Goal: Task Accomplishment & Management: Use online tool/utility

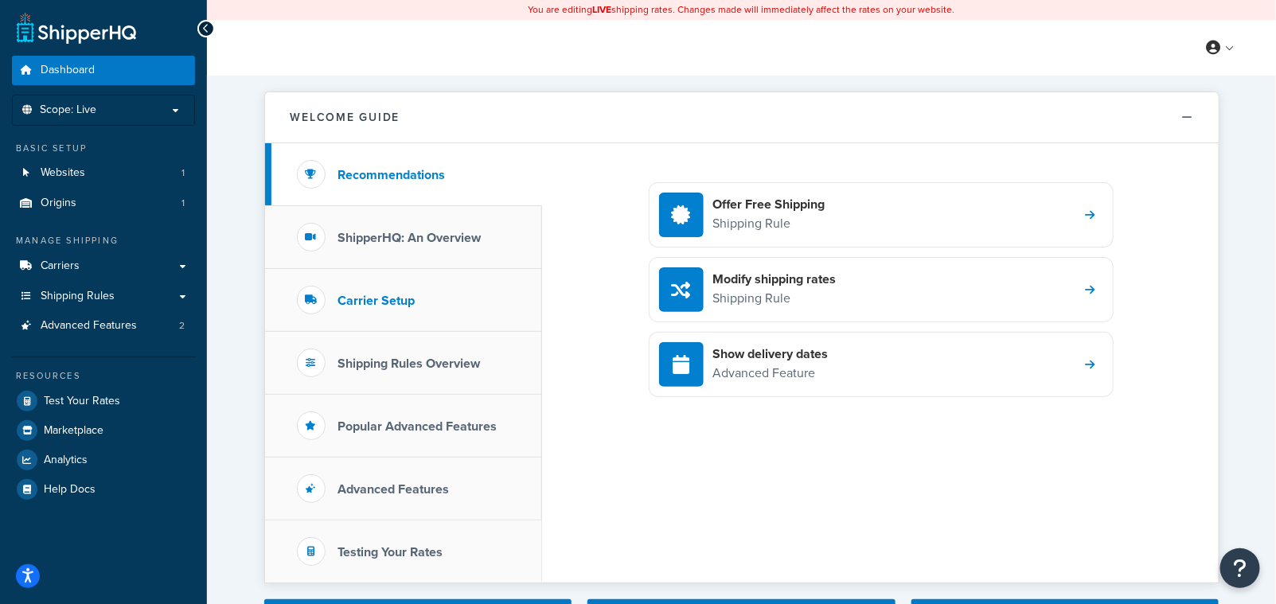
click at [393, 306] on h3 "Carrier Setup" at bounding box center [376, 301] width 77 height 14
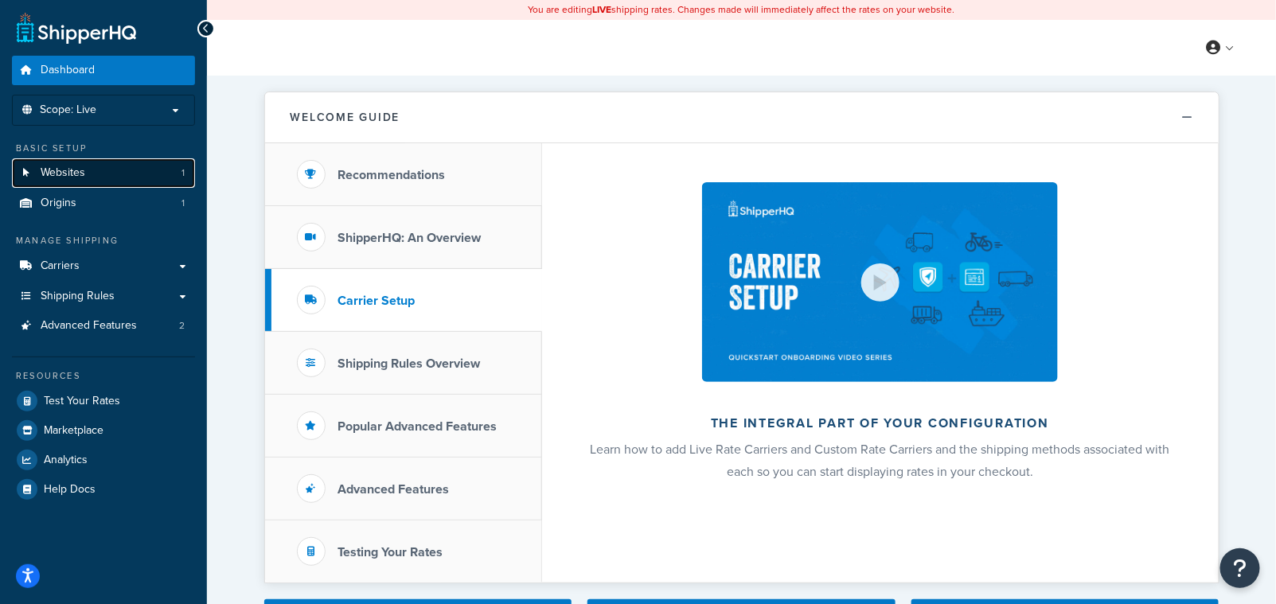
click at [99, 174] on link "Websites 1" at bounding box center [103, 172] width 183 height 29
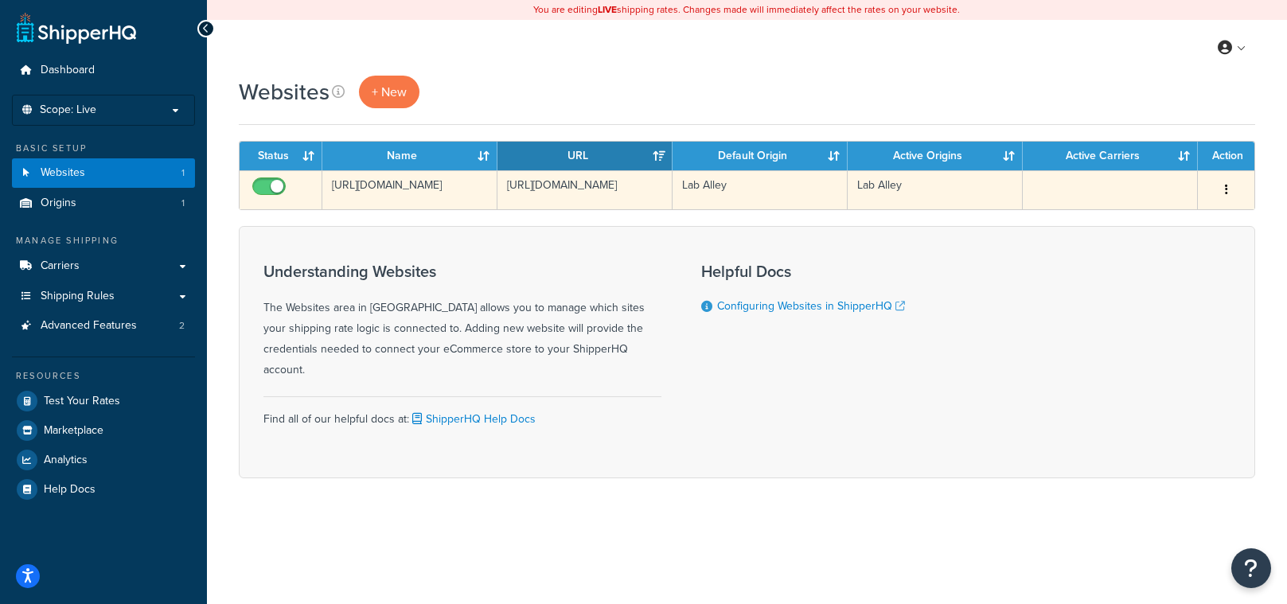
click at [424, 181] on td "[URL][DOMAIN_NAME]" at bounding box center [409, 189] width 175 height 39
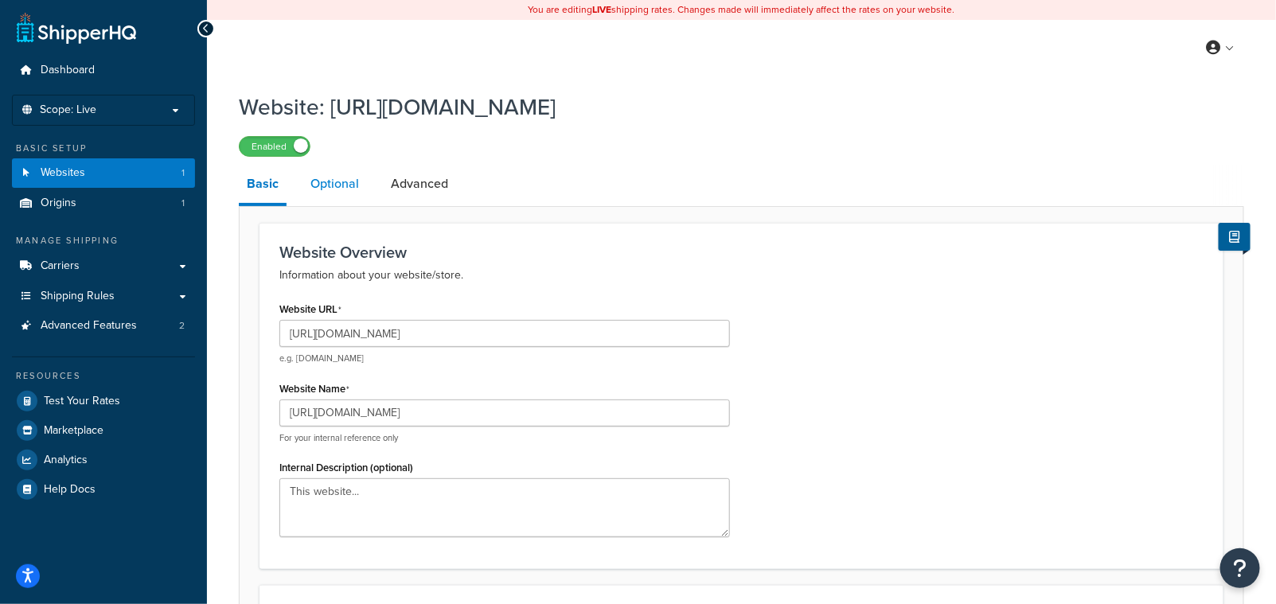
click at [346, 185] on link "Optional" at bounding box center [334, 184] width 64 height 38
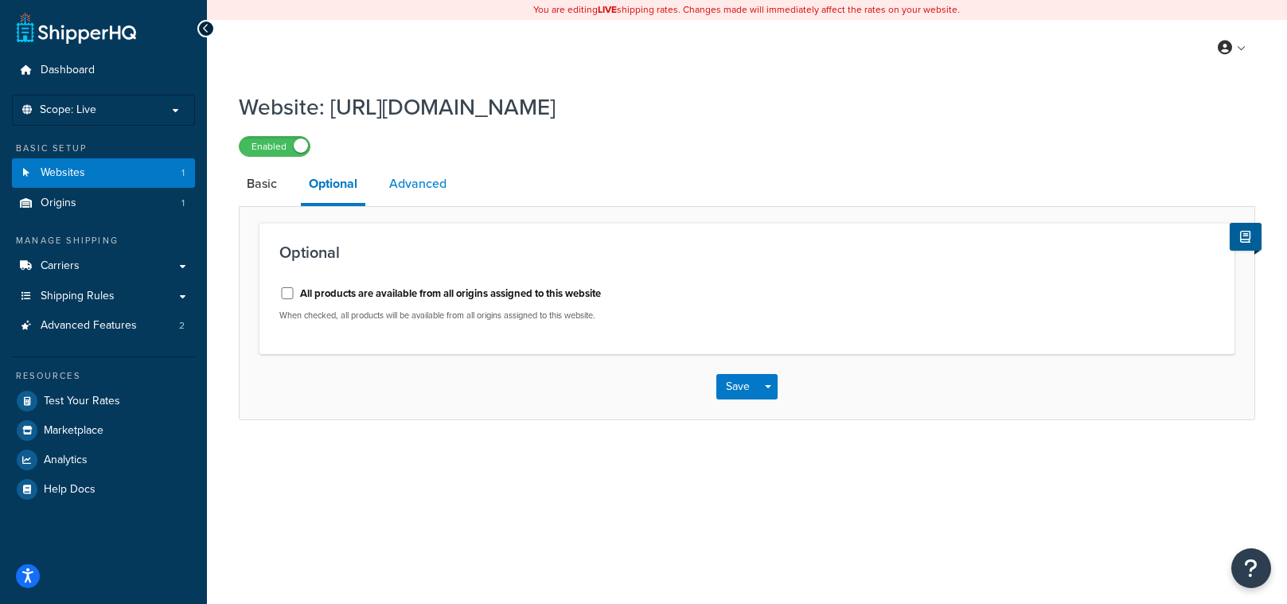
click at [435, 185] on link "Advanced" at bounding box center [417, 184] width 73 height 38
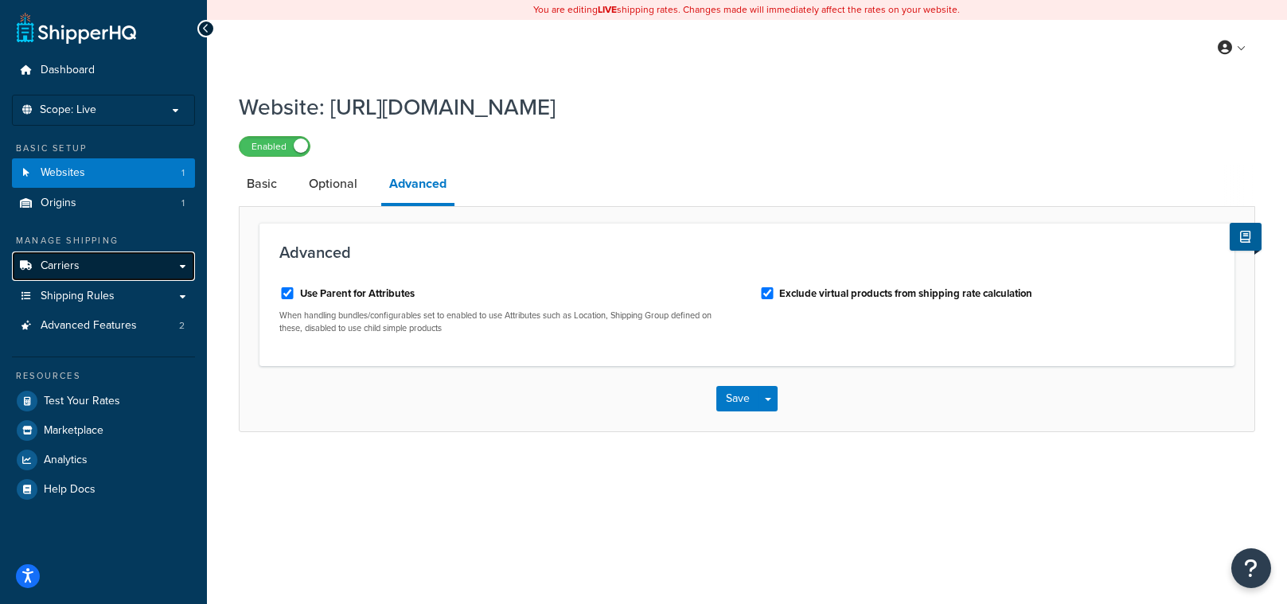
click at [78, 262] on span "Carriers" at bounding box center [60, 266] width 39 height 14
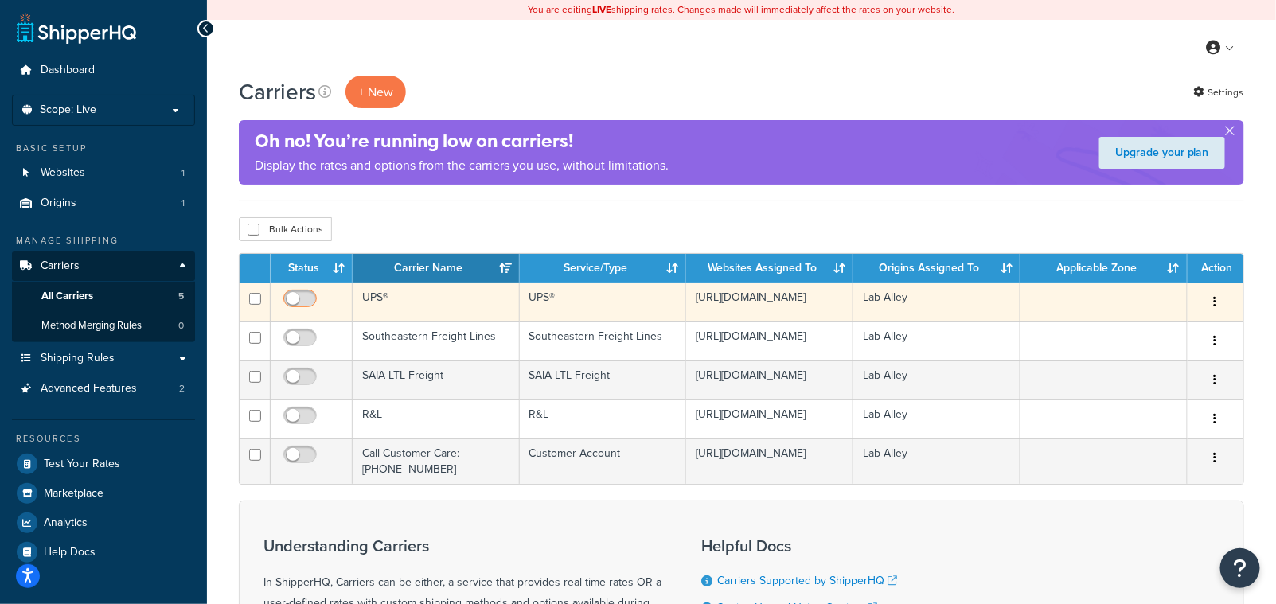
click at [314, 302] on input "checkbox" at bounding box center [302, 303] width 44 height 20
checkbox input "true"
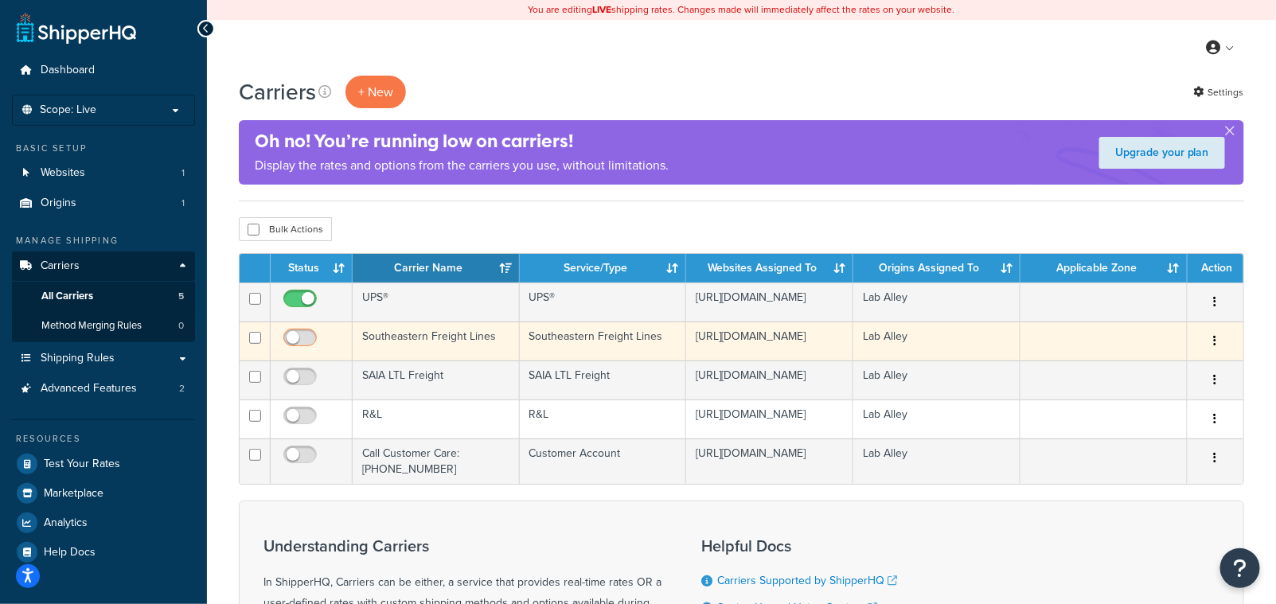
click at [309, 333] on input "checkbox" at bounding box center [302, 342] width 44 height 20
checkbox input "true"
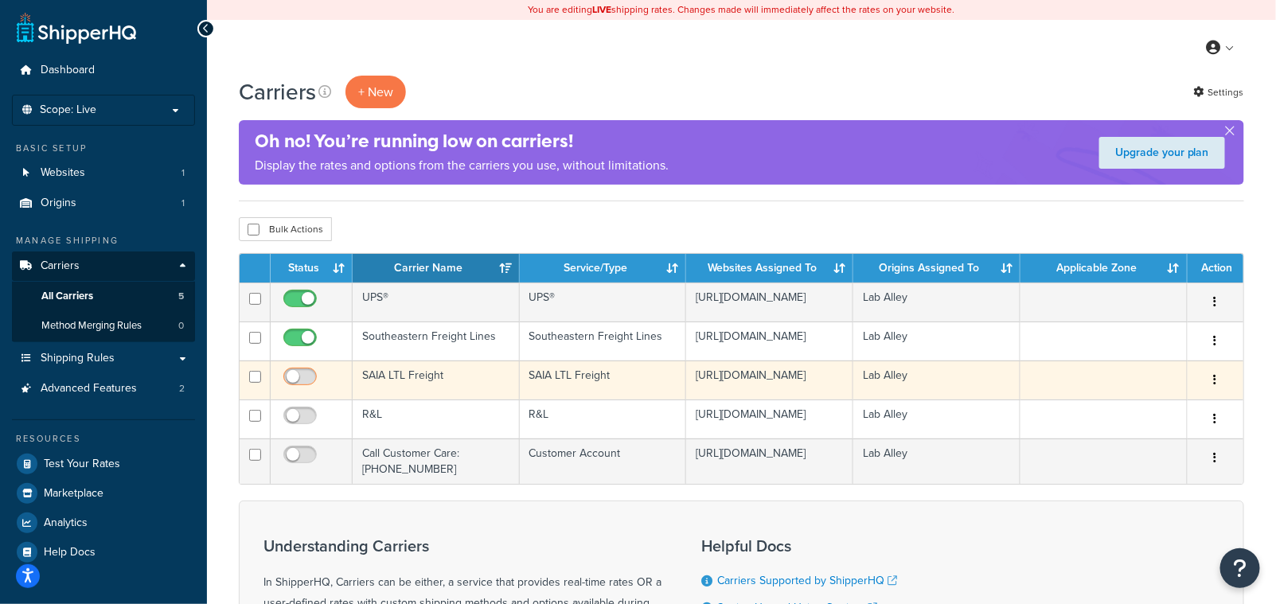
click at [303, 368] on span at bounding box center [299, 377] width 33 height 19
click at [303, 371] on input "checkbox" at bounding box center [302, 381] width 44 height 20
checkbox input "true"
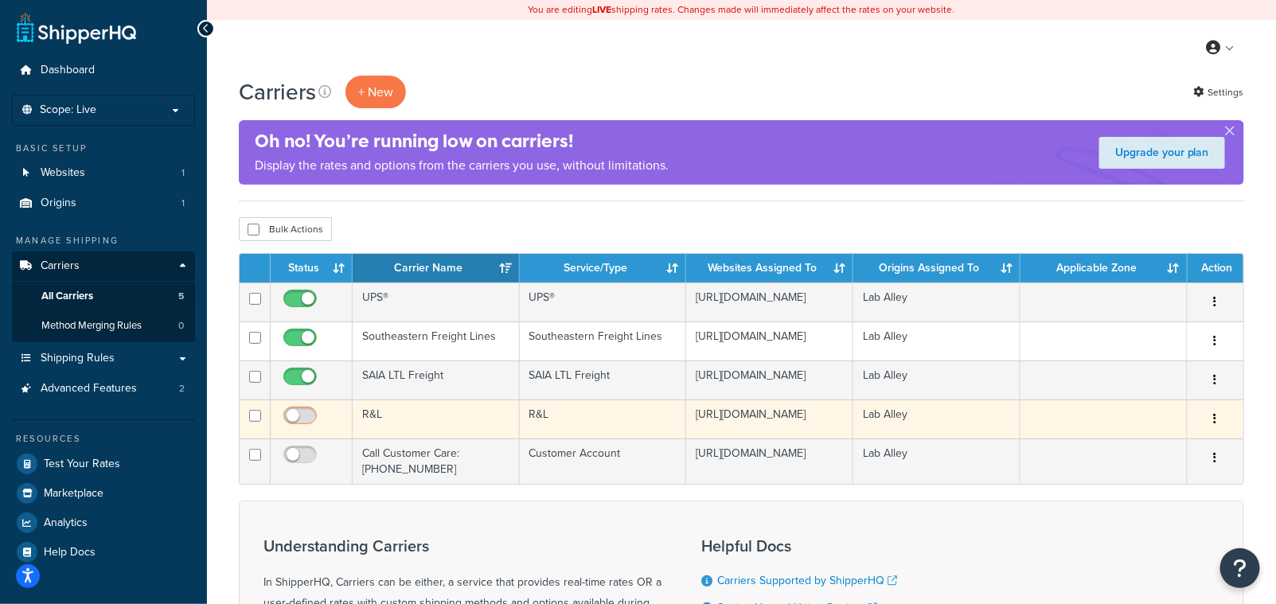
click at [302, 416] on input "checkbox" at bounding box center [302, 420] width 44 height 20
checkbox input "true"
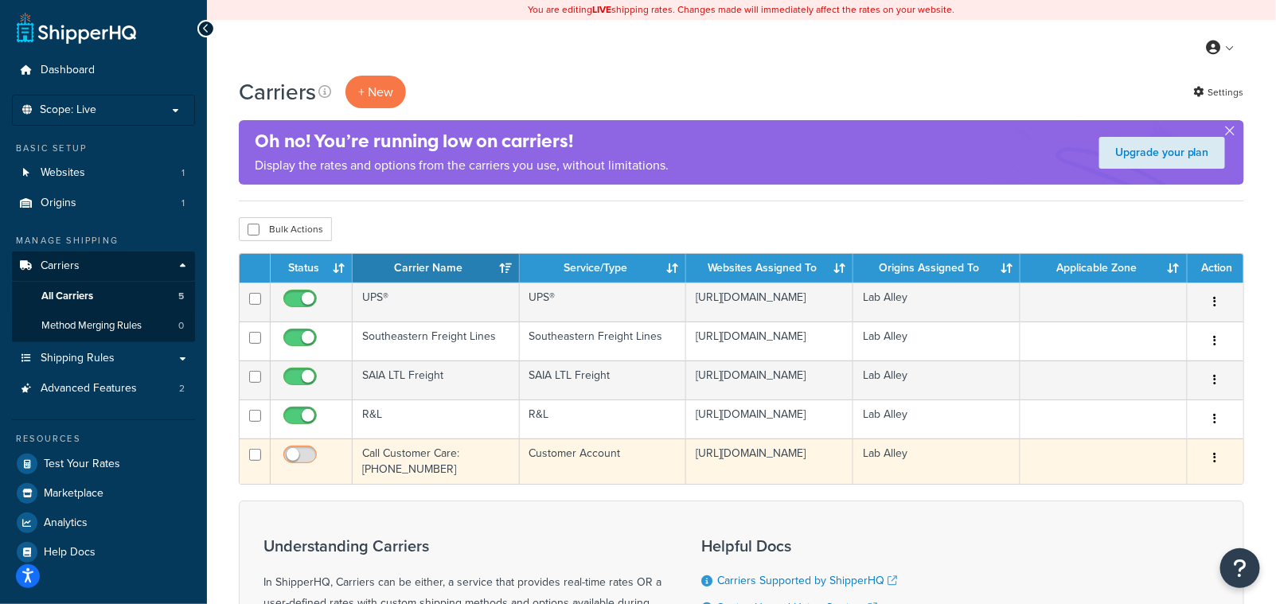
click at [310, 457] on input "checkbox" at bounding box center [302, 459] width 44 height 20
checkbox input "true"
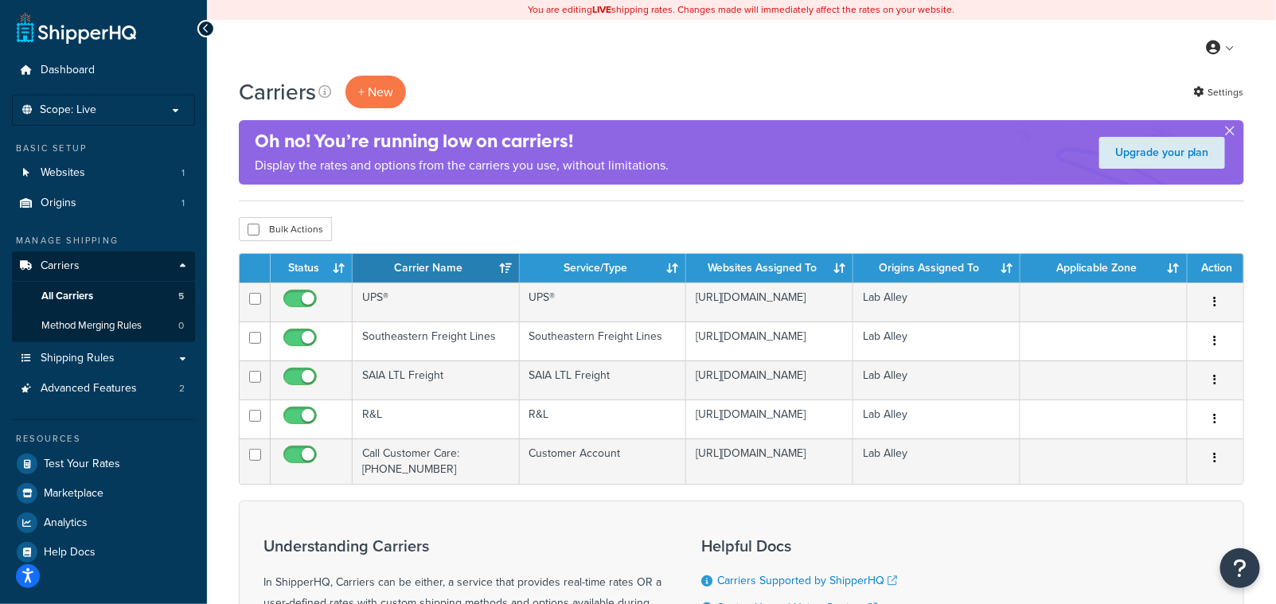
click at [1230, 132] on button "button" at bounding box center [1230, 134] width 4 height 4
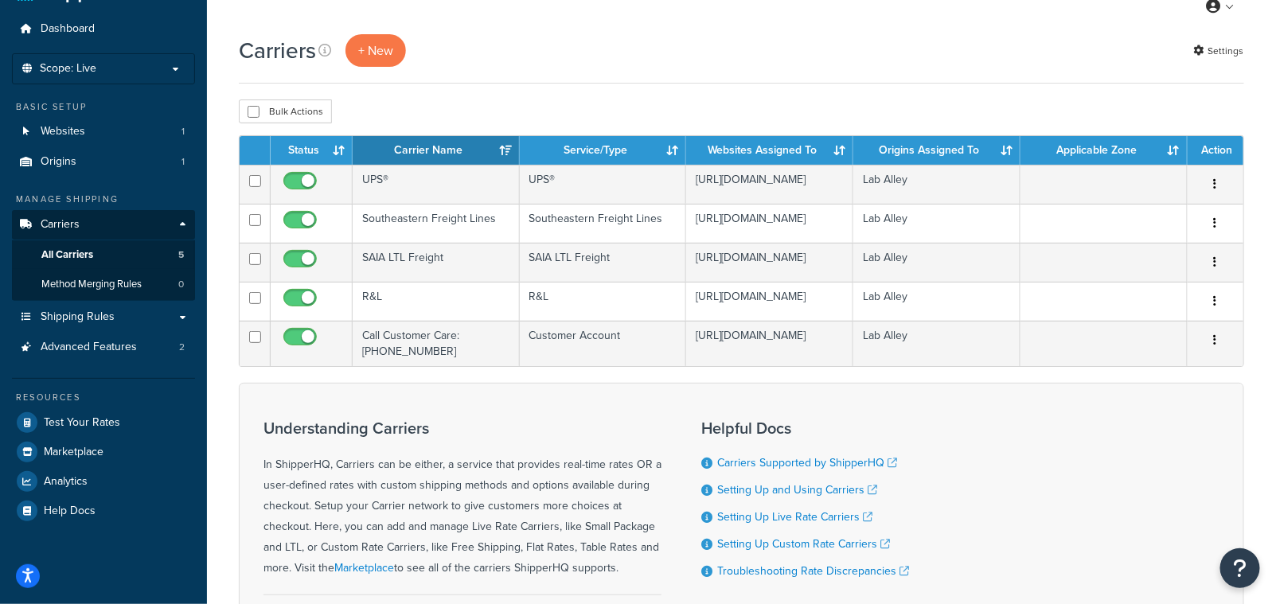
scroll to position [48, 0]
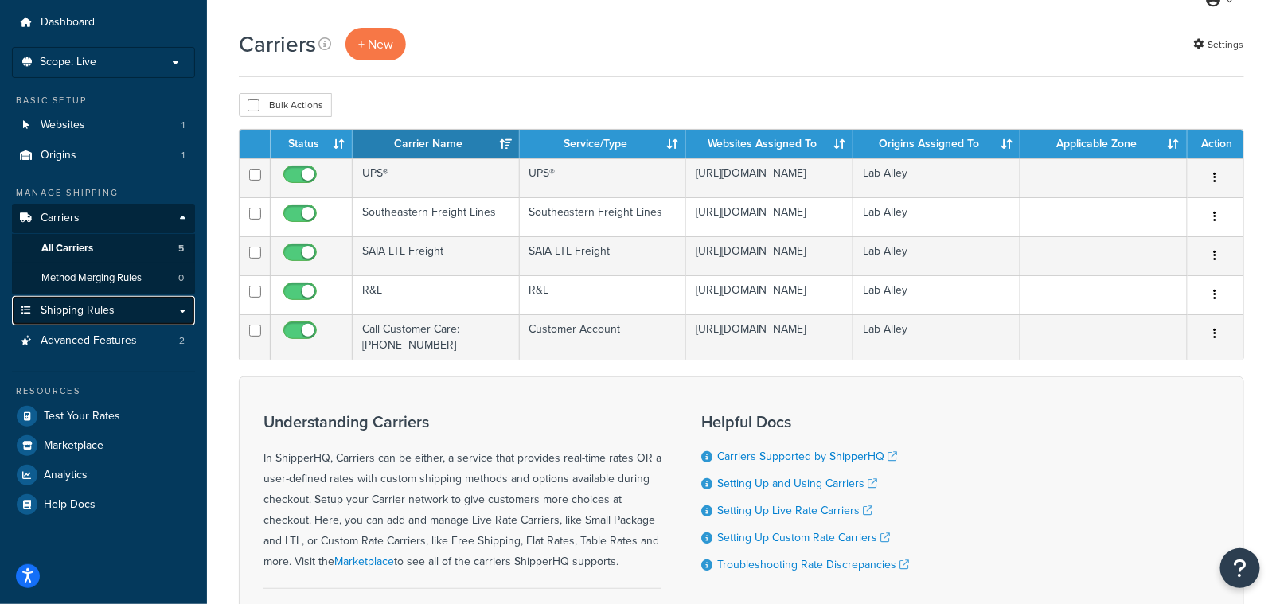
click at [109, 304] on span "Shipping Rules" at bounding box center [78, 311] width 74 height 14
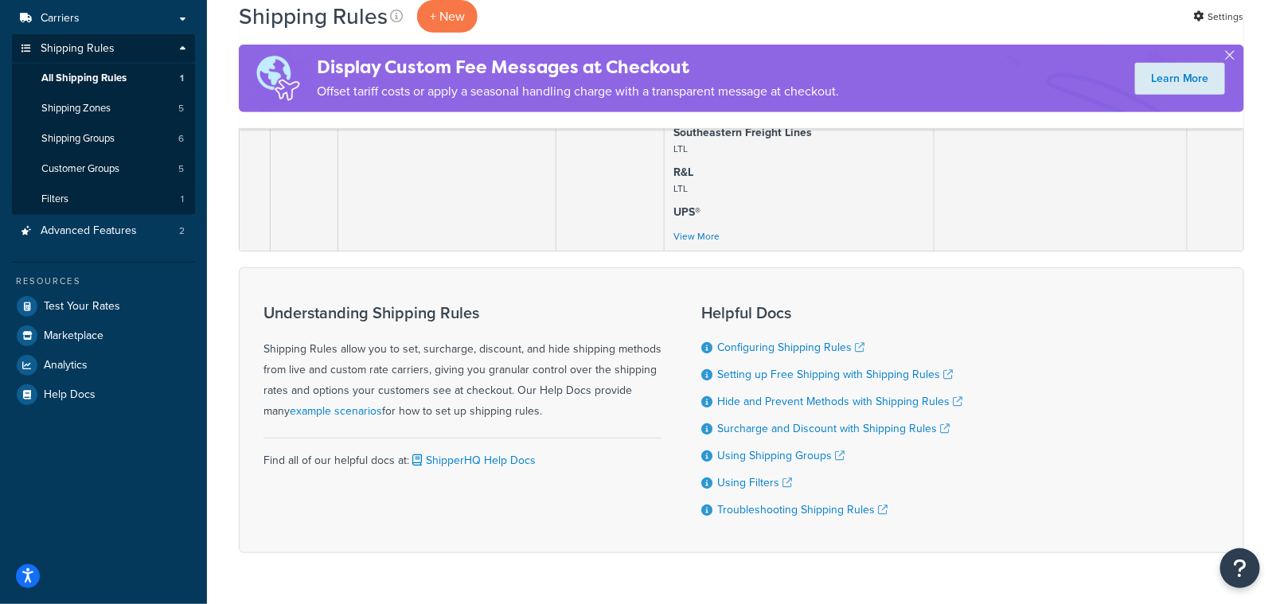
scroll to position [251, 0]
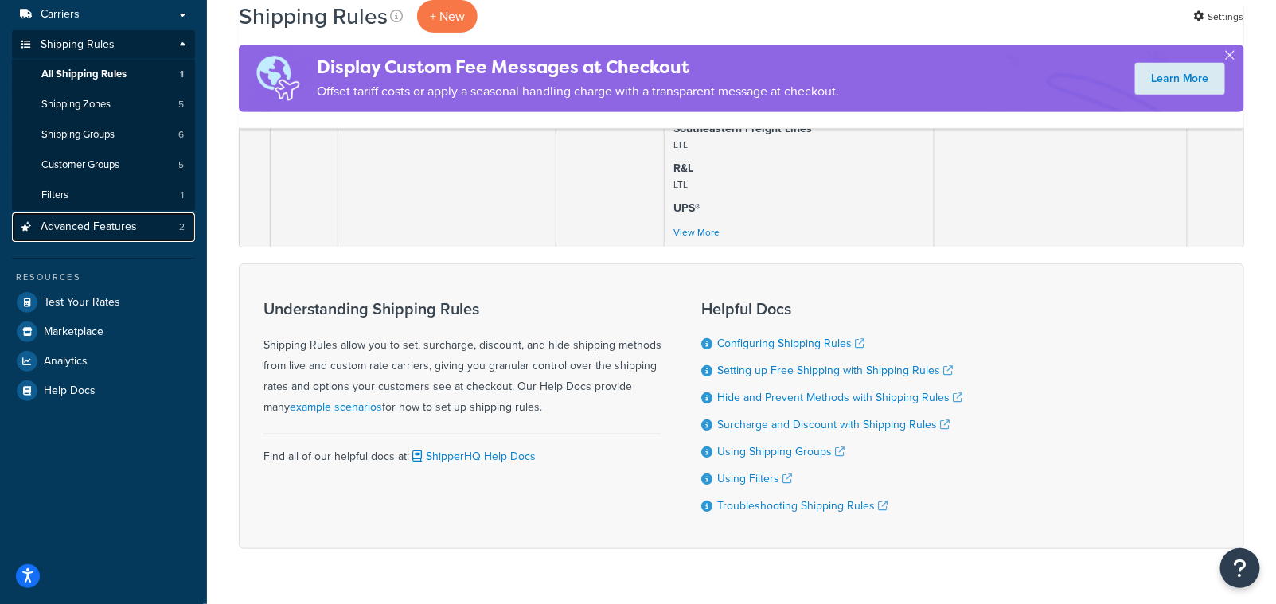
click at [114, 224] on span "Advanced Features" at bounding box center [89, 227] width 96 height 14
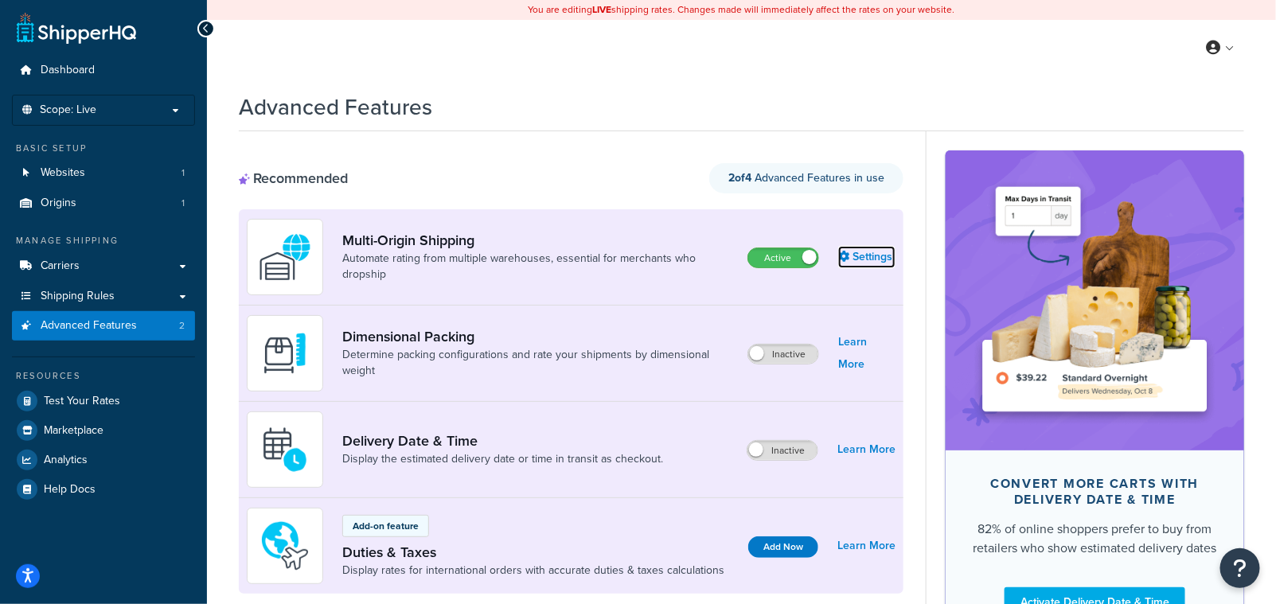
click at [867, 255] on link "Settings" at bounding box center [866, 257] width 57 height 22
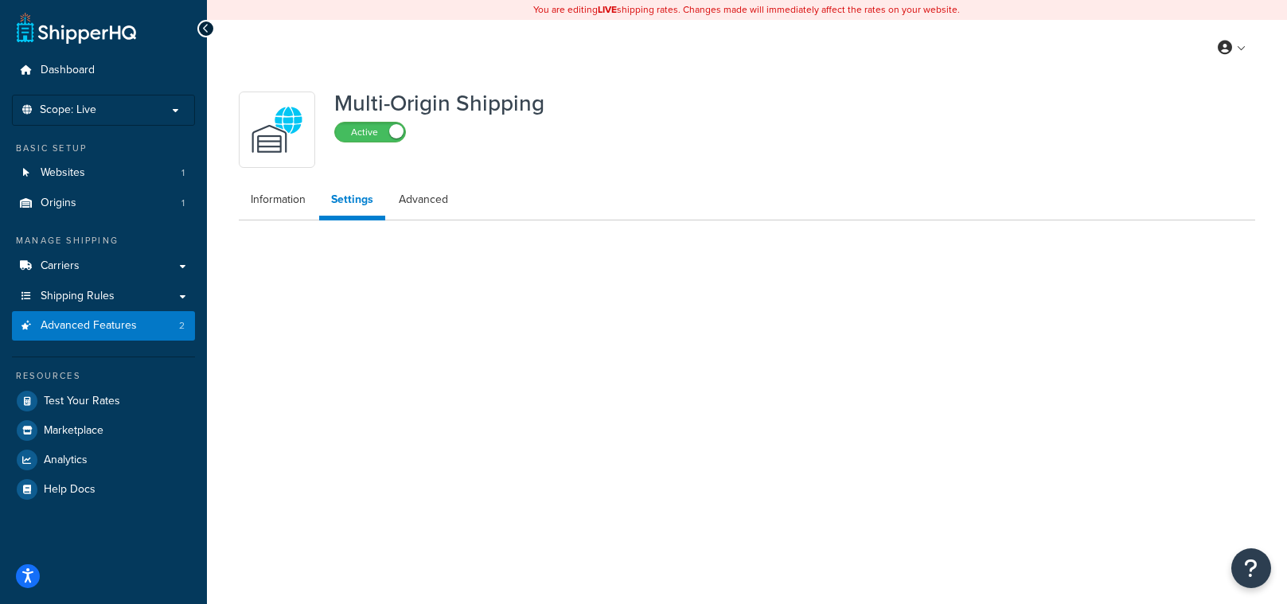
select select "false"
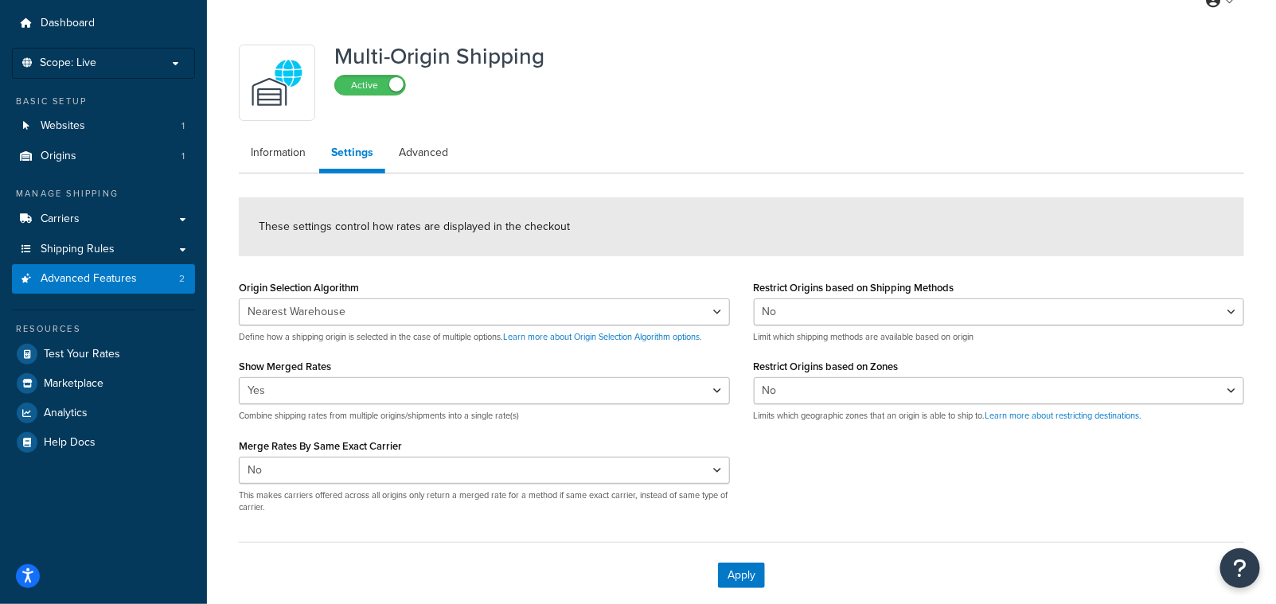
scroll to position [48, 0]
click at [420, 154] on link "Advanced" at bounding box center [423, 152] width 73 height 32
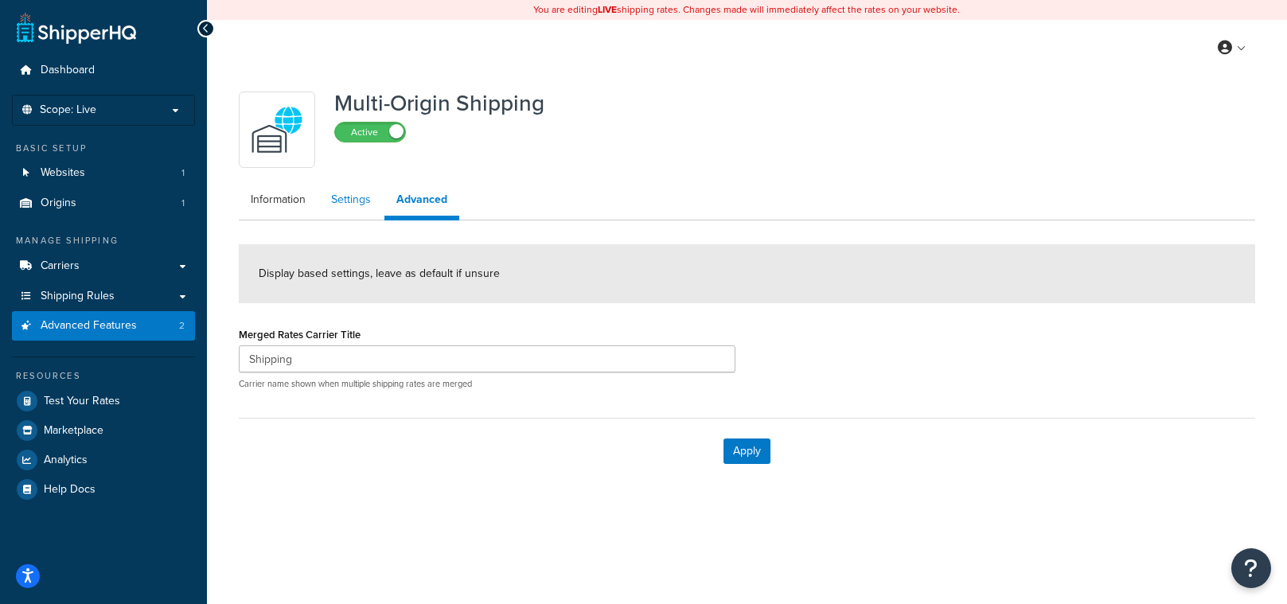
click at [352, 202] on link "Settings" at bounding box center [351, 200] width 64 height 32
select select "false"
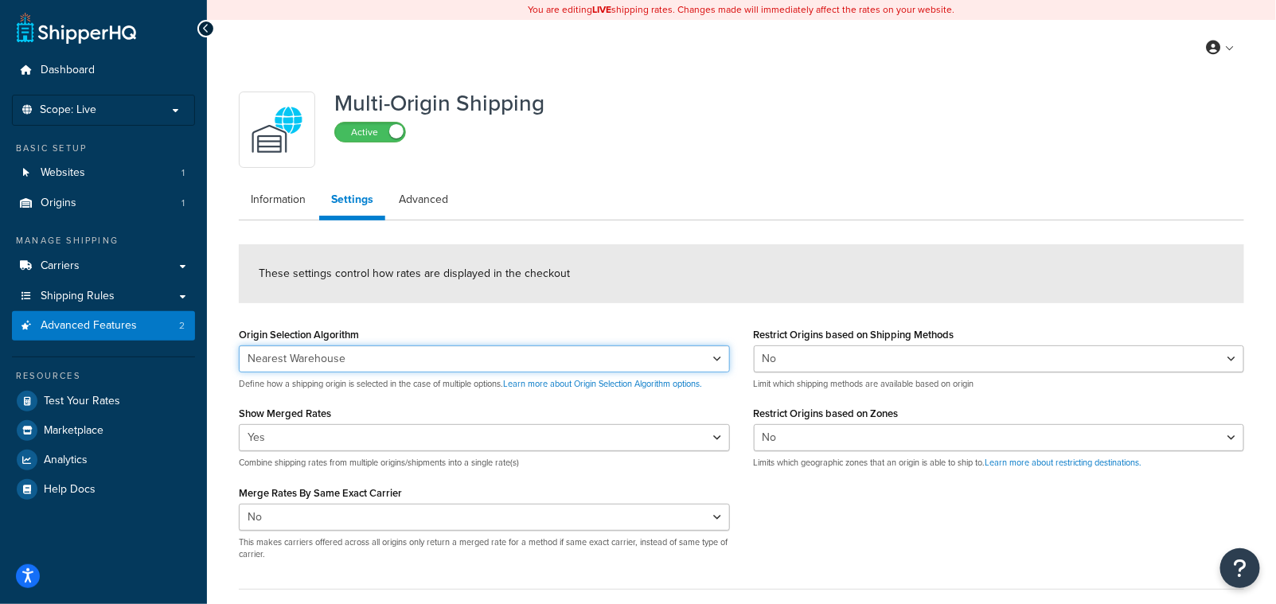
click at [372, 349] on select "Nearest Warehouse Fewest Warehouses" at bounding box center [484, 358] width 491 height 27
click at [370, 353] on select "Nearest Warehouse Fewest Warehouses" at bounding box center [484, 358] width 491 height 27
click at [415, 357] on select "Nearest Warehouse Fewest Warehouses" at bounding box center [484, 358] width 491 height 27
click at [427, 323] on div "Origin Selection Algorithm Nearest Warehouse Fewest Warehouses Define how a shi…" at bounding box center [484, 356] width 491 height 67
click at [287, 202] on link "Information" at bounding box center [278, 200] width 79 height 32
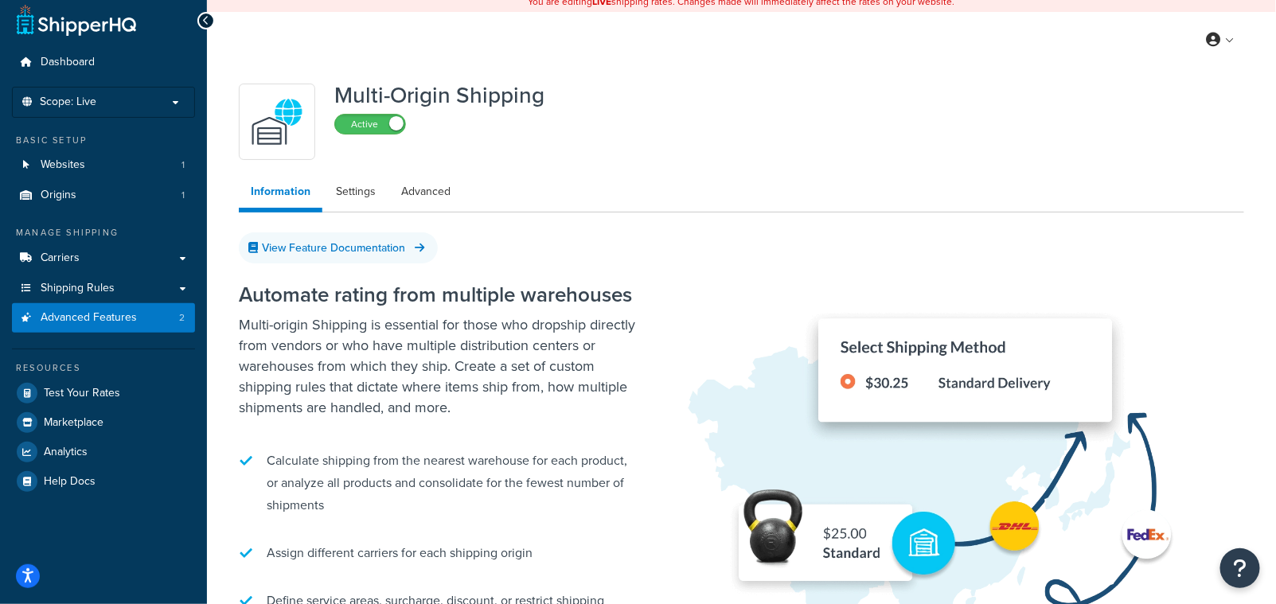
scroll to position [6, 0]
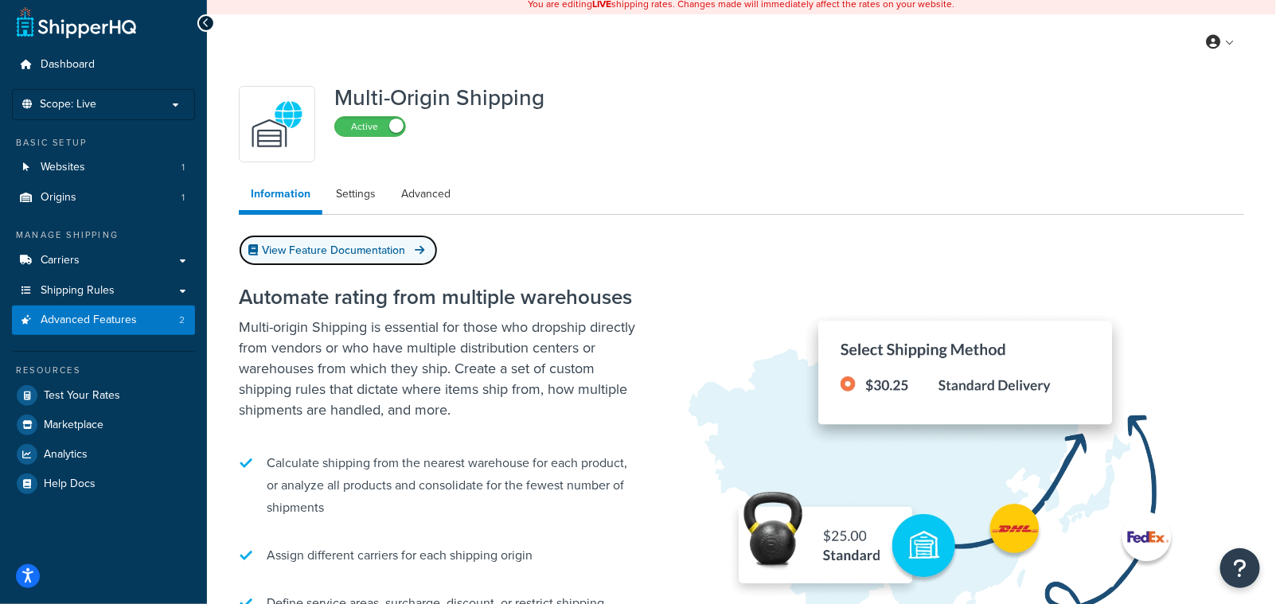
click at [350, 251] on link "View Feature Documentation" at bounding box center [338, 250] width 199 height 31
click at [342, 193] on link "Settings" at bounding box center [356, 194] width 64 height 32
select select "false"
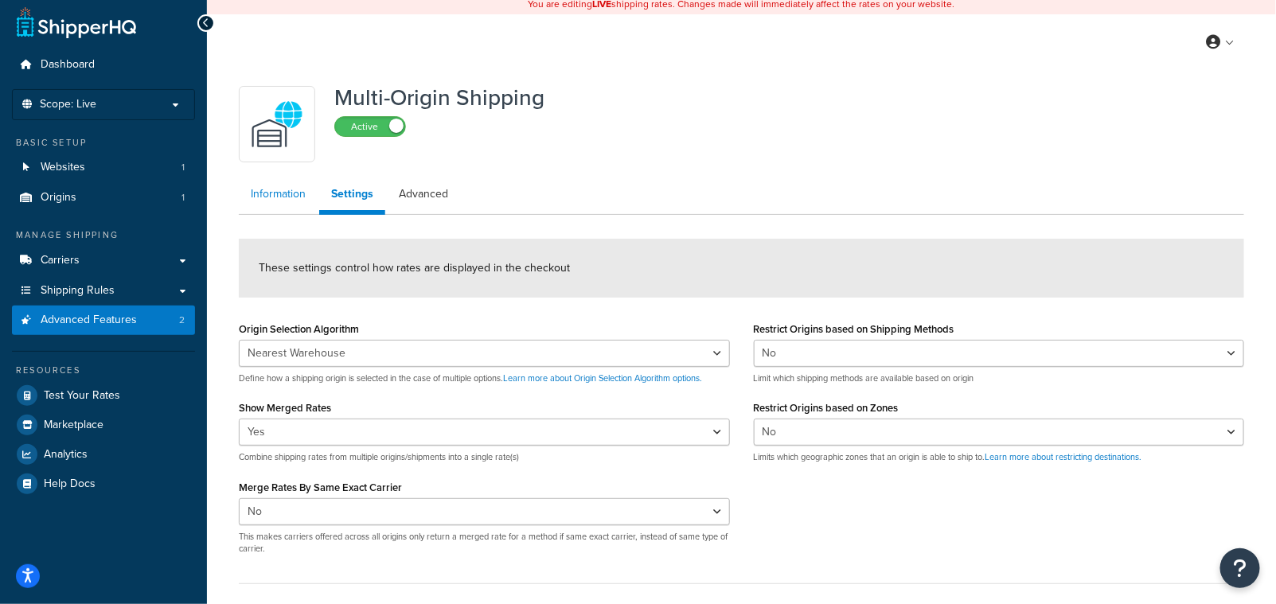
click at [277, 196] on link "Information" at bounding box center [278, 194] width 79 height 32
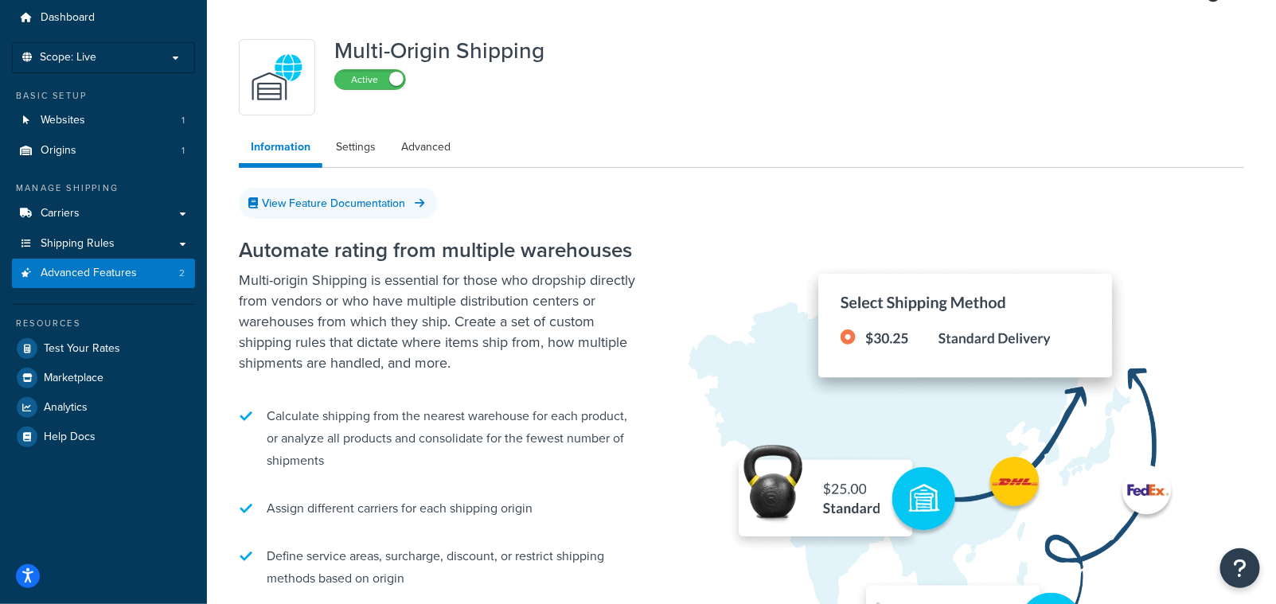
scroll to position [32, 0]
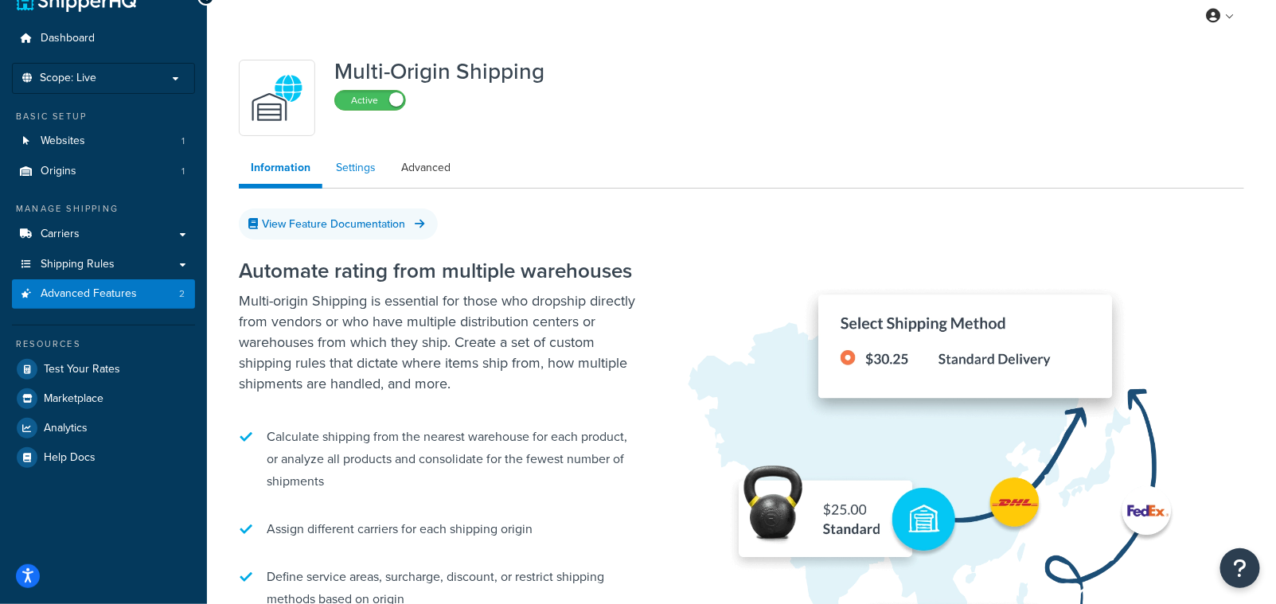
click at [368, 174] on link "Settings" at bounding box center [356, 168] width 64 height 32
select select "false"
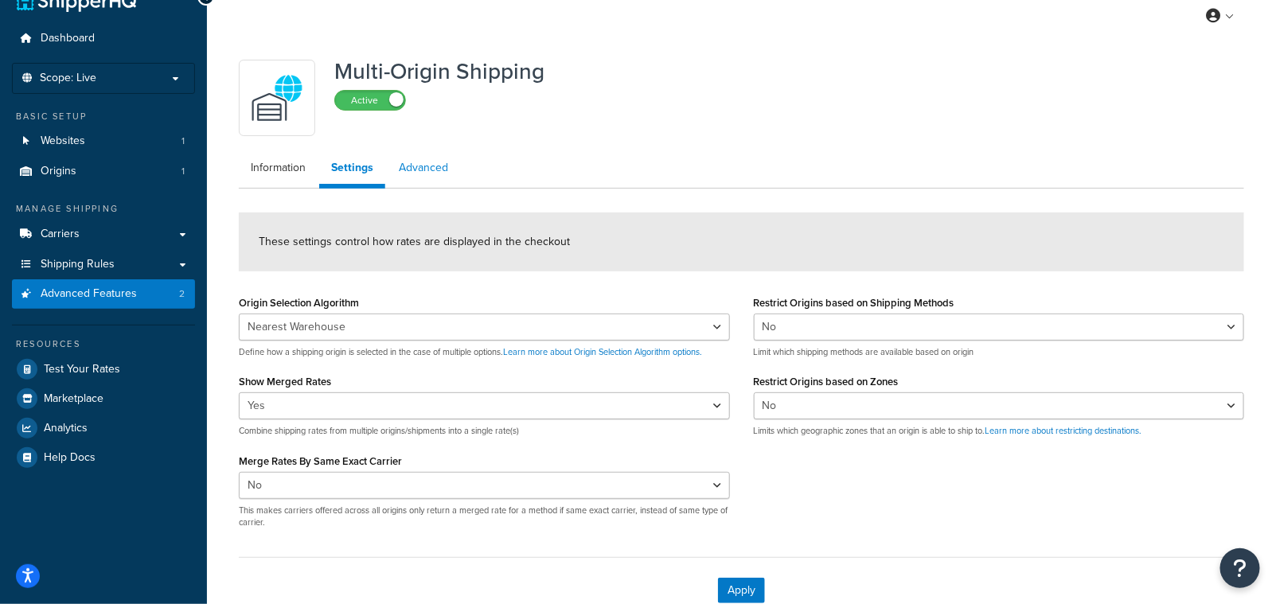
click at [434, 166] on link "Advanced" at bounding box center [423, 168] width 73 height 32
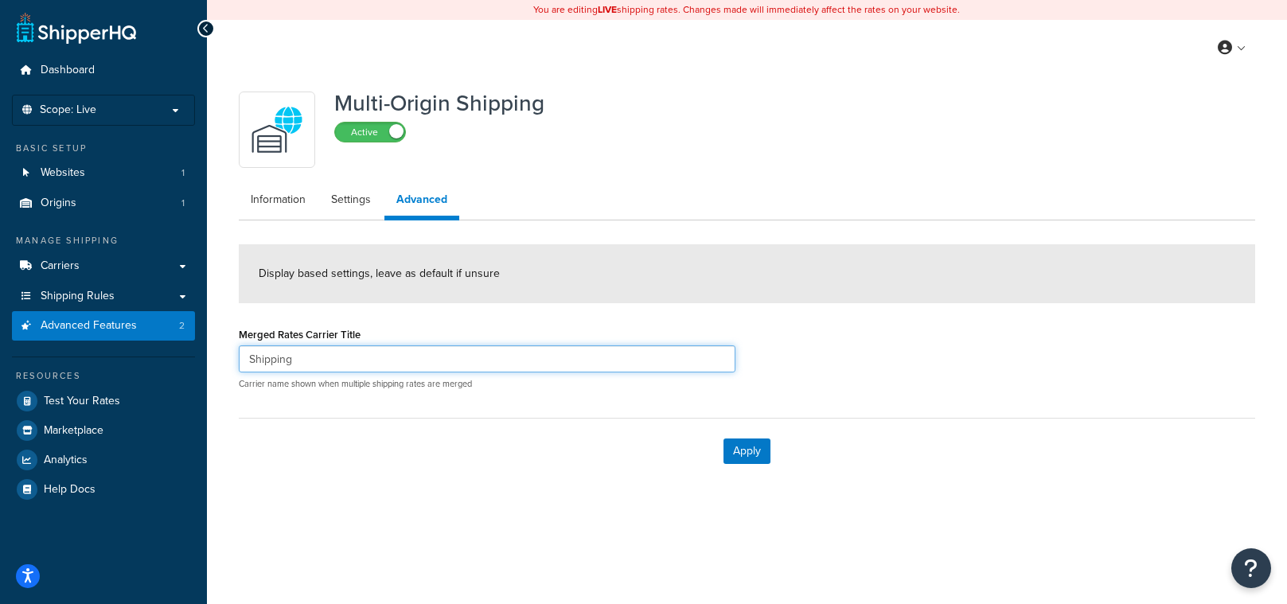
click at [294, 362] on input "Shipping" at bounding box center [487, 358] width 497 height 27
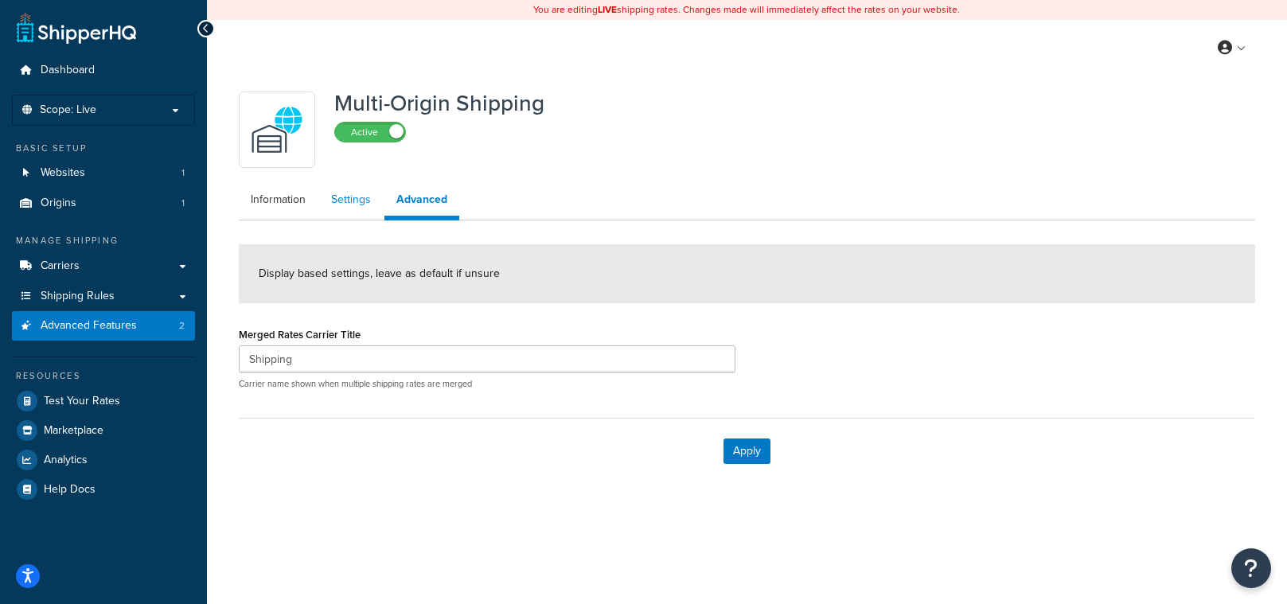
click at [345, 206] on link "Settings" at bounding box center [351, 200] width 64 height 32
select select "false"
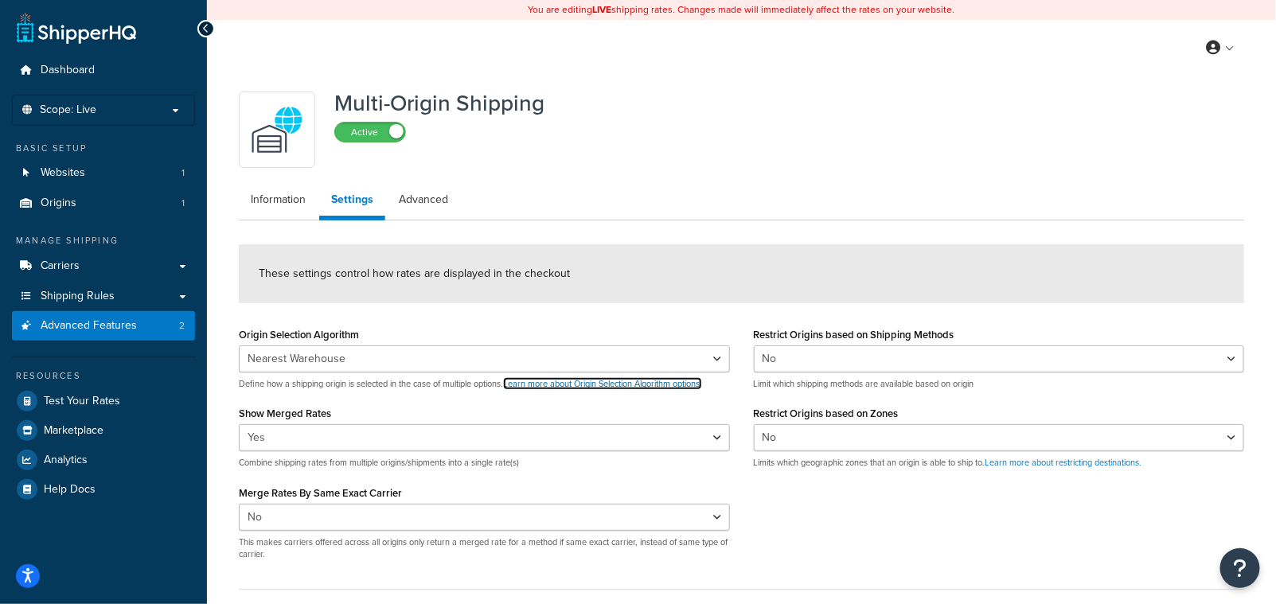
click at [609, 384] on link "Learn more about Origin Selection Algorithm options." at bounding box center [602, 383] width 199 height 13
click at [738, 146] on div "Multi-Origin Shipping Active" at bounding box center [741, 130] width 1005 height 76
click at [82, 290] on span "Shipping Rules" at bounding box center [78, 297] width 74 height 14
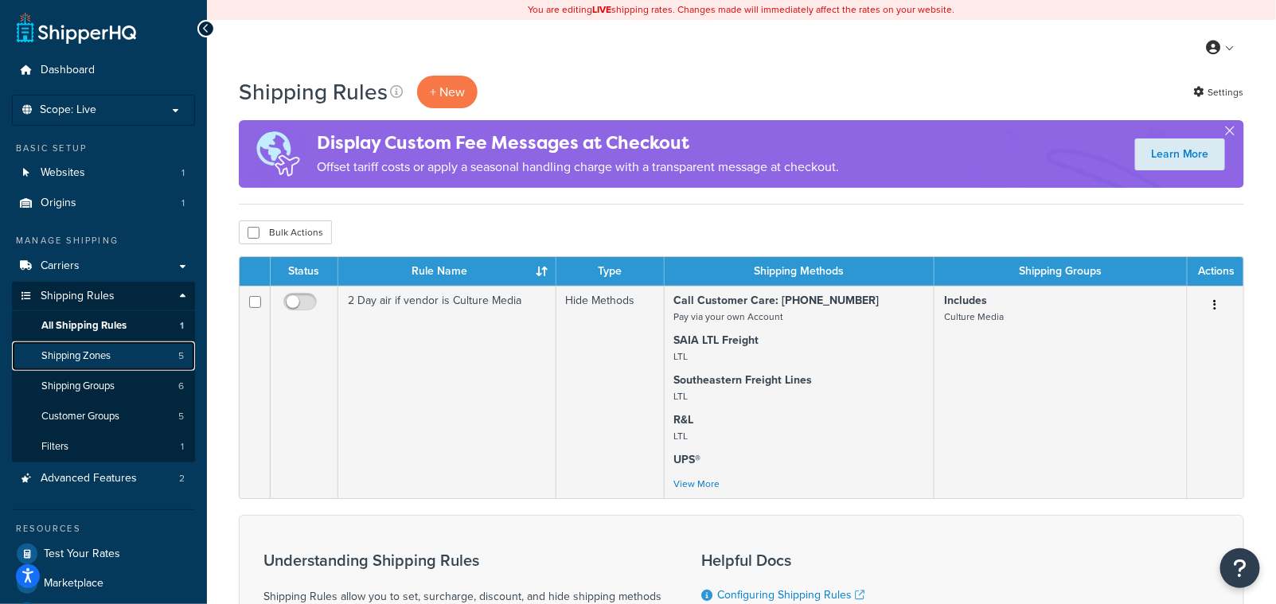
click at [103, 355] on span "Shipping Zones" at bounding box center [75, 356] width 69 height 14
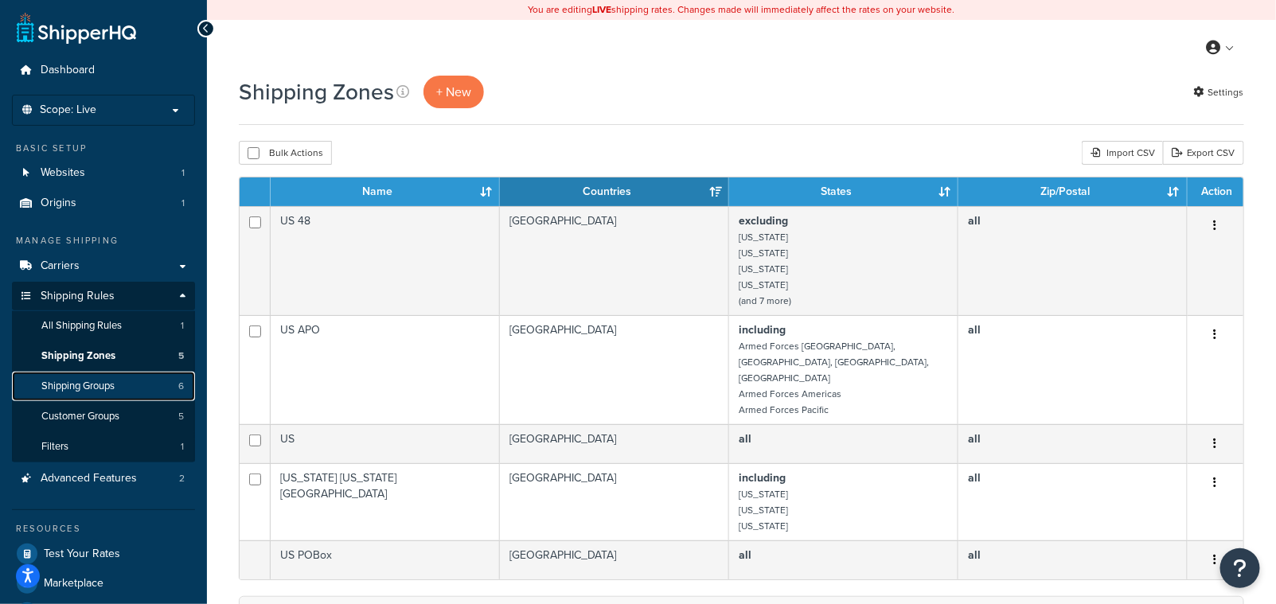
click at [98, 389] on span "Shipping Groups" at bounding box center [77, 387] width 73 height 14
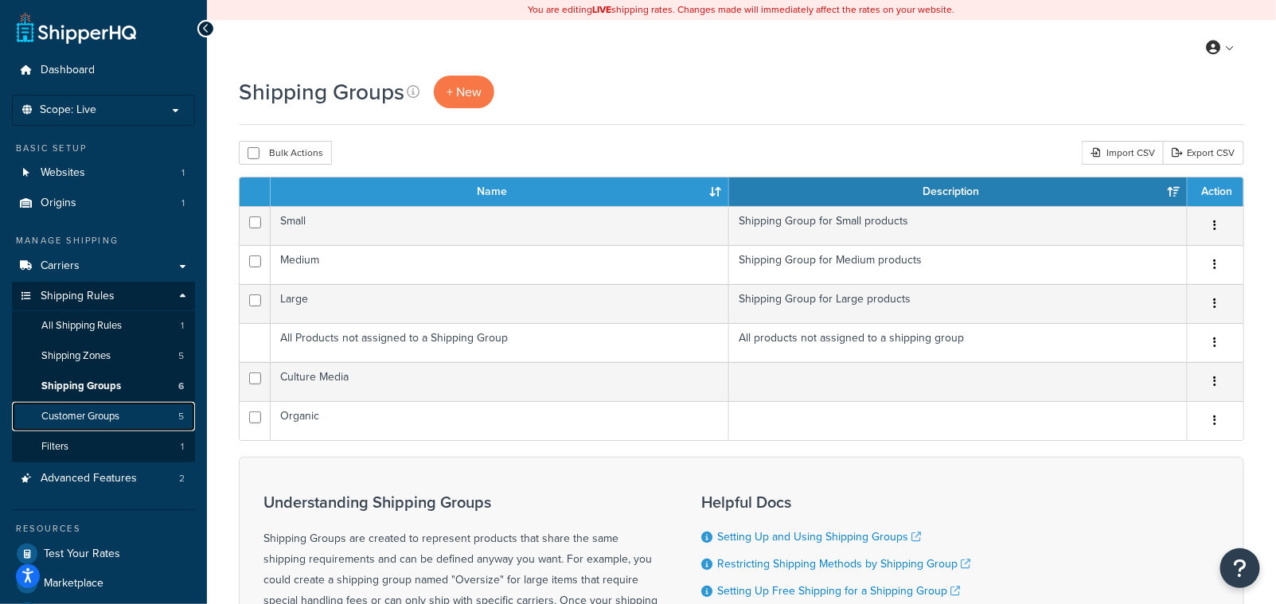
click at [83, 415] on span "Customer Groups" at bounding box center [80, 417] width 78 height 14
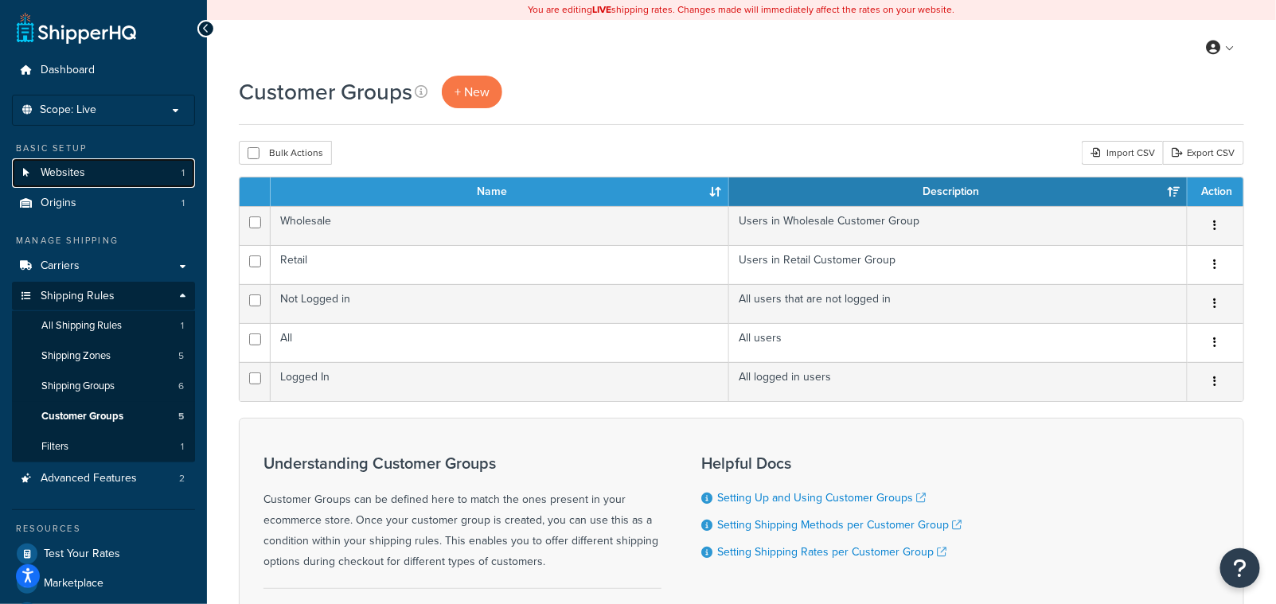
click at [64, 175] on span "Websites" at bounding box center [63, 173] width 45 height 14
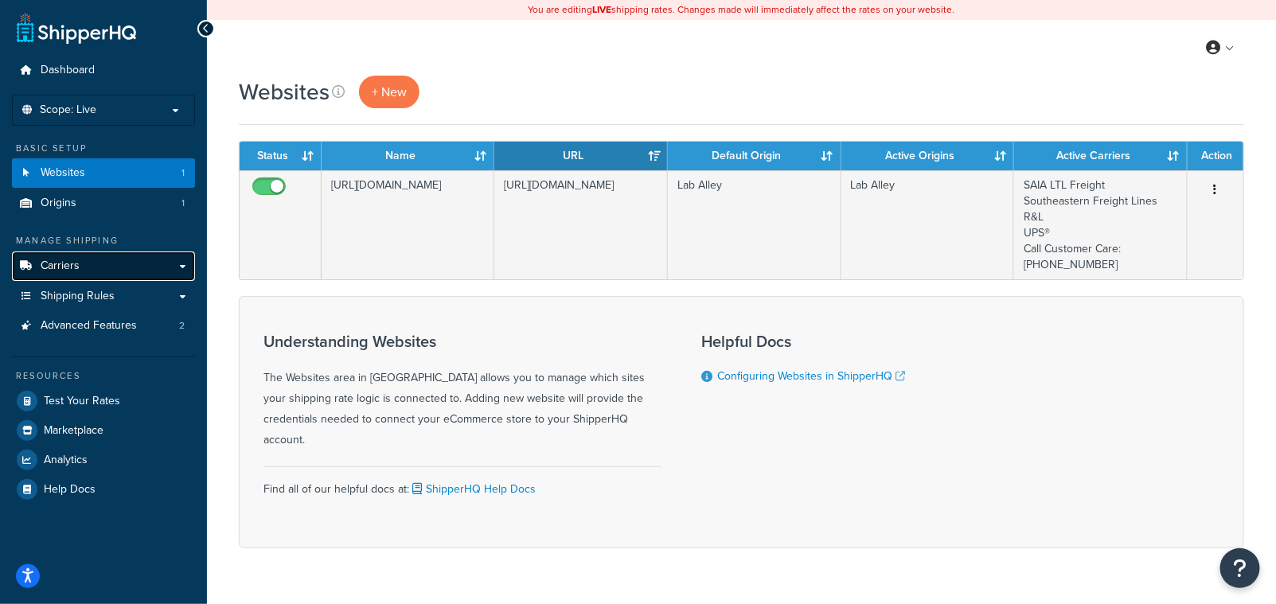
click at [49, 267] on span "Carriers" at bounding box center [60, 266] width 39 height 14
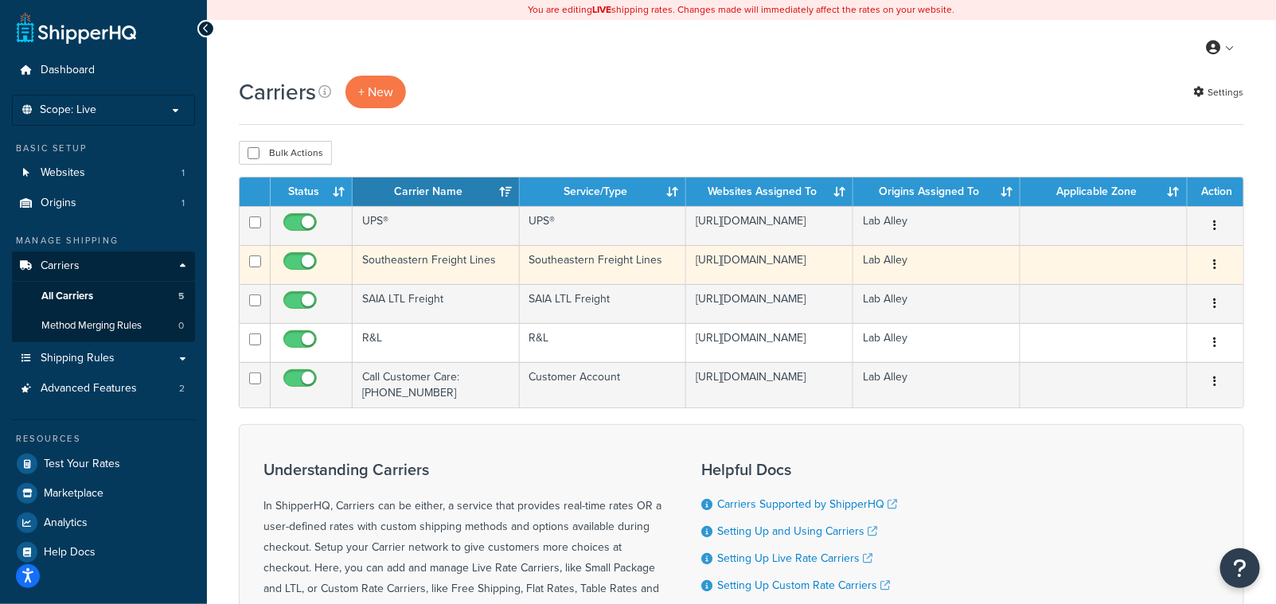
click at [462, 267] on td "Southeastern Freight Lines" at bounding box center [436, 264] width 167 height 39
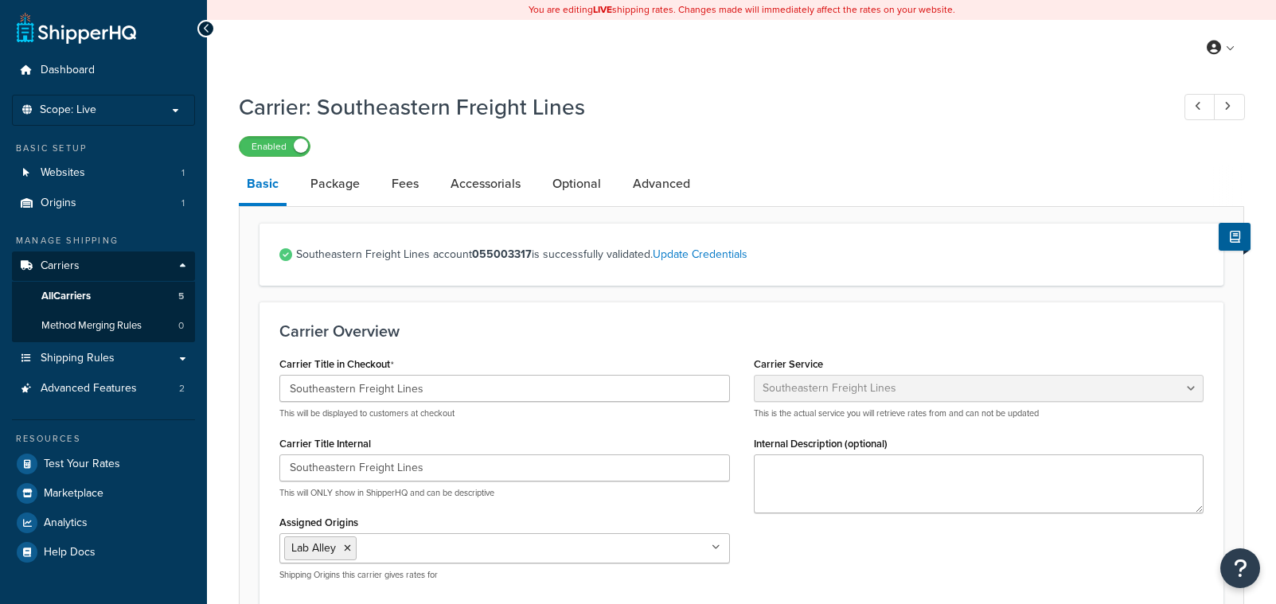
select select "seflFreight"
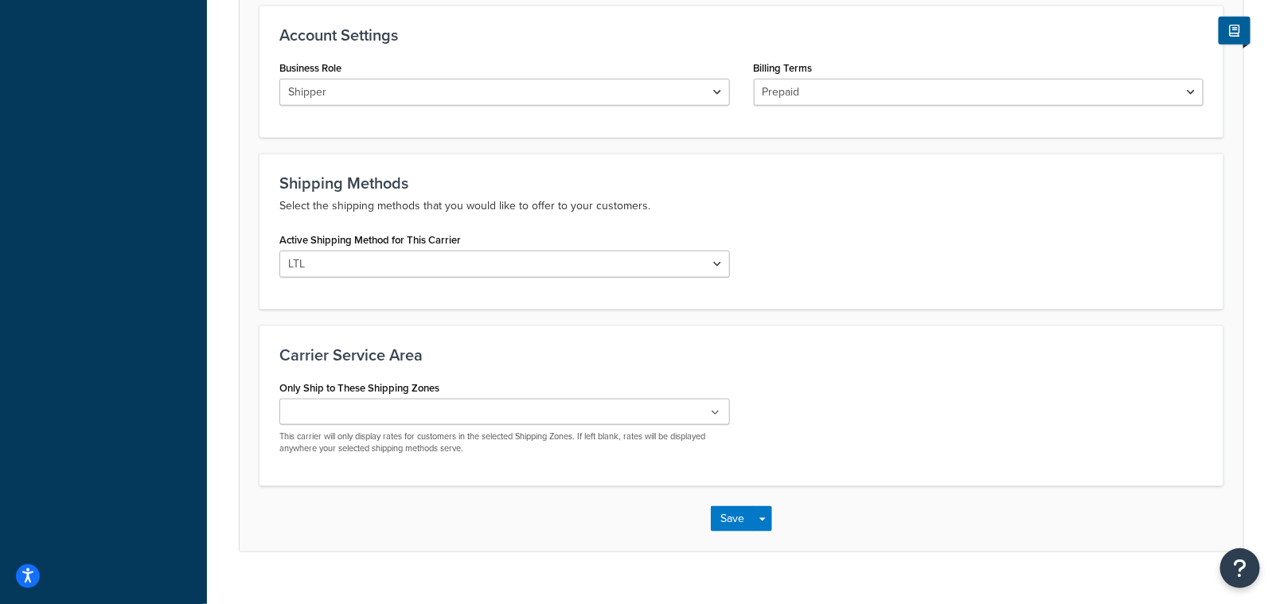
scroll to position [626, 0]
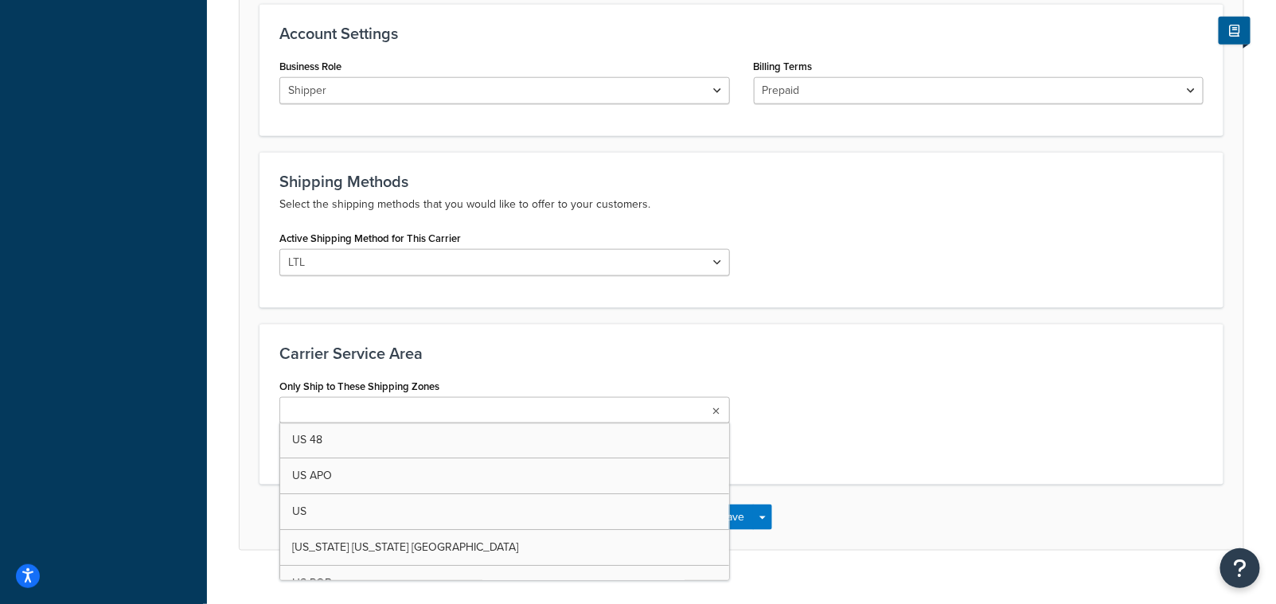
click at [720, 413] on ul at bounding box center [504, 410] width 450 height 26
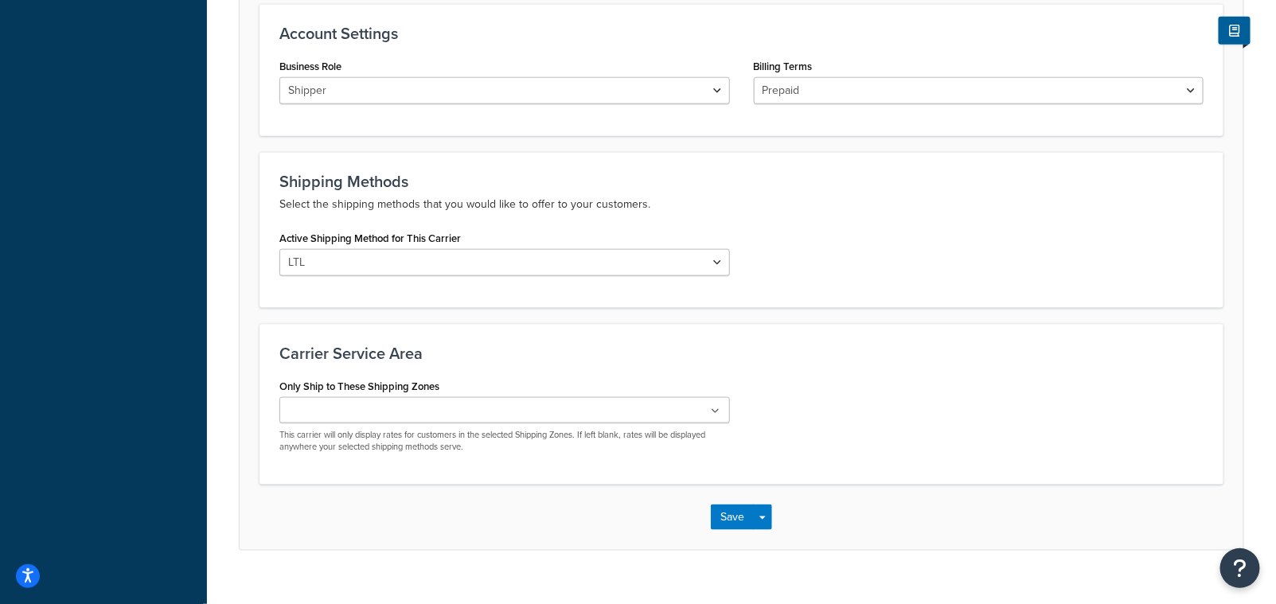
click at [887, 394] on div "Only Ship to These Shipping Zones US 48 US APO US Alaska Hawaii PR US POBox Add…" at bounding box center [741, 420] width 948 height 91
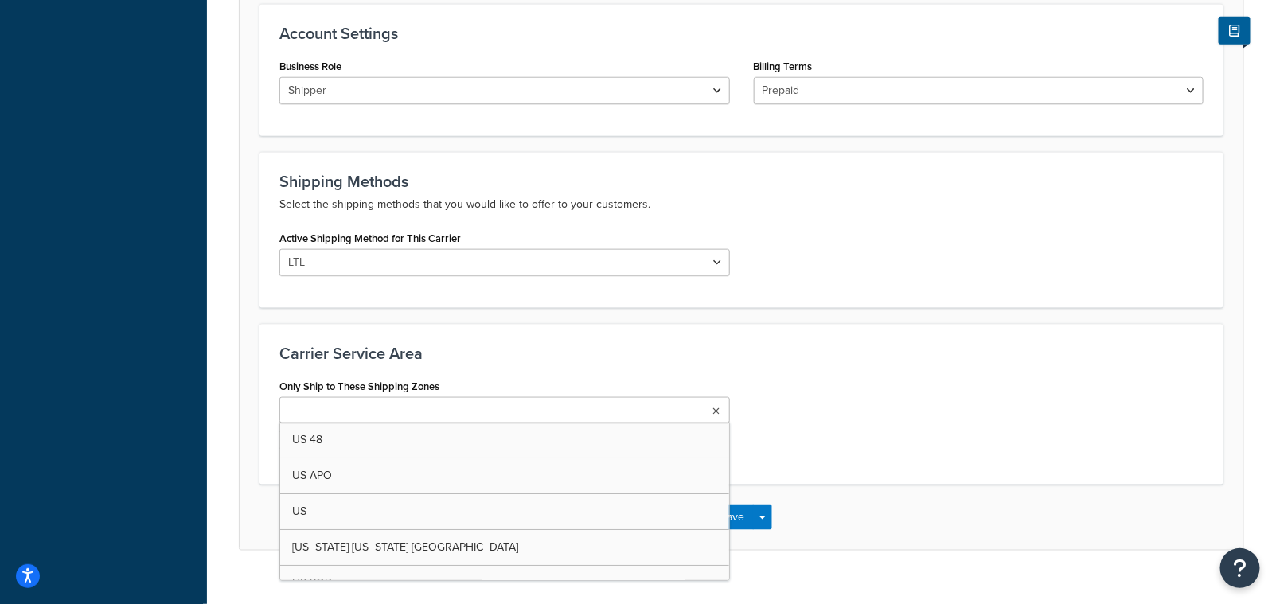
click at [715, 408] on icon at bounding box center [716, 412] width 7 height 10
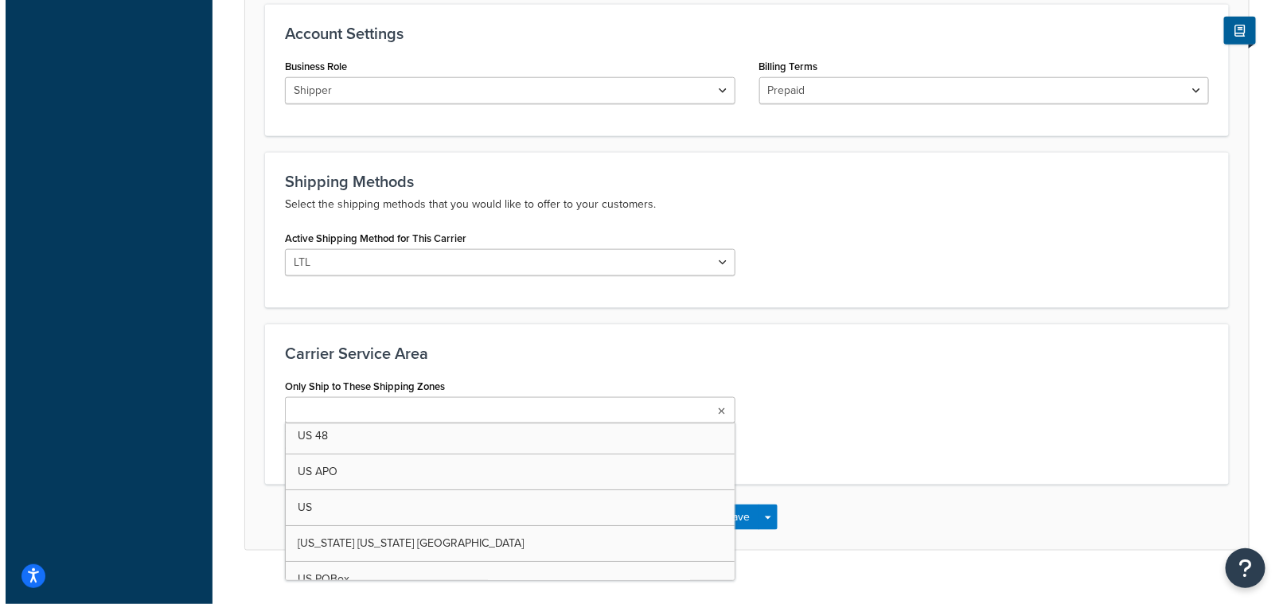
scroll to position [55, 0]
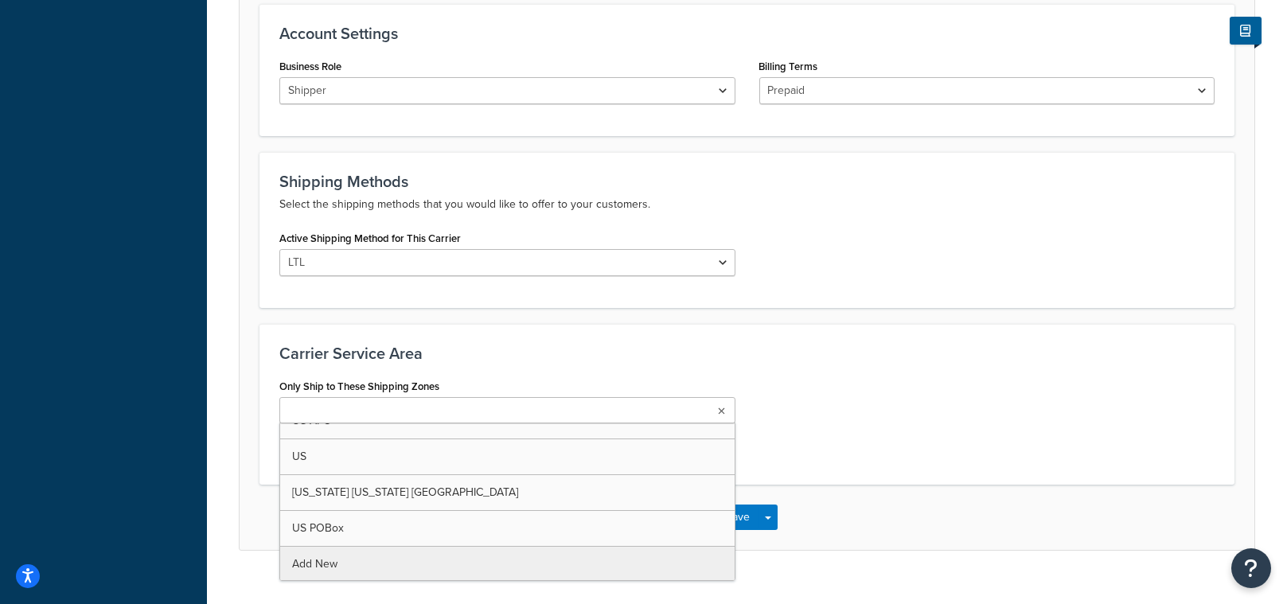
click at [309, 570] on div "Carrier: Southeastern Freight Lines Enabled Basic Package Fees Accessorials Opt…" at bounding box center [747, 24] width 1080 height 1132
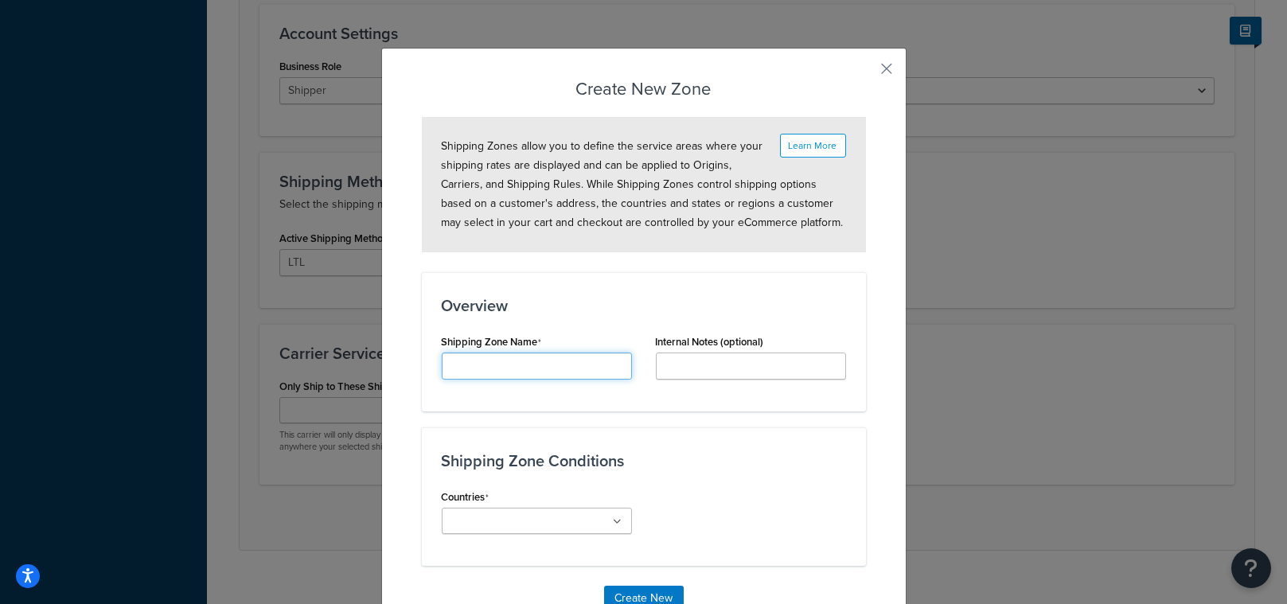
click at [503, 361] on input "Carrier Title Internal" at bounding box center [537, 366] width 190 height 27
type input "SEFL Zone ([GEOGRAPHIC_DATA][US_STATE])"
click at [668, 368] on input "Internal Description (optional)" at bounding box center [751, 366] width 190 height 27
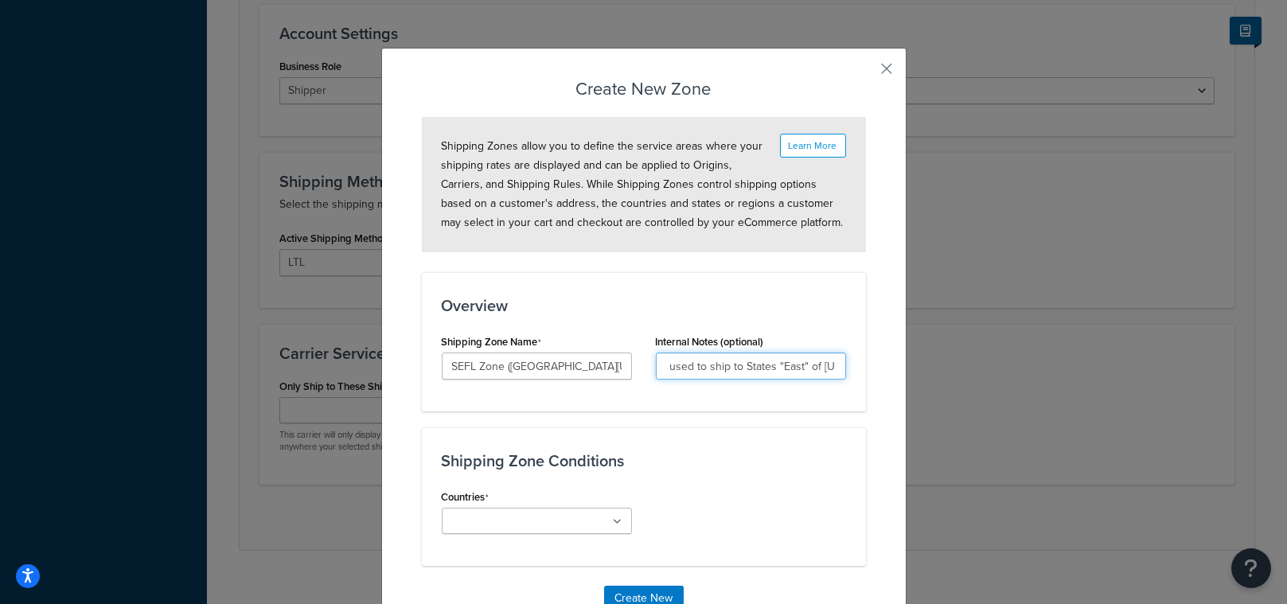
scroll to position [0, 70]
type input "SEFL is only used to ship to States "East" of Texas"
click at [668, 456] on h3 "Shipping Zone Conditions" at bounding box center [644, 461] width 404 height 18
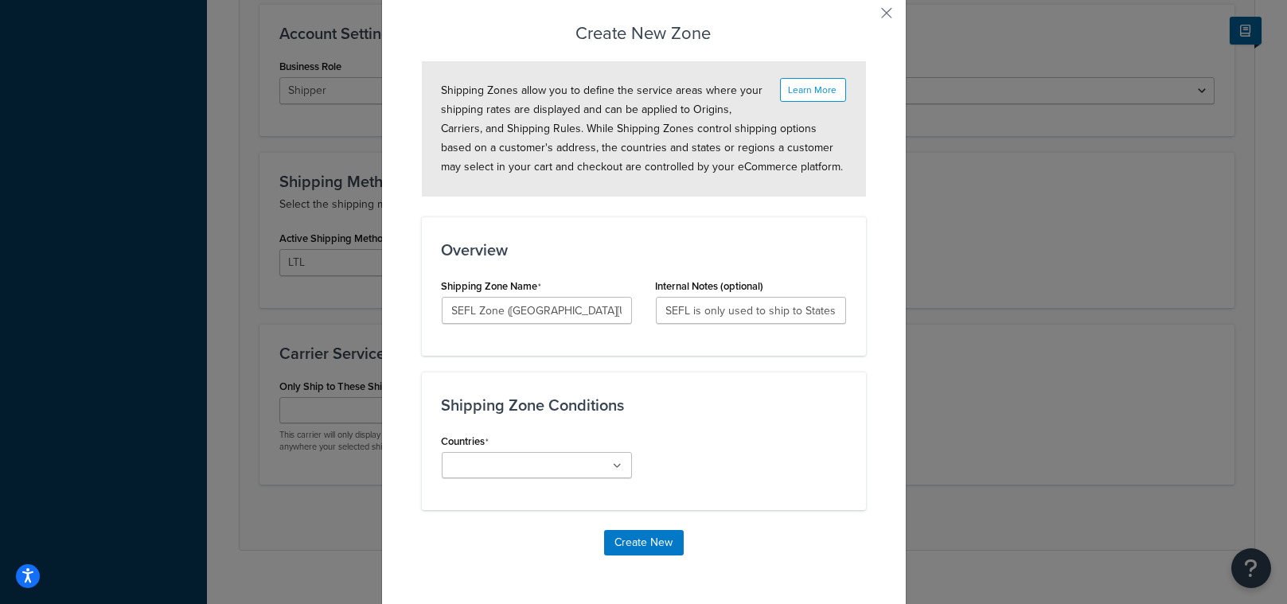
scroll to position [59, 0]
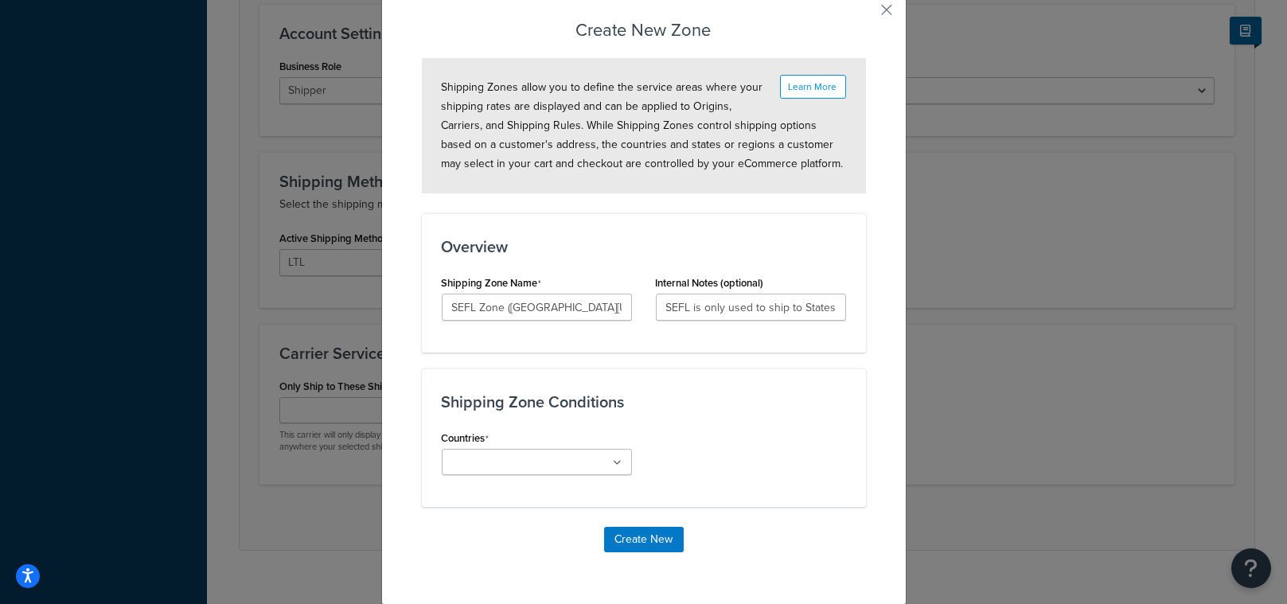
click at [616, 468] on ul at bounding box center [537, 462] width 190 height 26
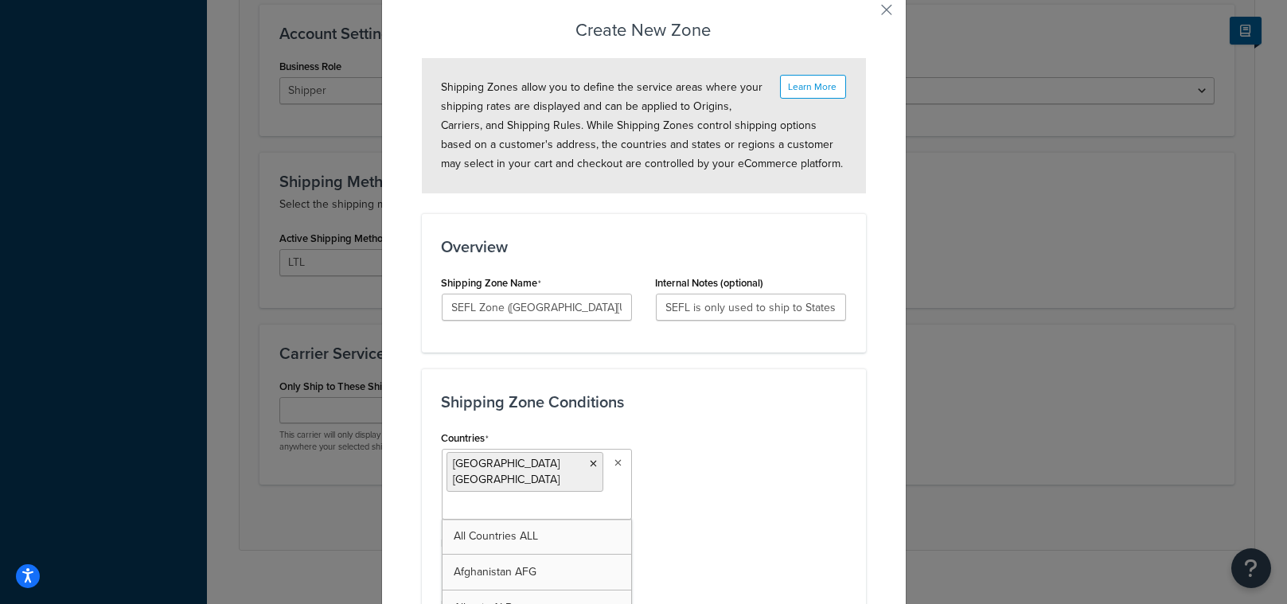
click at [737, 442] on div "Countries United States USA All Countries ALL Afghanistan AFG Albania ALB Alger…" at bounding box center [644, 571] width 428 height 289
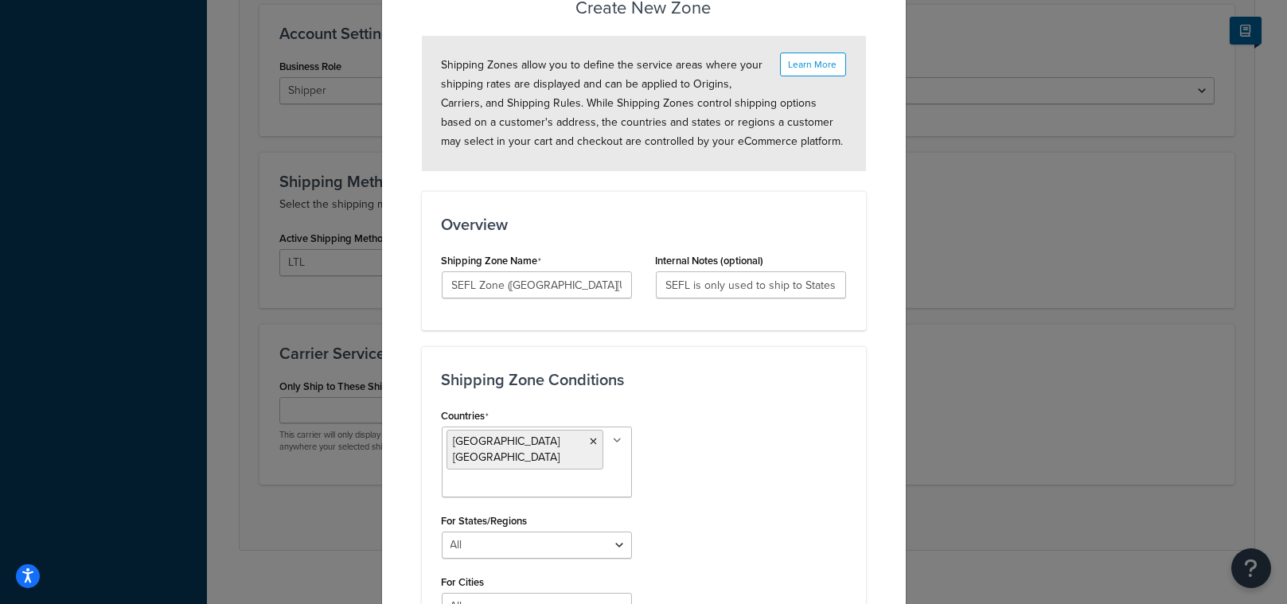
scroll to position [84, 0]
click at [513, 529] on select "All Including Excluding" at bounding box center [537, 542] width 190 height 27
select select "excluding"
click at [442, 529] on select "All Including Excluding" at bounding box center [537, 542] width 190 height 27
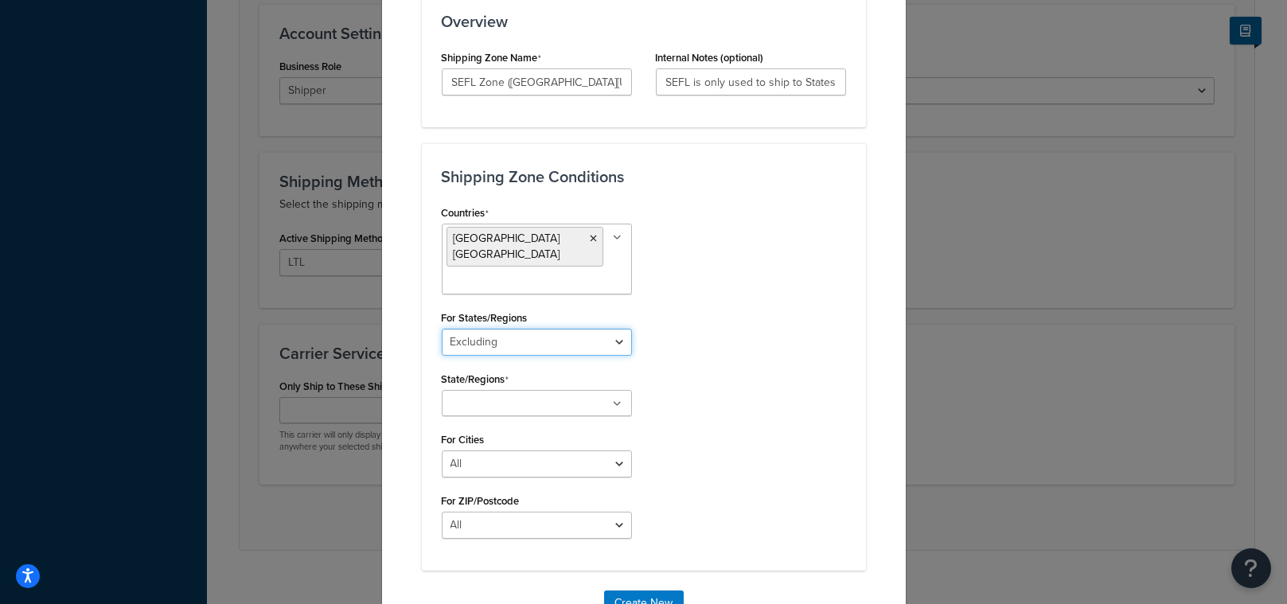
scroll to position [294, 0]
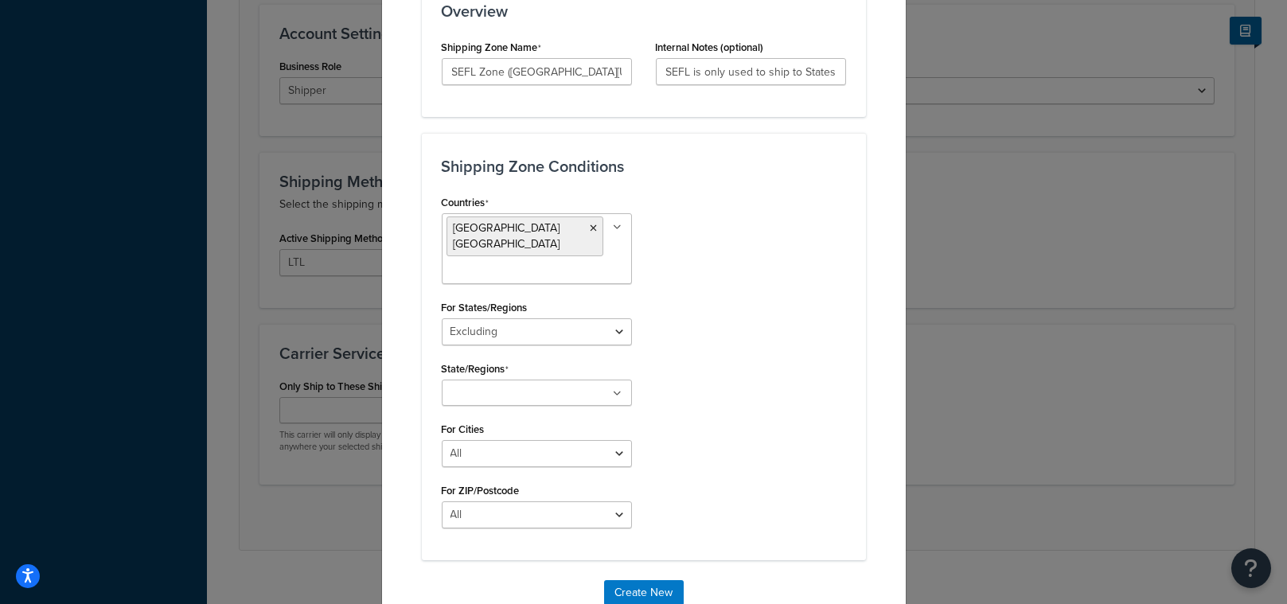
click at [621, 380] on ul at bounding box center [537, 393] width 190 height 26
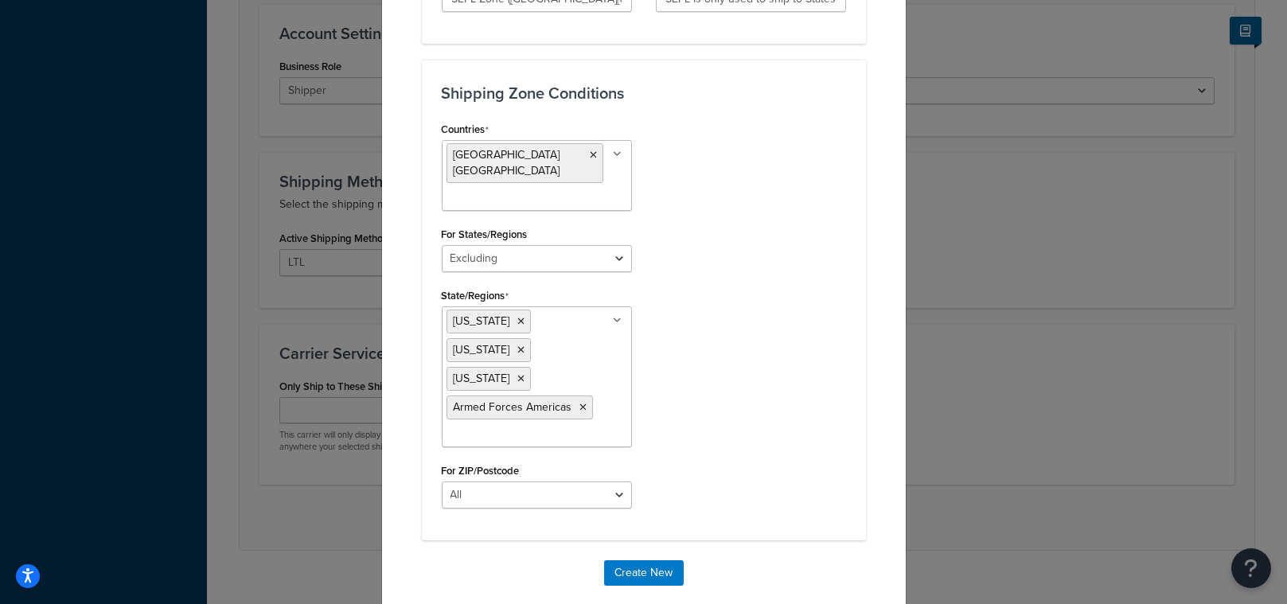
scroll to position [384, 0]
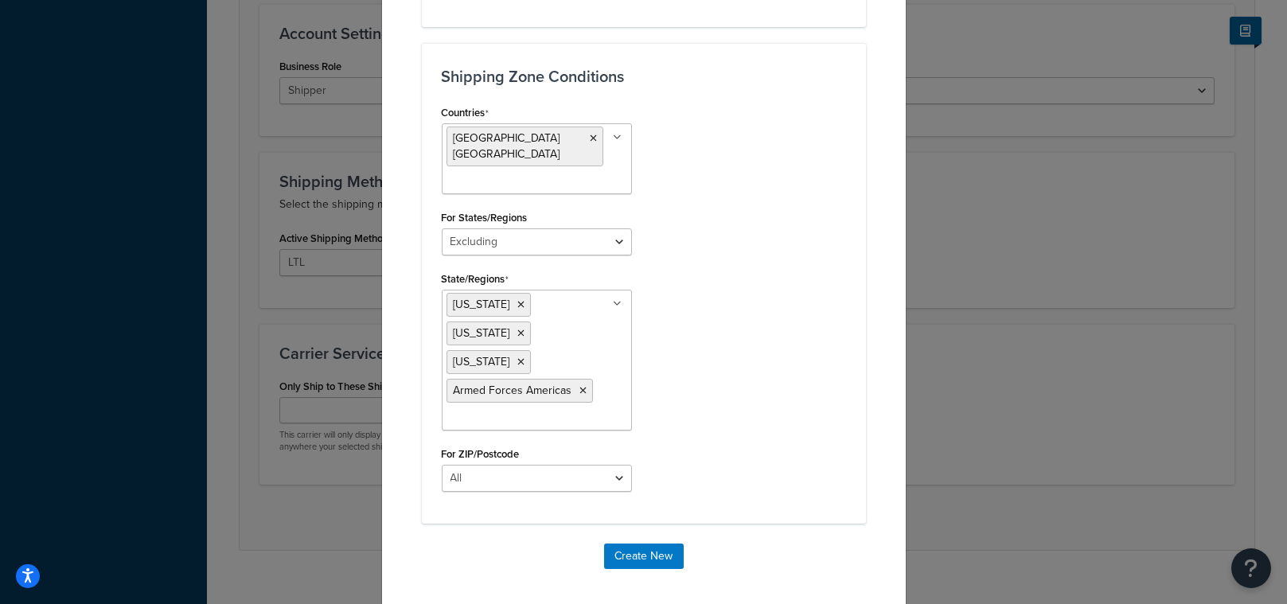
click at [511, 410] on input "State/Regions" at bounding box center [516, 419] width 141 height 18
click at [604, 379] on ul "Alaska American Samoa Arizona Armed Forces Americas" at bounding box center [537, 360] width 190 height 141
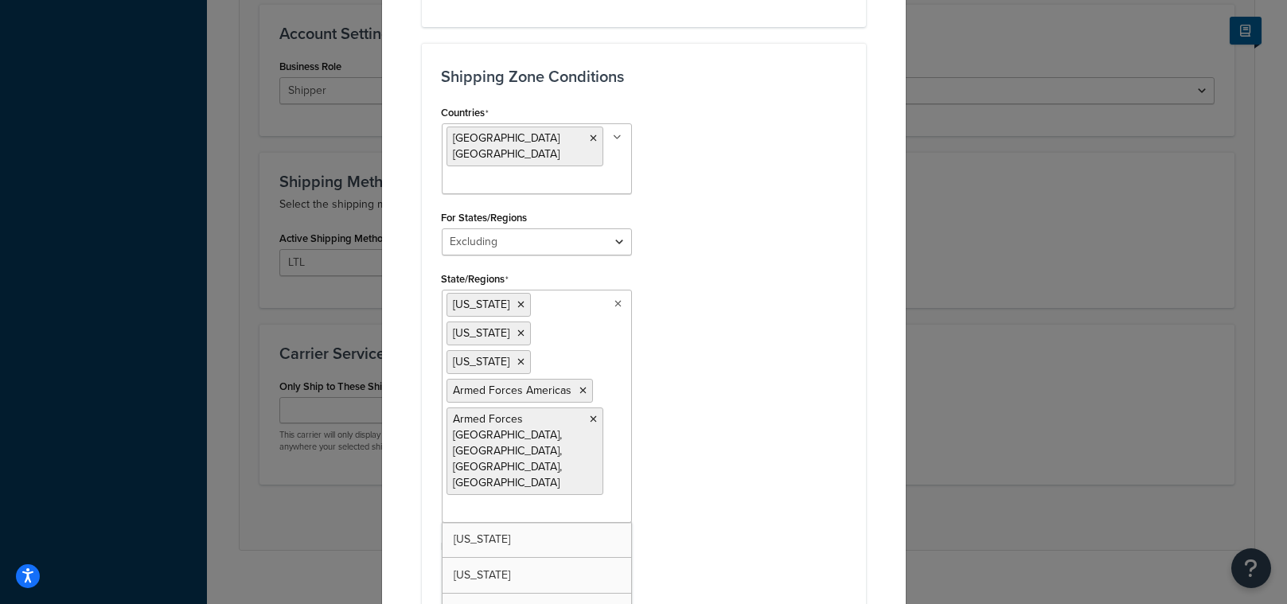
click at [607, 444] on ul "Alaska American Samoa Arizona Armed Forces Americas Armed Forces Europe, Middle…" at bounding box center [537, 406] width 190 height 233
click at [542, 502] on input "State/Regions" at bounding box center [516, 511] width 141 height 18
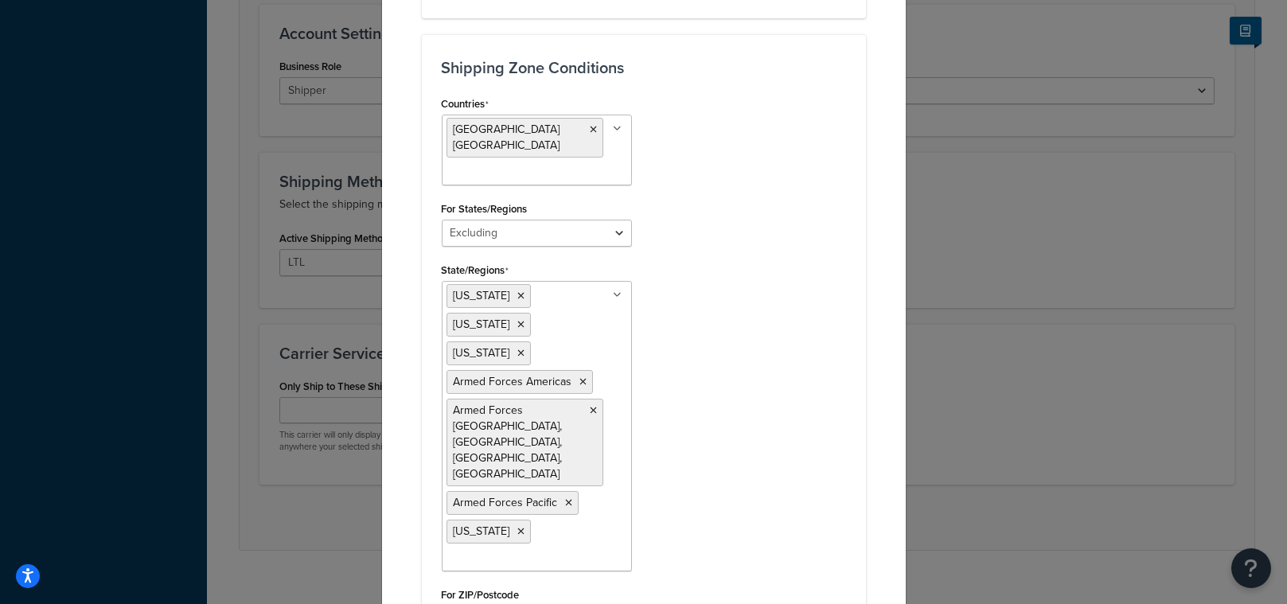
scroll to position [501, 0]
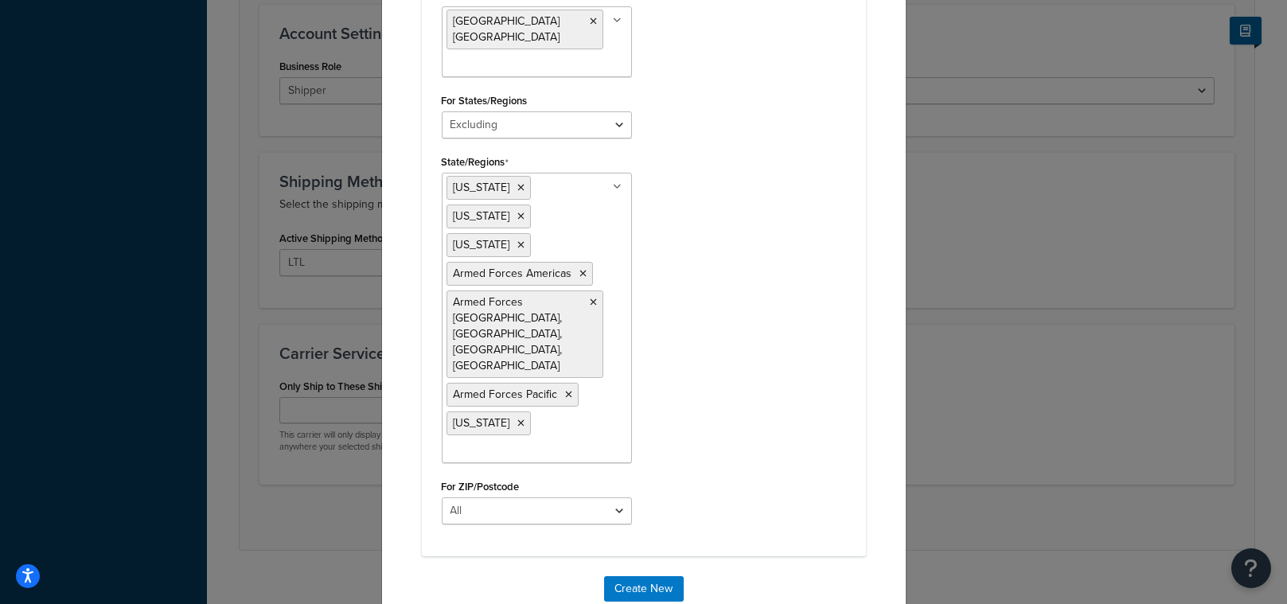
click at [449, 442] on input "State/Regions" at bounding box center [516, 451] width 141 height 18
click at [451, 442] on input "State/Regions" at bounding box center [516, 451] width 141 height 18
click at [534, 380] on ul "Alaska American Samoa Arizona Armed Forces Americas Armed Forces Europe, Middle…" at bounding box center [537, 318] width 190 height 290
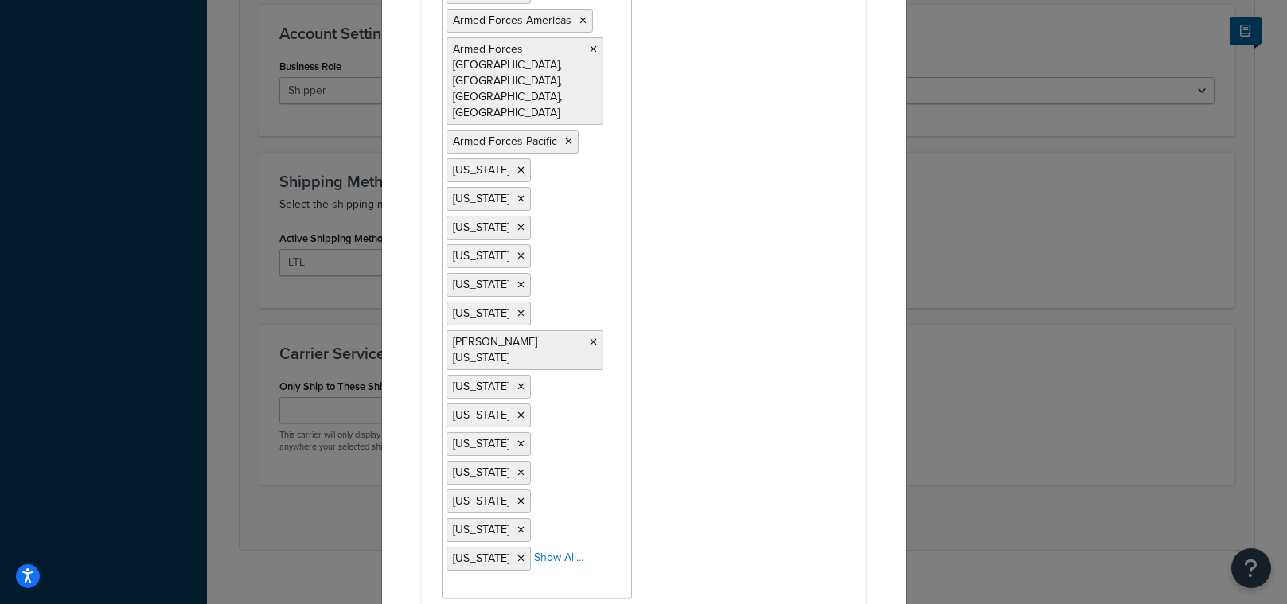
scroll to position [773, 0]
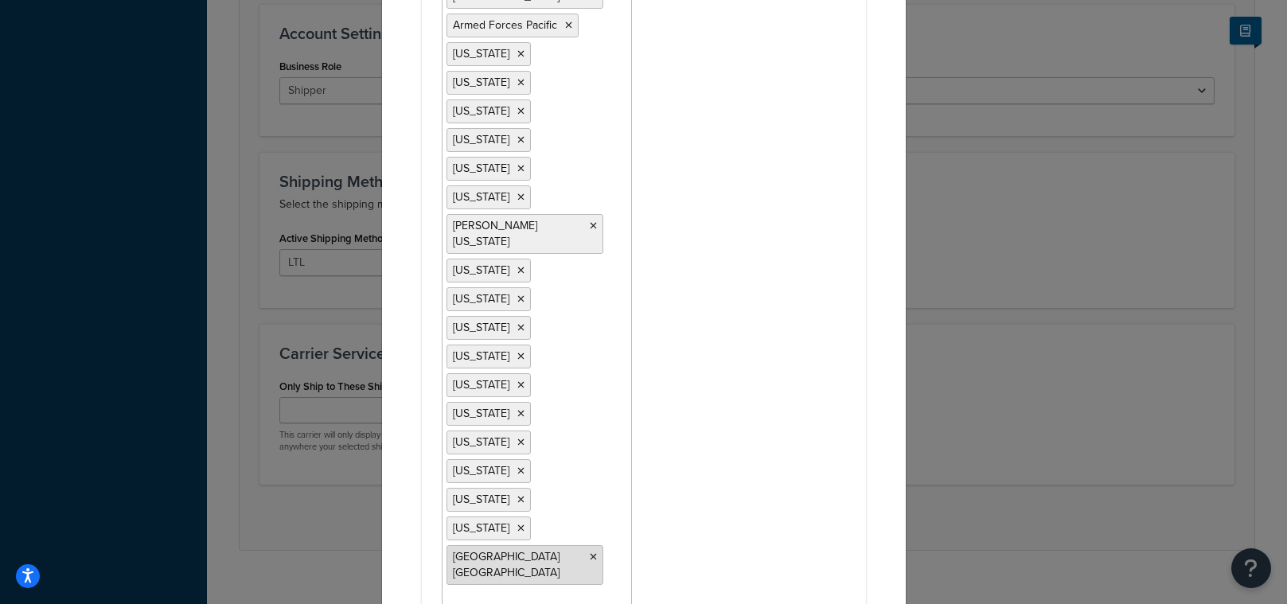
click at [575, 376] on ul "Alaska American Samoa Arizona Armed Forces Americas Armed Forces Europe, Middle…" at bounding box center [537, 207] width 190 height 809
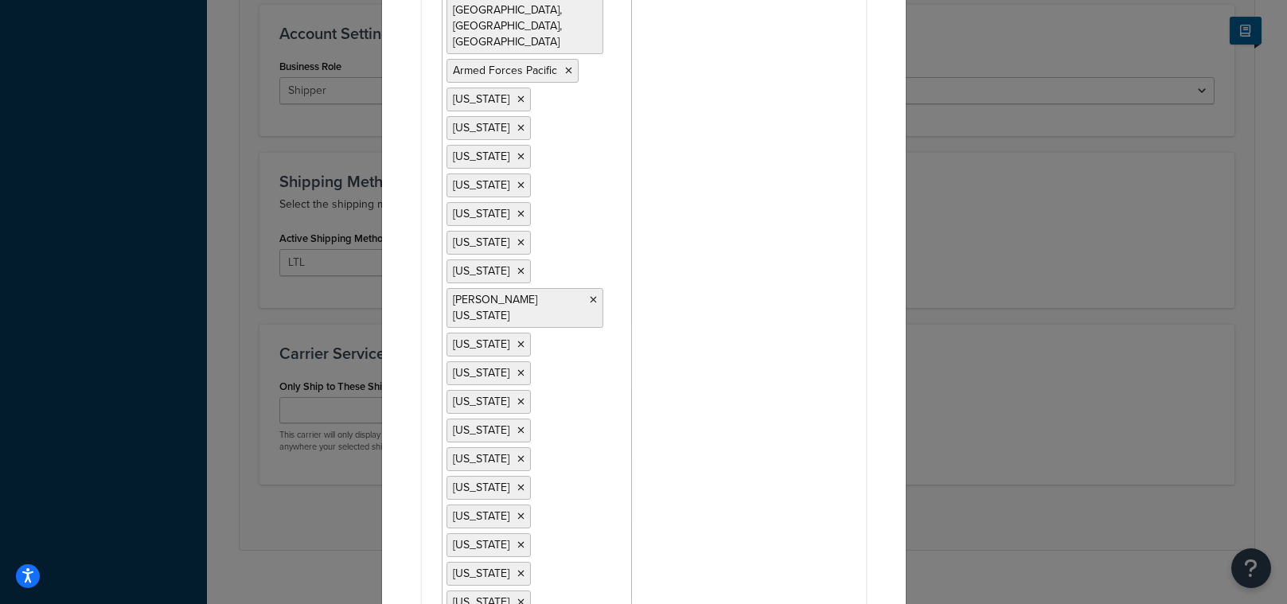
scroll to position [667, 0]
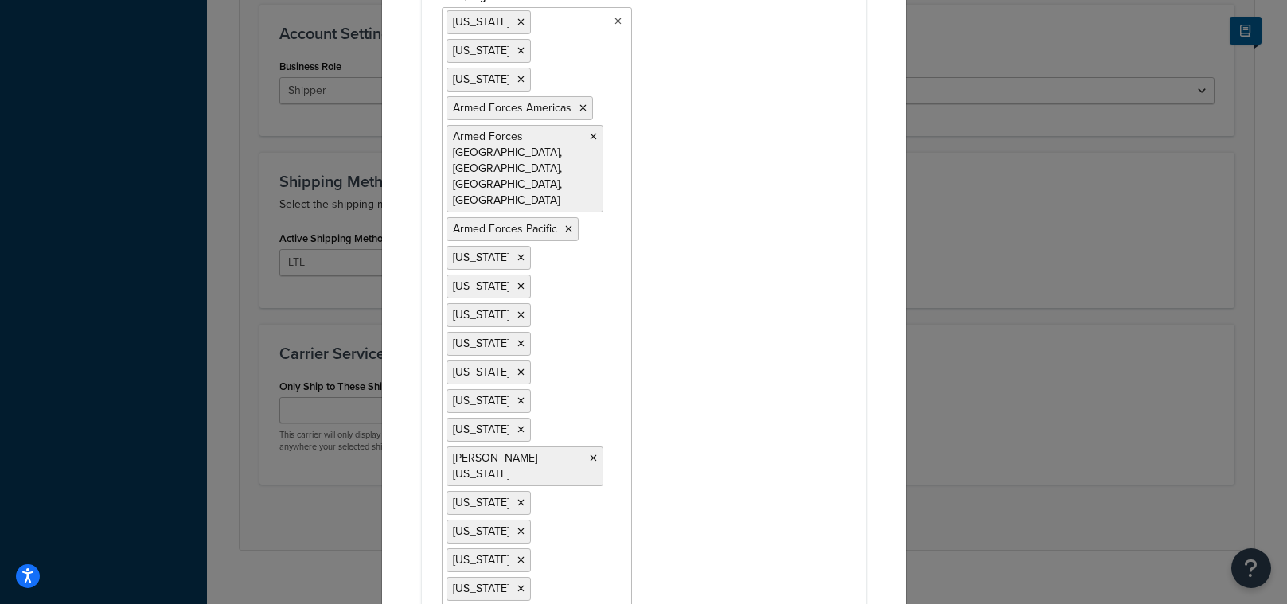
click at [700, 501] on div "Countries United States USA All Countries ALL Afghanistan AFG Albania ALB Alger…" at bounding box center [644, 412] width 428 height 1186
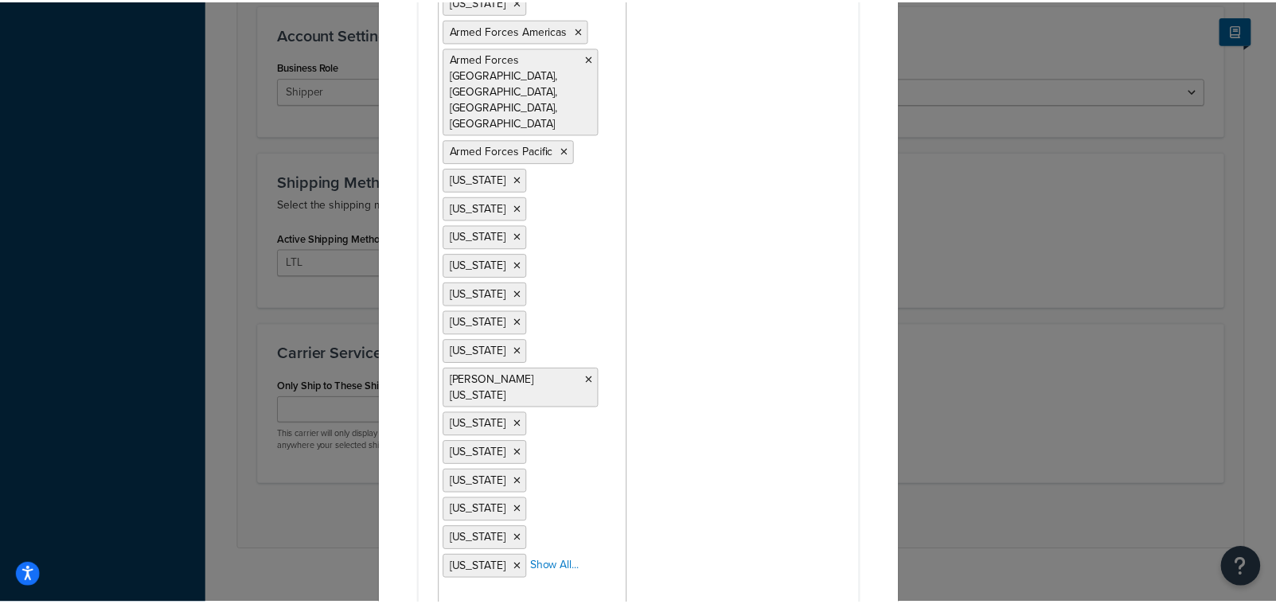
scroll to position [771, 0]
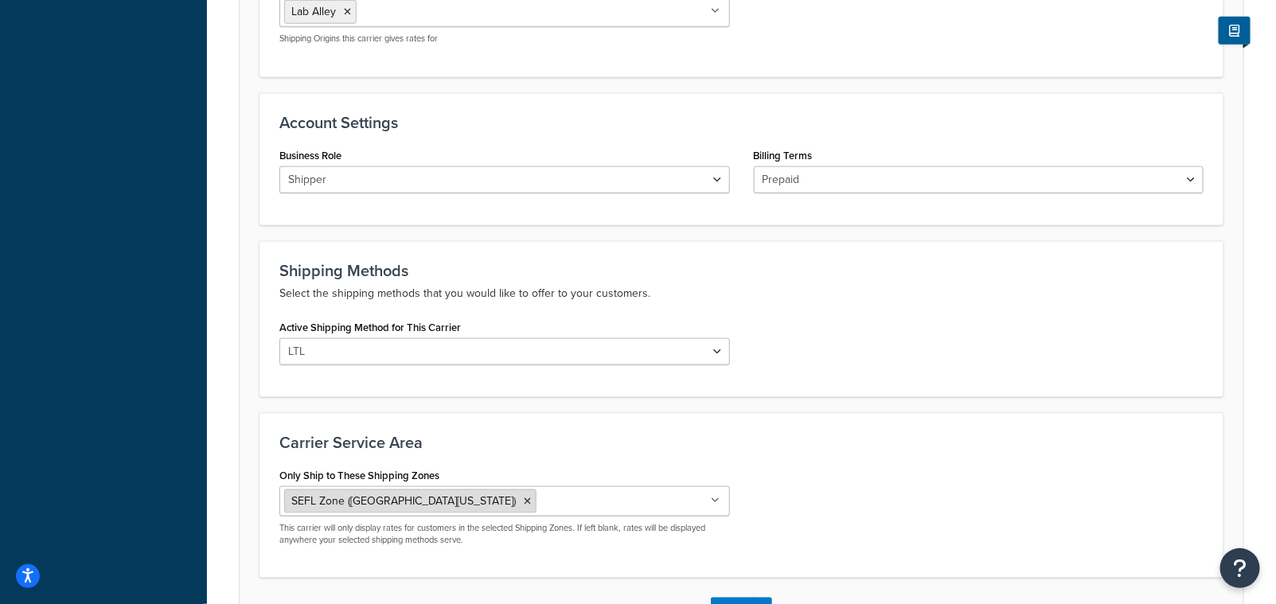
click at [341, 501] on span "SEFL Zone (East of Texas)" at bounding box center [403, 501] width 224 height 17
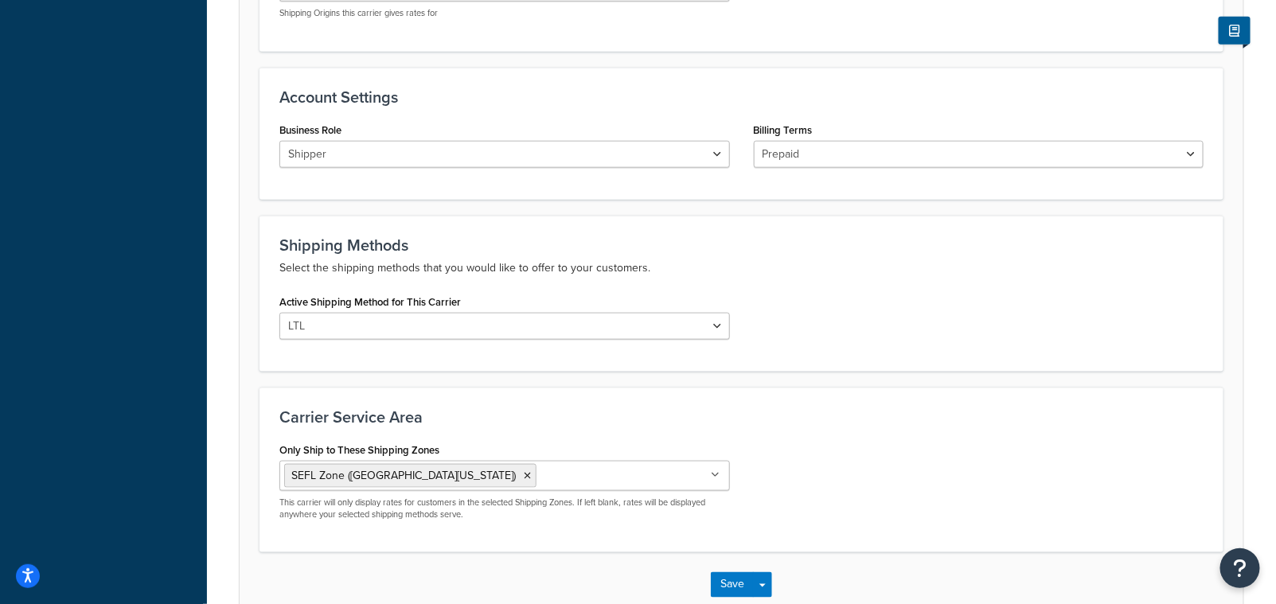
scroll to position [649, 0]
click at [736, 584] on button "Save" at bounding box center [732, 586] width 43 height 25
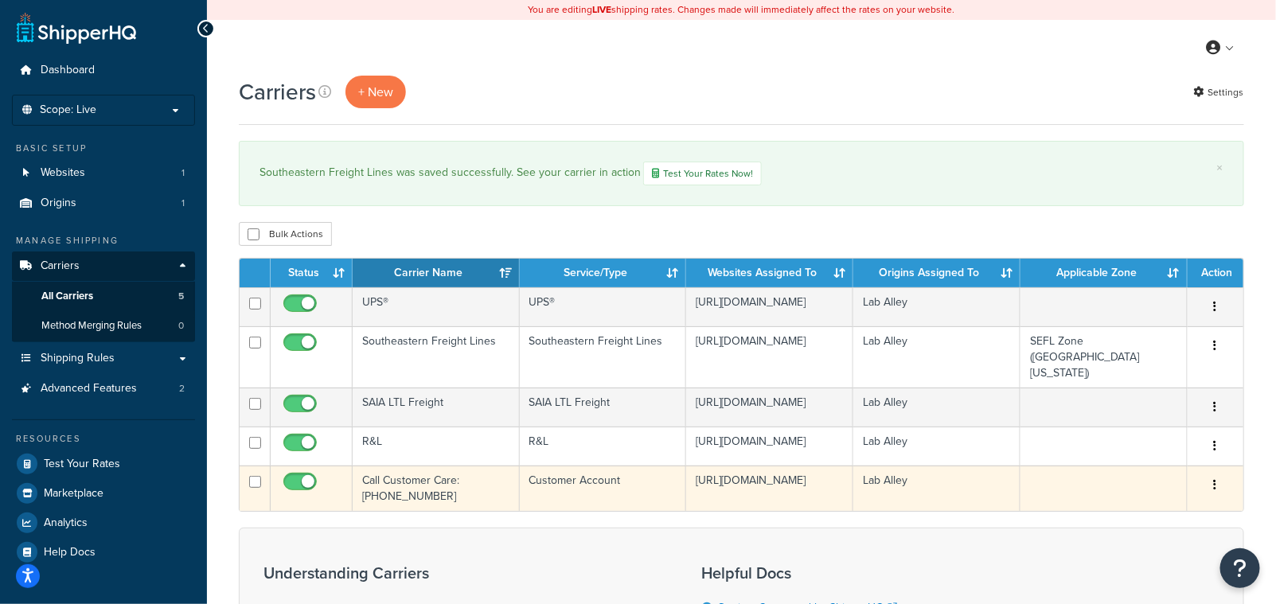
click at [440, 466] on td "Call Customer Care: [PHONE_NUMBER]" at bounding box center [436, 488] width 167 height 45
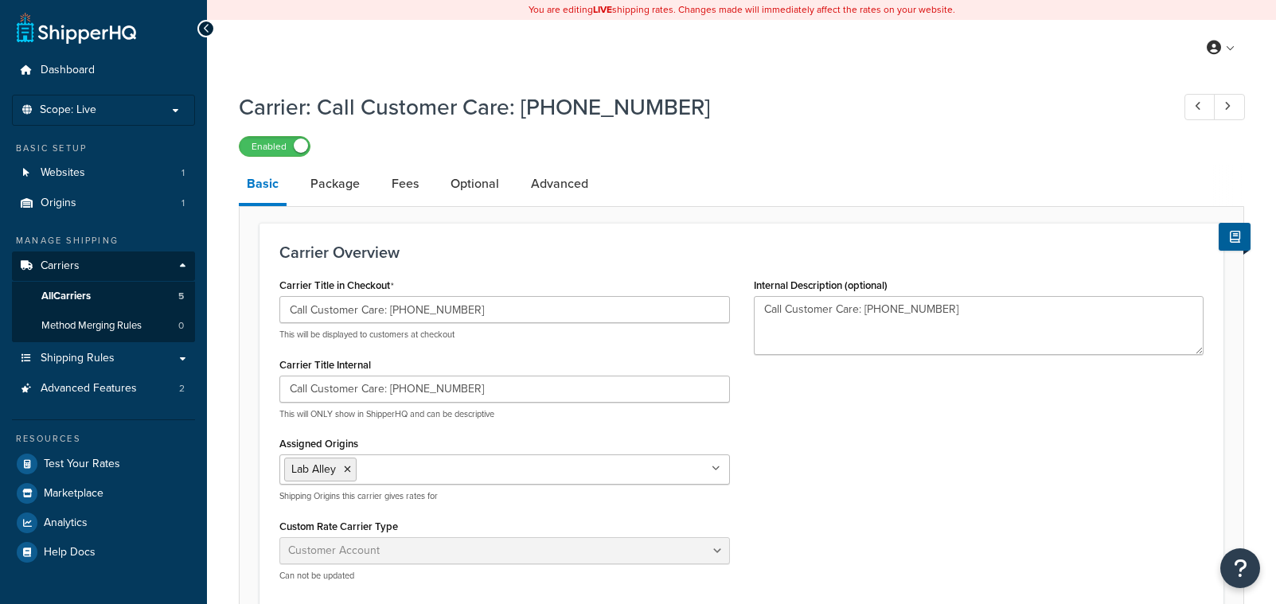
select select "customerAccount"
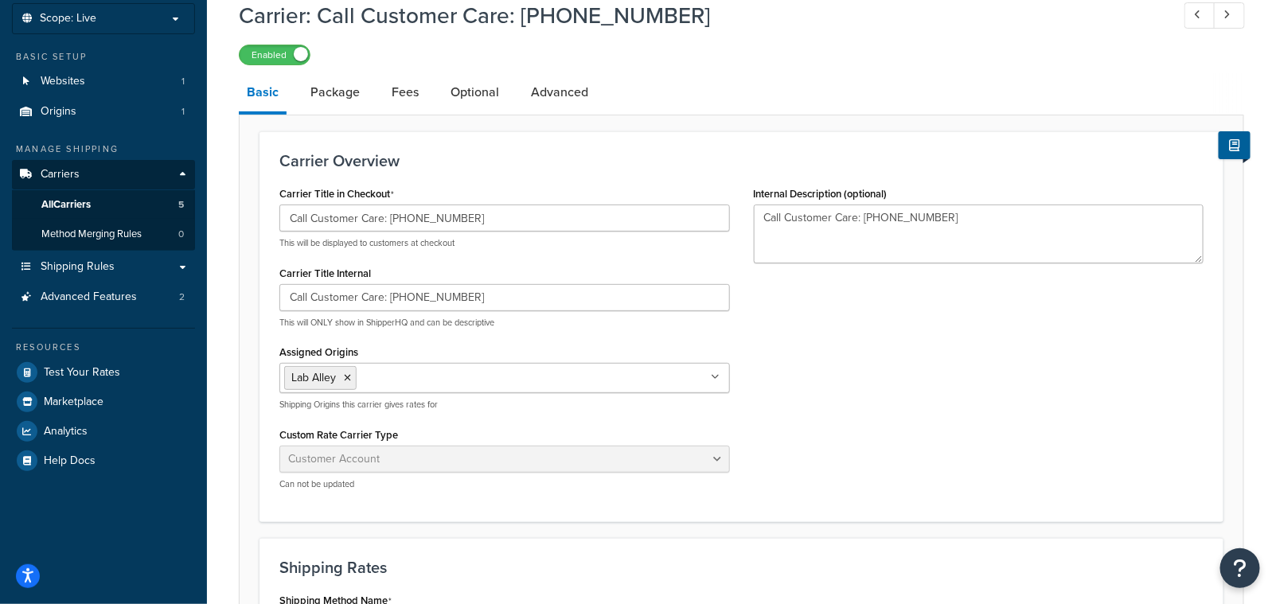
scroll to position [101, 0]
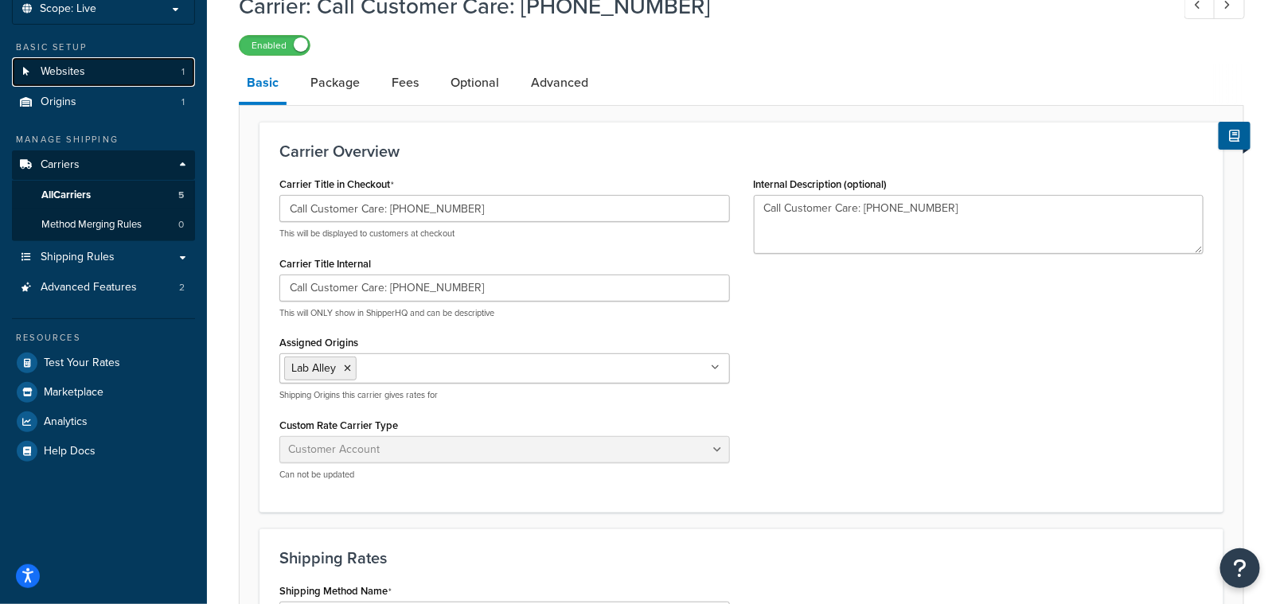
click at [127, 71] on link "Websites 1" at bounding box center [103, 71] width 183 height 29
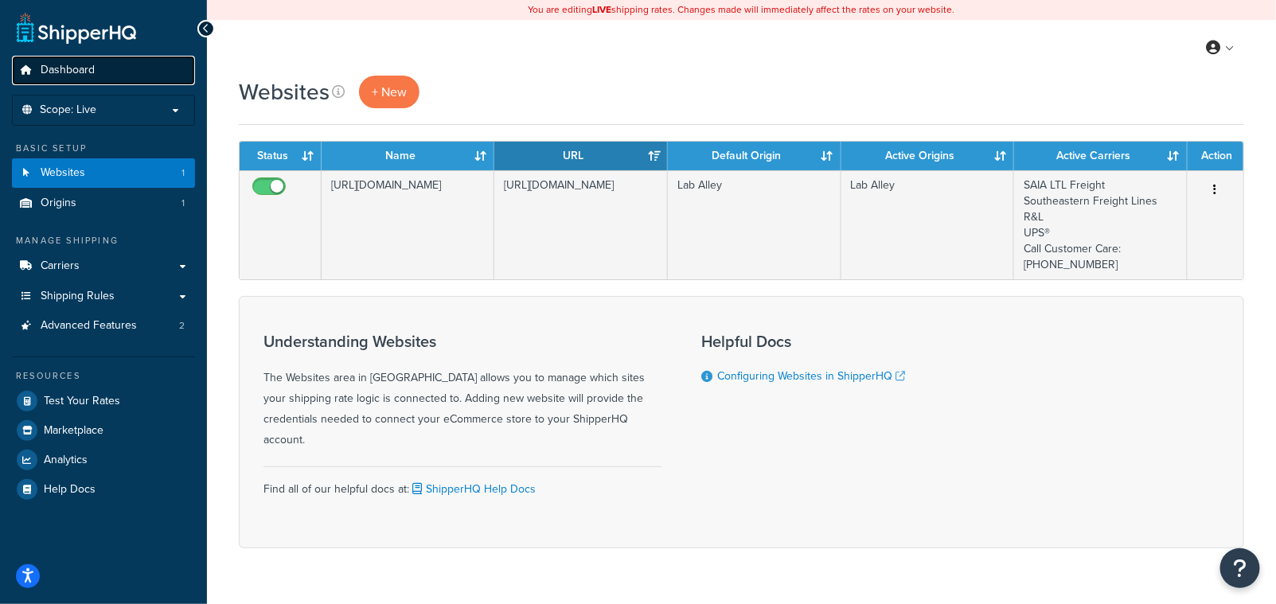
click at [51, 68] on span "Dashboard" at bounding box center [68, 71] width 54 height 14
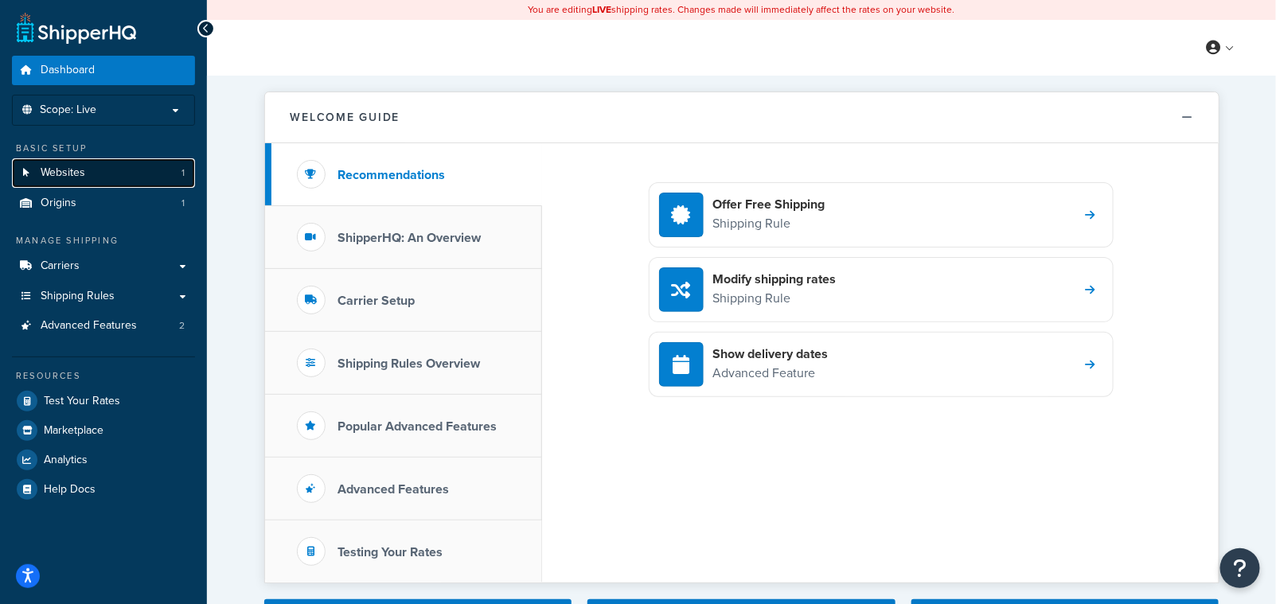
click at [77, 169] on span "Websites" at bounding box center [63, 173] width 45 height 14
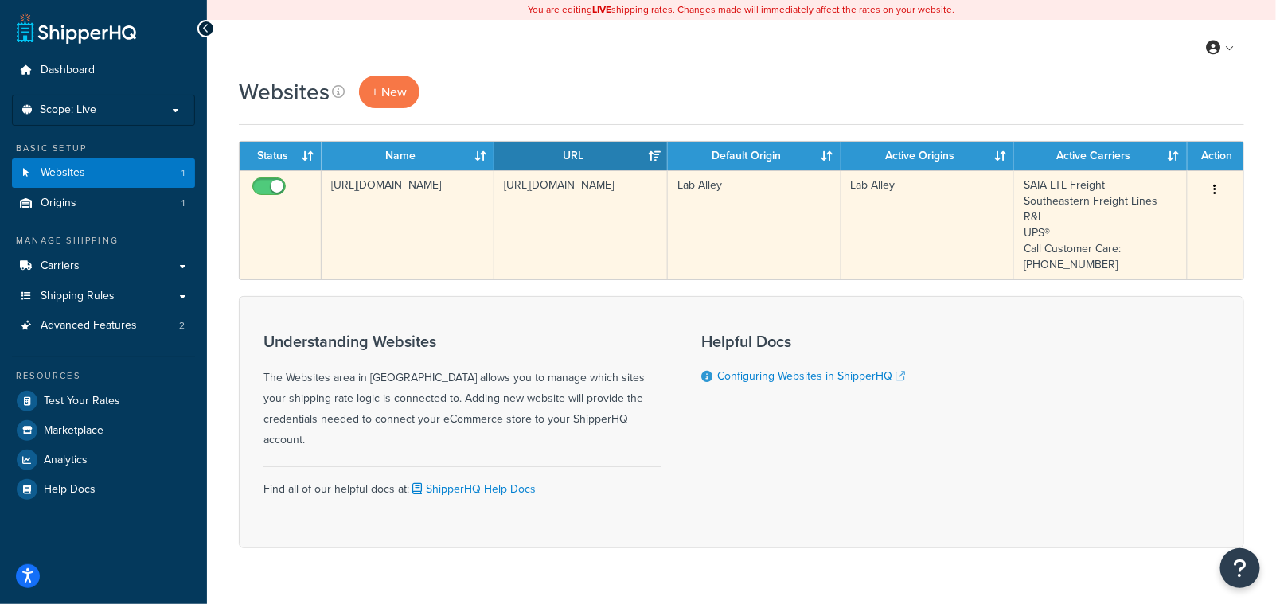
click at [1218, 191] on button "button" at bounding box center [1215, 189] width 22 height 25
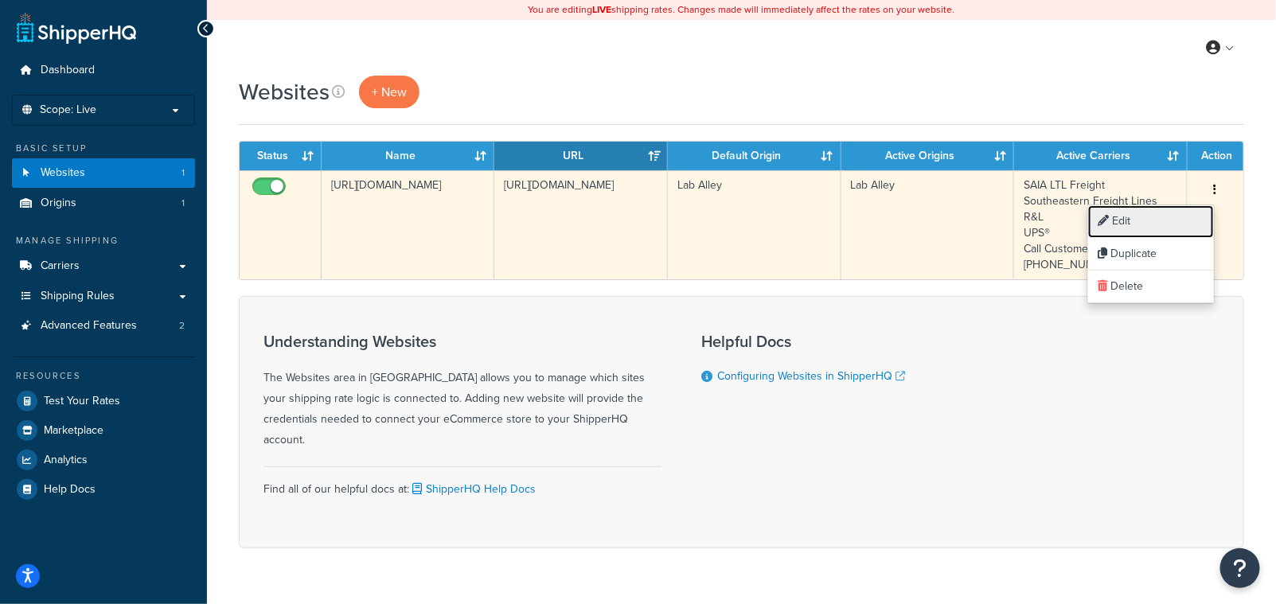
click at [1134, 216] on link "Edit" at bounding box center [1151, 221] width 126 height 33
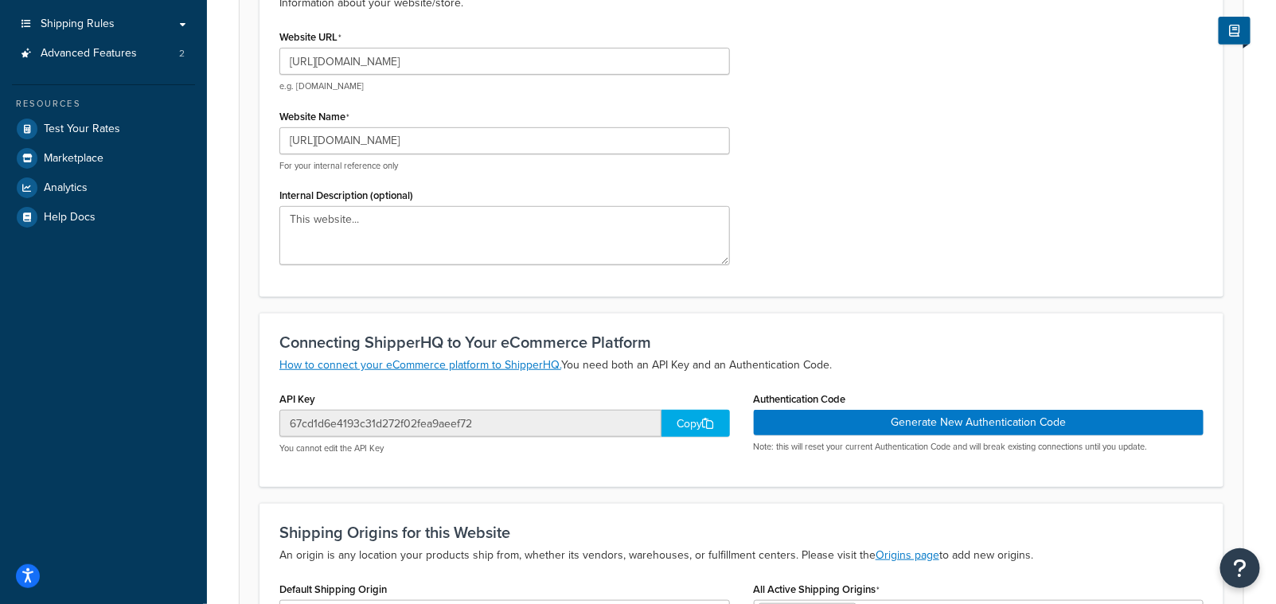
scroll to position [289, 0]
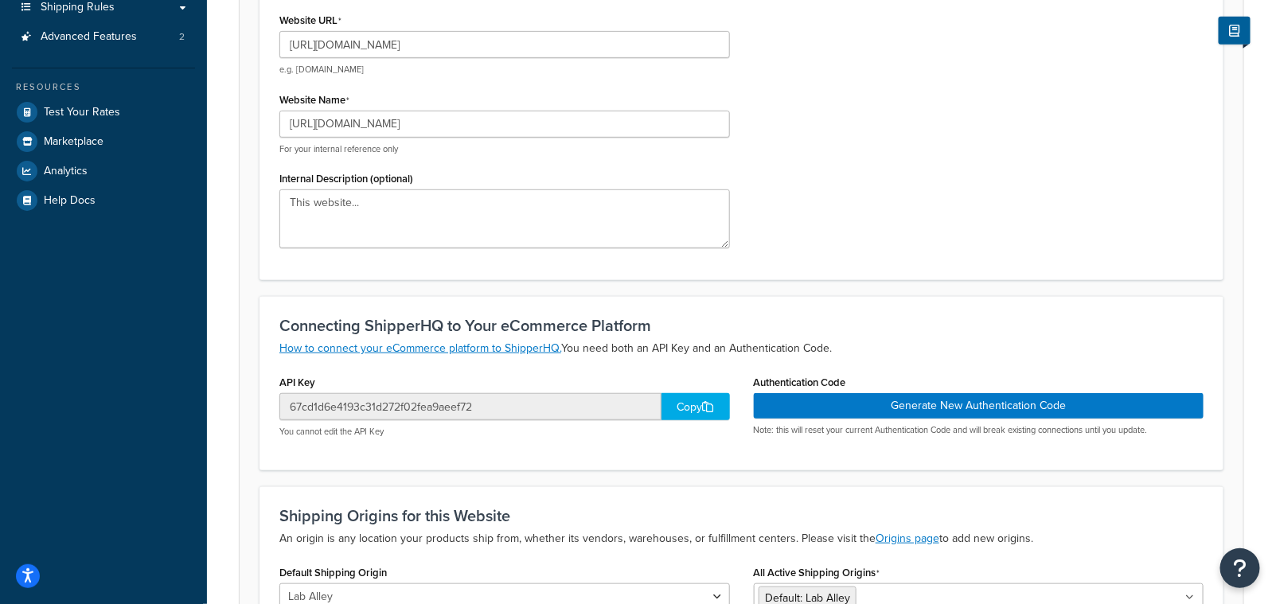
click at [687, 406] on div "Copy" at bounding box center [695, 406] width 68 height 27
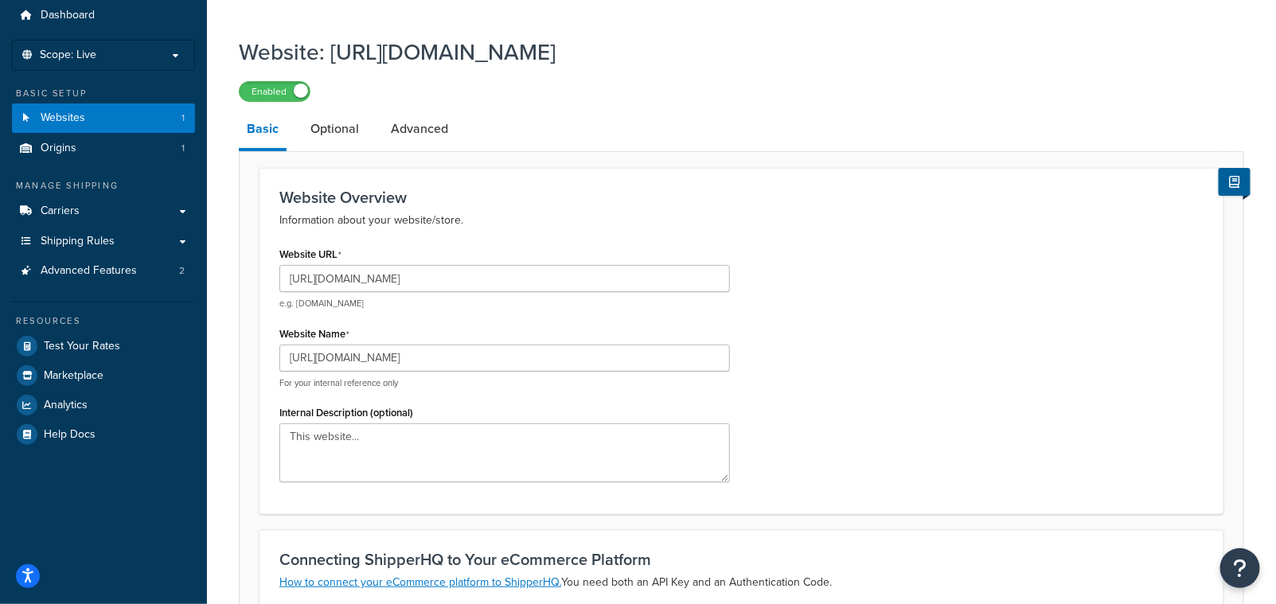
scroll to position [46, 0]
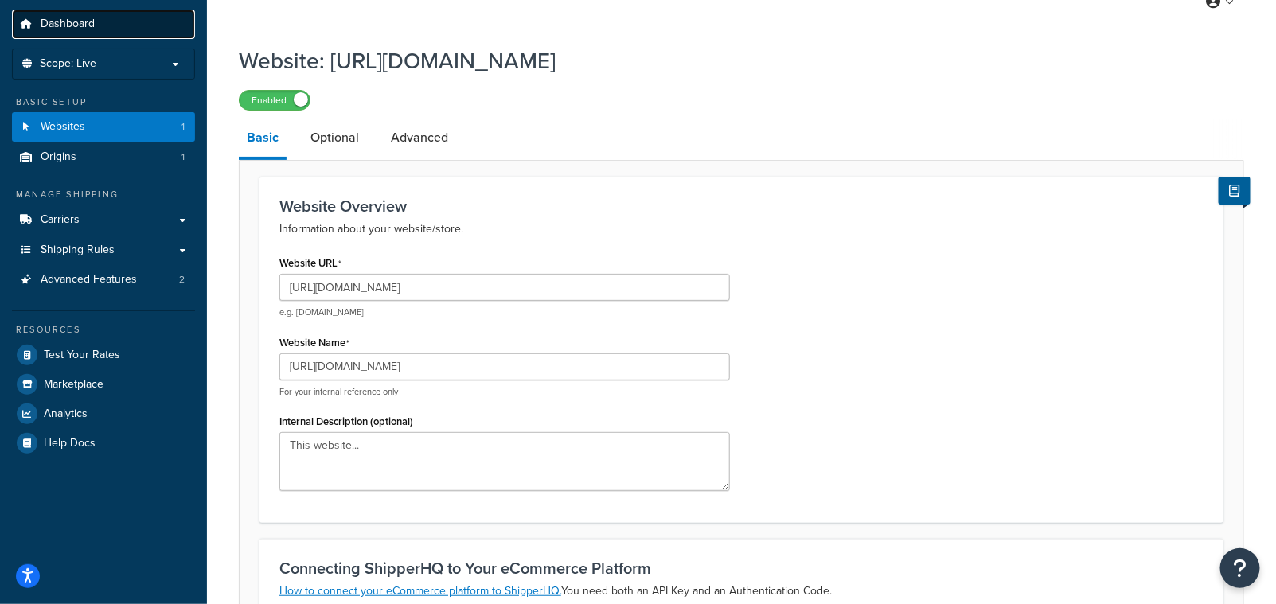
click at [63, 29] on span "Dashboard" at bounding box center [68, 25] width 54 height 14
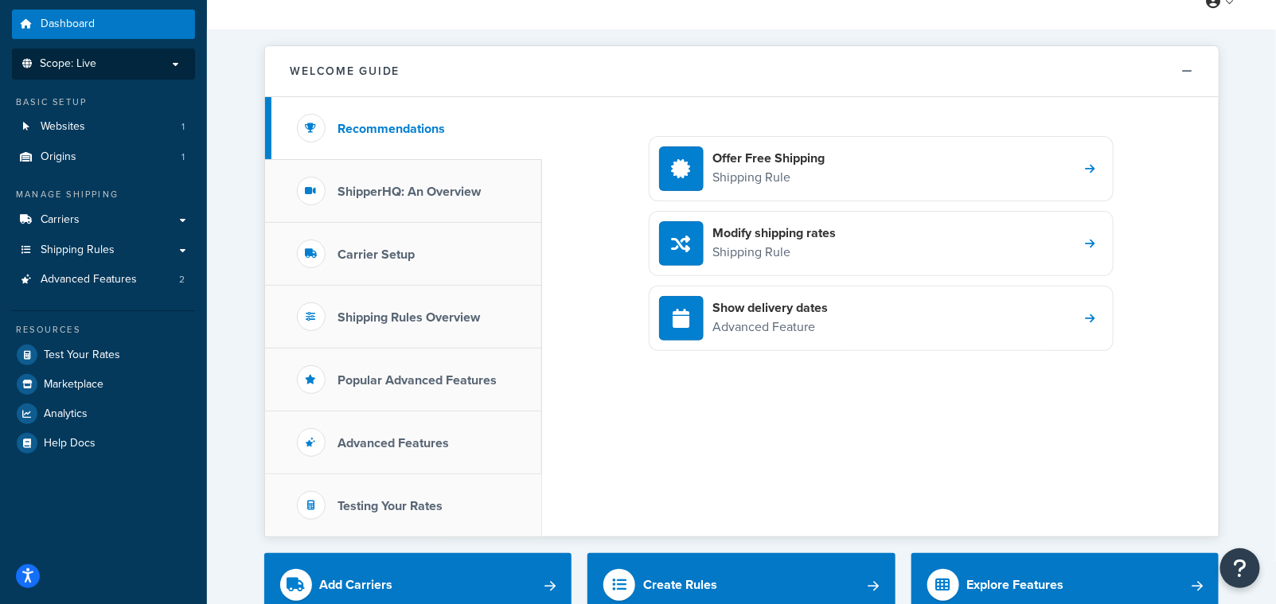
click at [177, 59] on p "Scope: Live" at bounding box center [103, 64] width 169 height 14
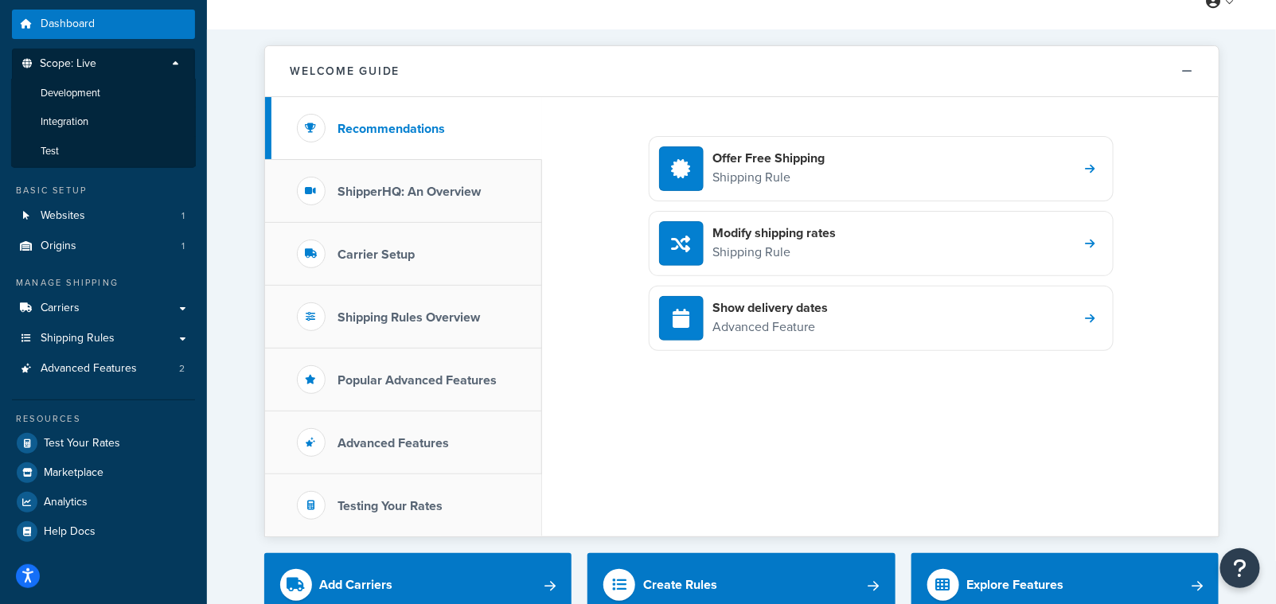
click at [325, 14] on div "My Profile Billing Global Settings Contact Us Logout" at bounding box center [741, 2] width 1069 height 56
click at [100, 95] on span "Development" at bounding box center [71, 94] width 60 height 14
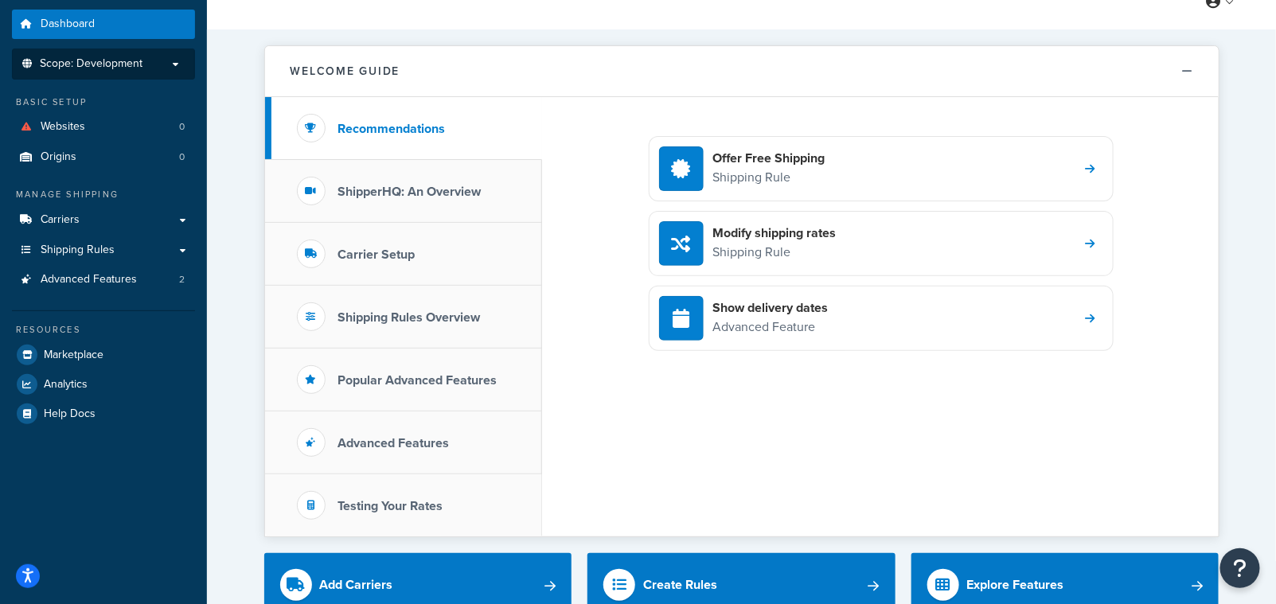
click at [123, 64] on span "Scope: Development" at bounding box center [91, 64] width 103 height 14
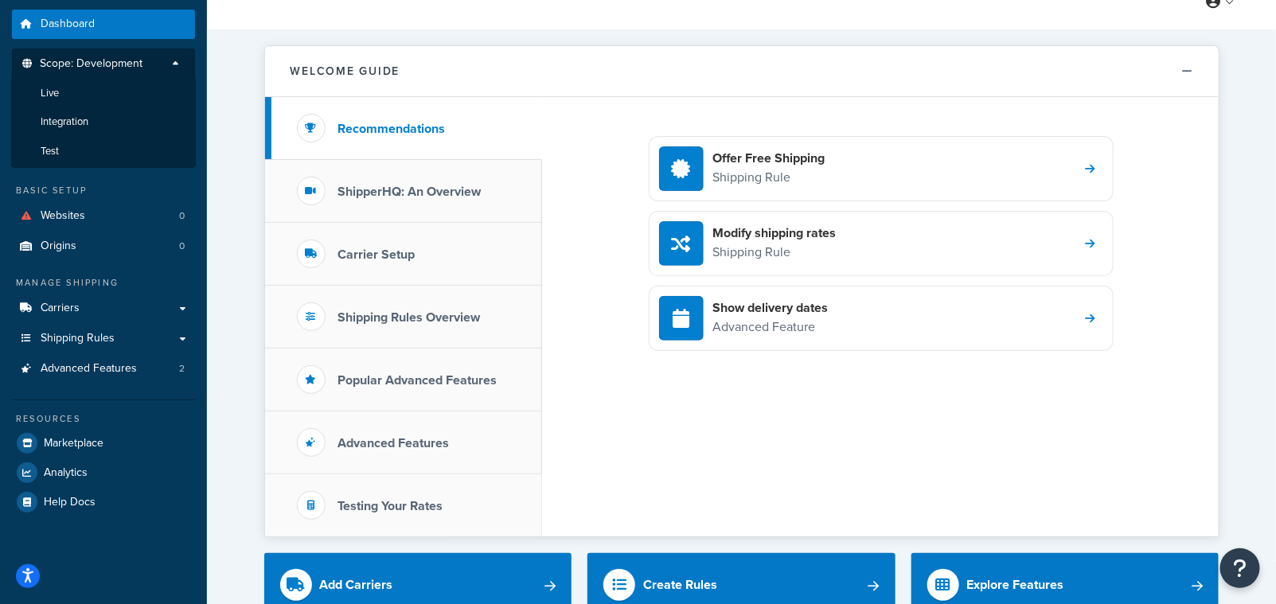
click at [59, 90] on li "Live" at bounding box center [103, 93] width 185 height 29
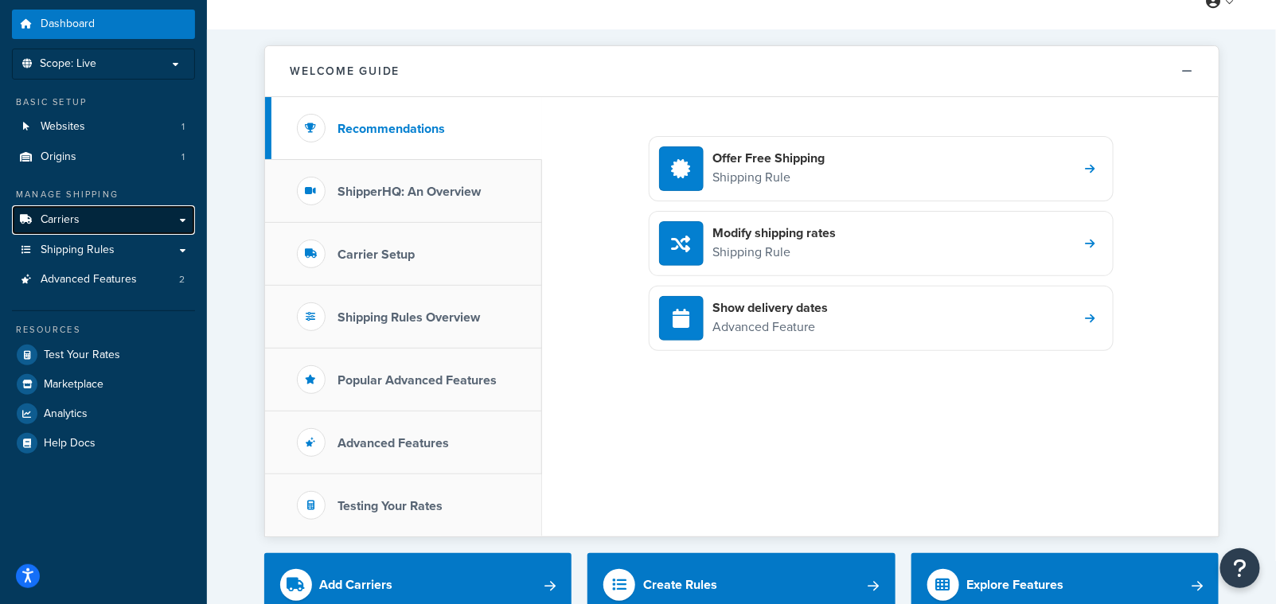
click at [50, 216] on span "Carriers" at bounding box center [60, 220] width 39 height 14
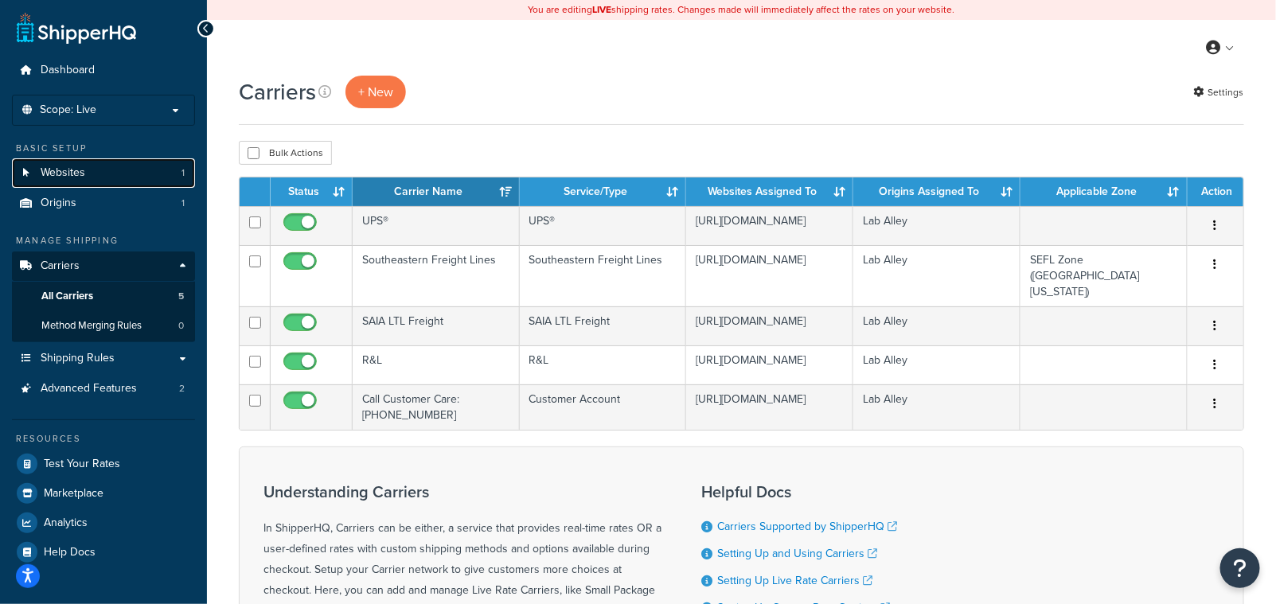
click at [76, 173] on span "Websites" at bounding box center [63, 173] width 45 height 14
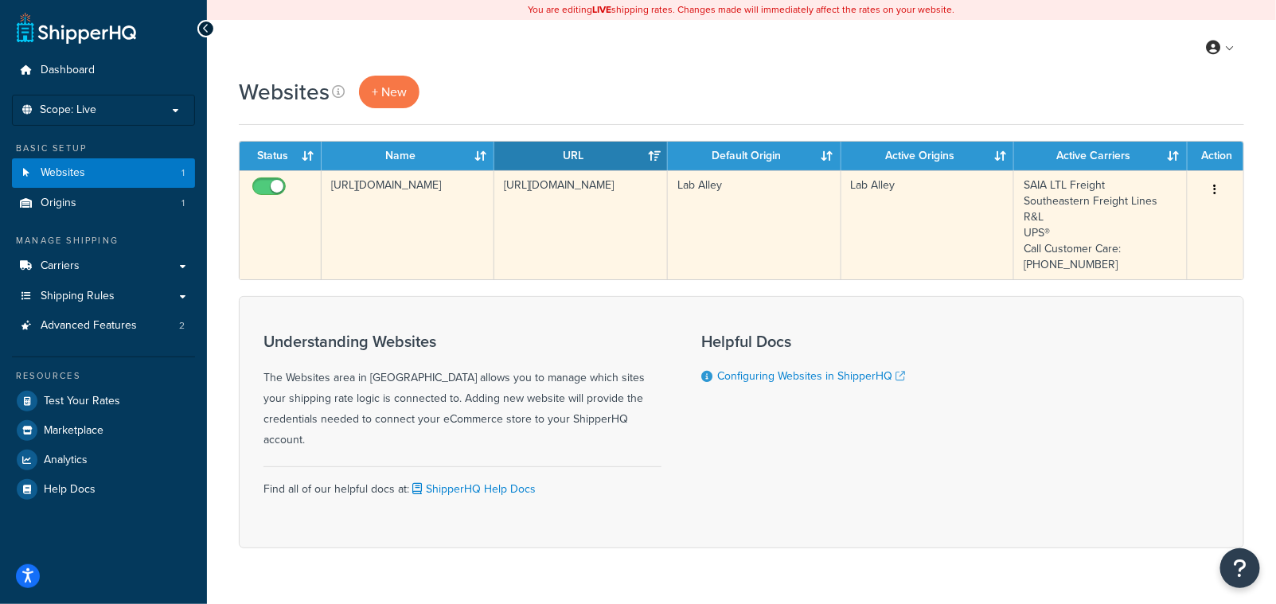
click at [1213, 200] on button "button" at bounding box center [1215, 189] width 22 height 25
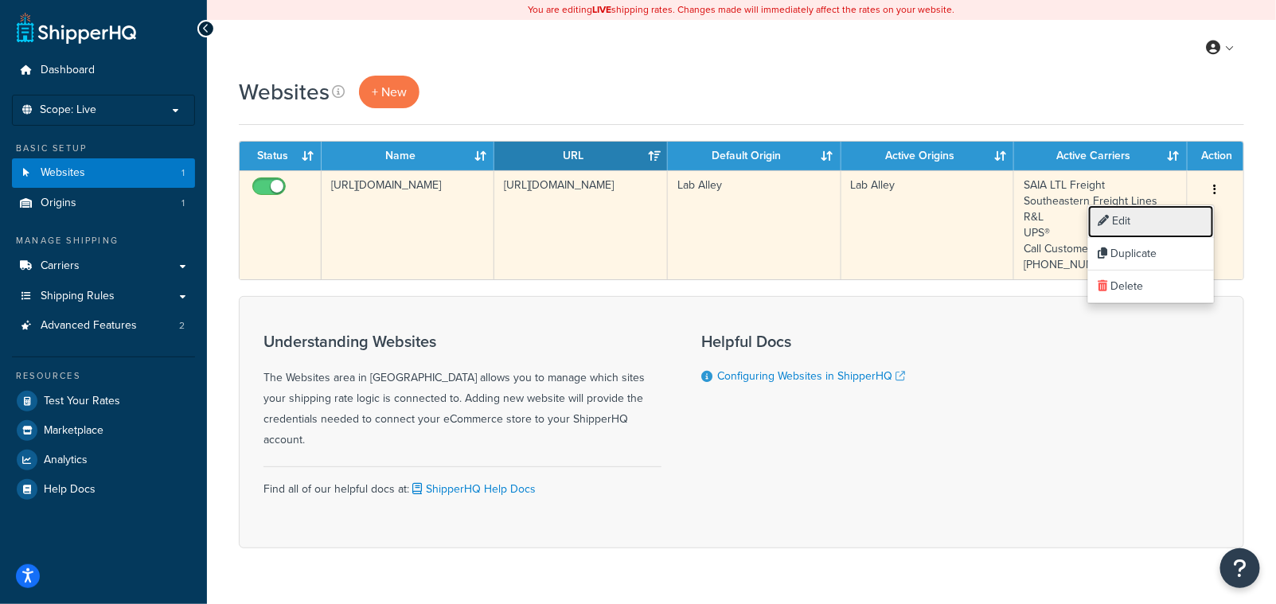
click at [1144, 223] on link "Edit" at bounding box center [1151, 221] width 126 height 33
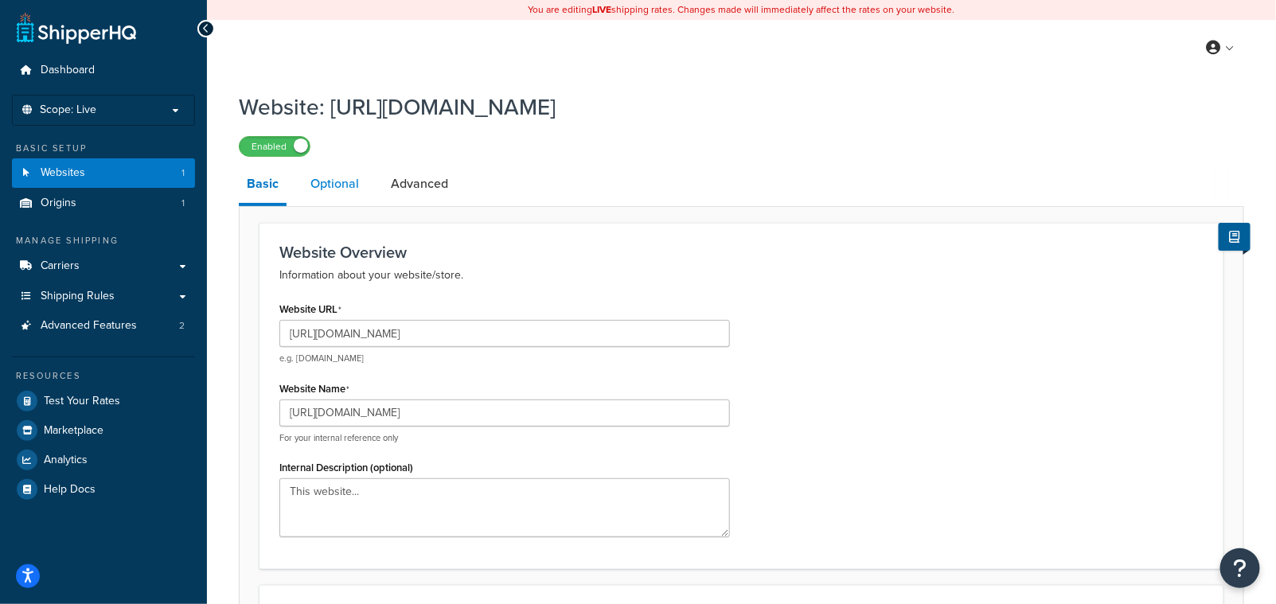
click at [337, 189] on link "Optional" at bounding box center [334, 184] width 64 height 38
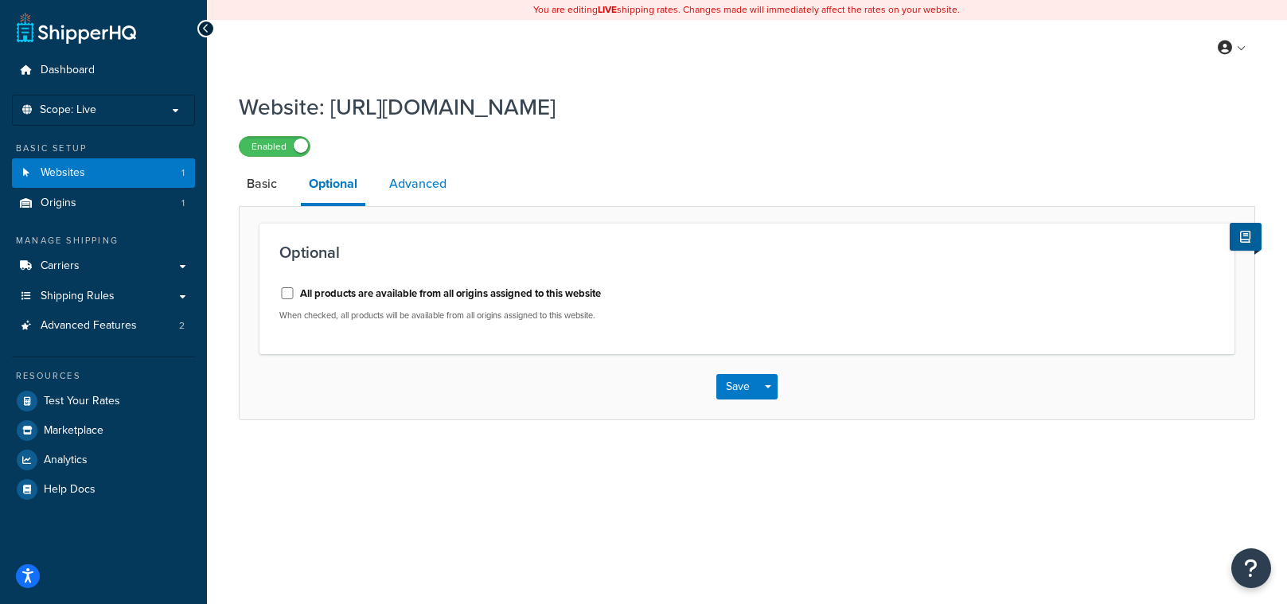
click at [415, 183] on link "Advanced" at bounding box center [417, 184] width 73 height 38
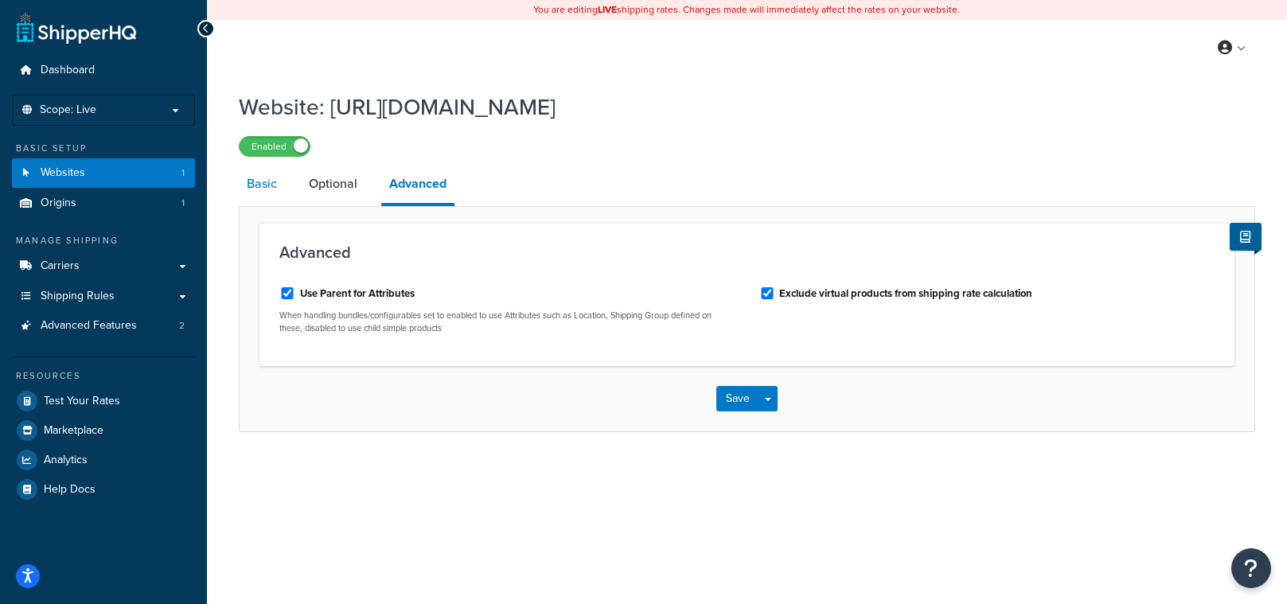
click at [255, 185] on link "Basic" at bounding box center [262, 184] width 46 height 38
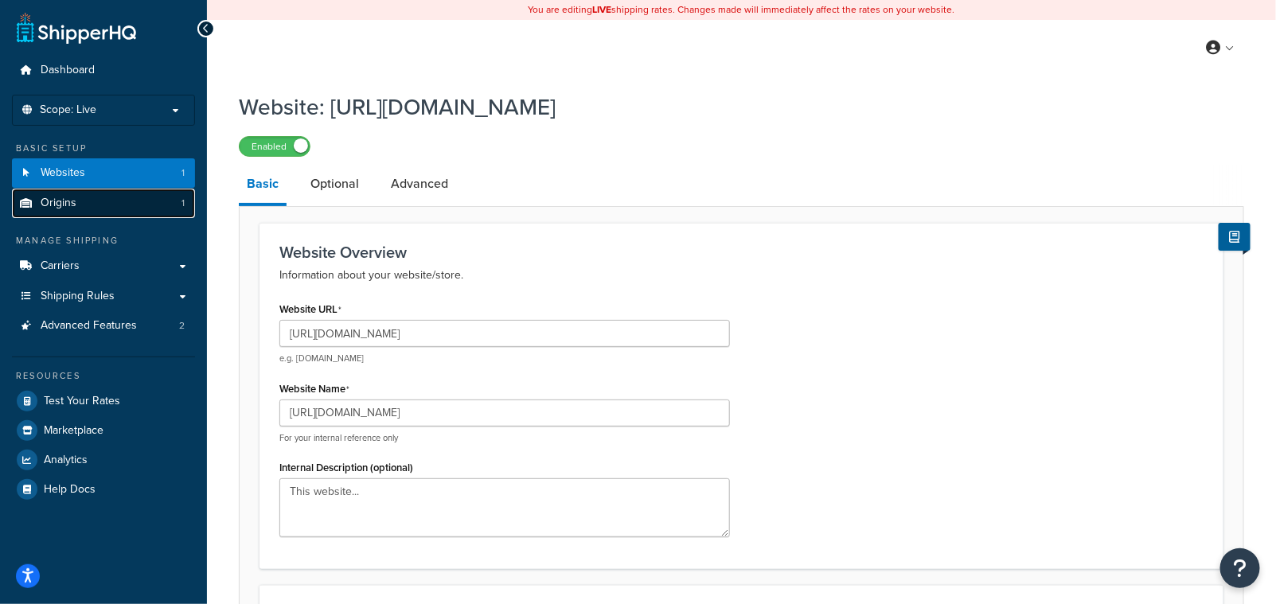
click at [72, 197] on span "Origins" at bounding box center [59, 204] width 36 height 14
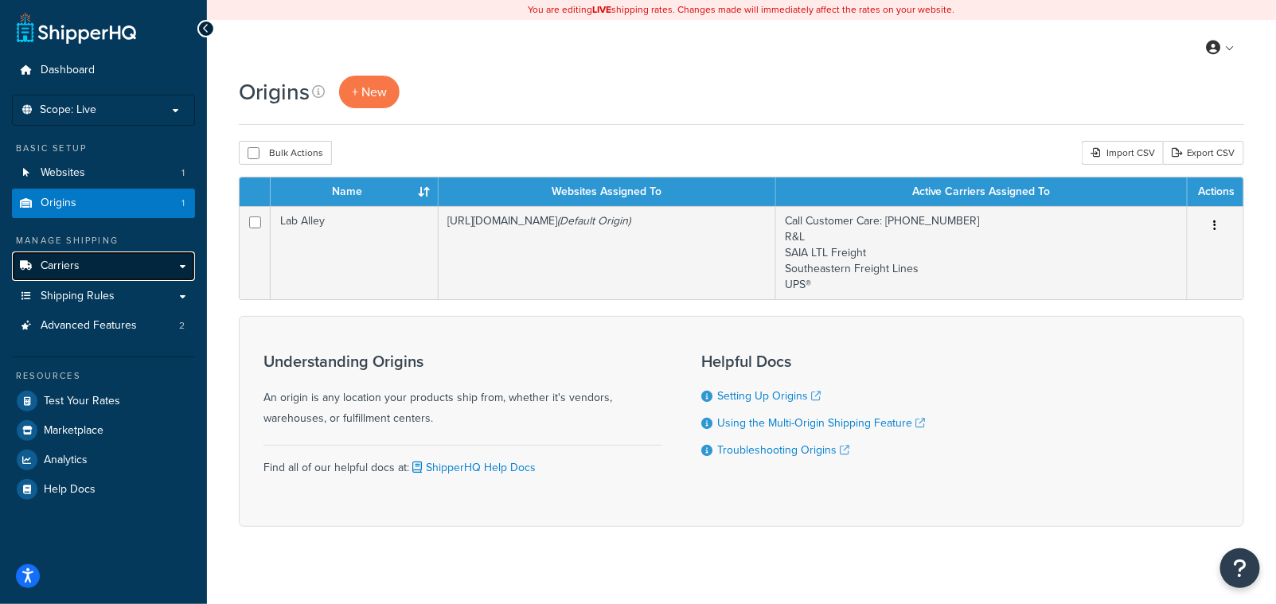
click at [56, 263] on span "Carriers" at bounding box center [60, 266] width 39 height 14
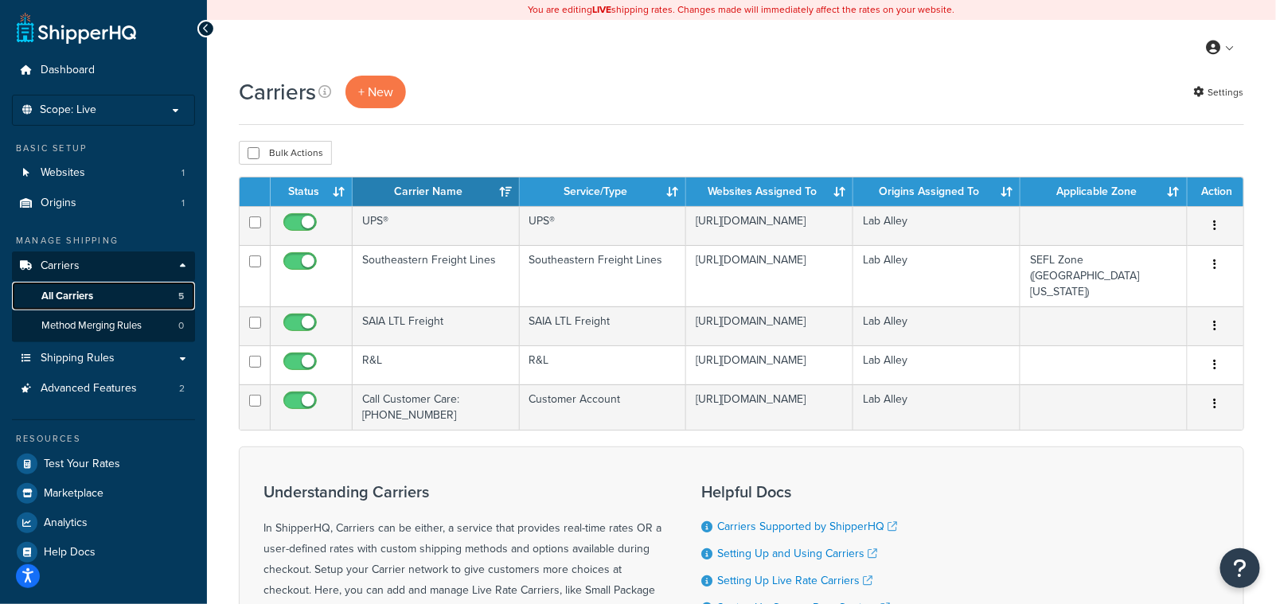
click at [76, 290] on span "All Carriers" at bounding box center [67, 297] width 52 height 14
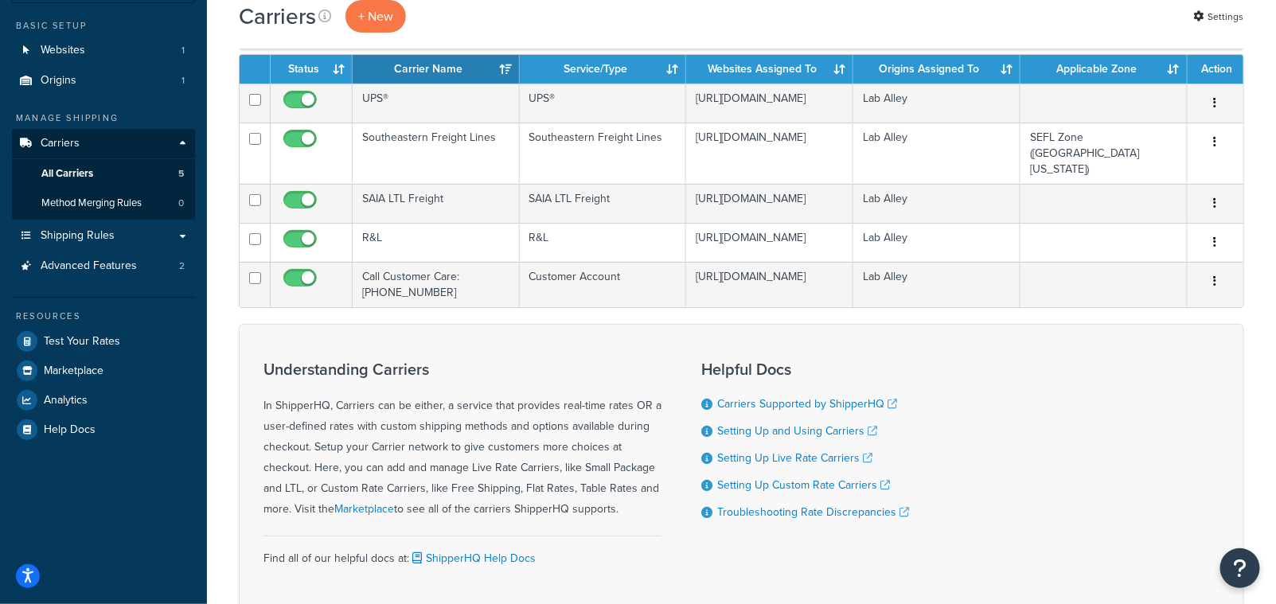
scroll to position [118, 0]
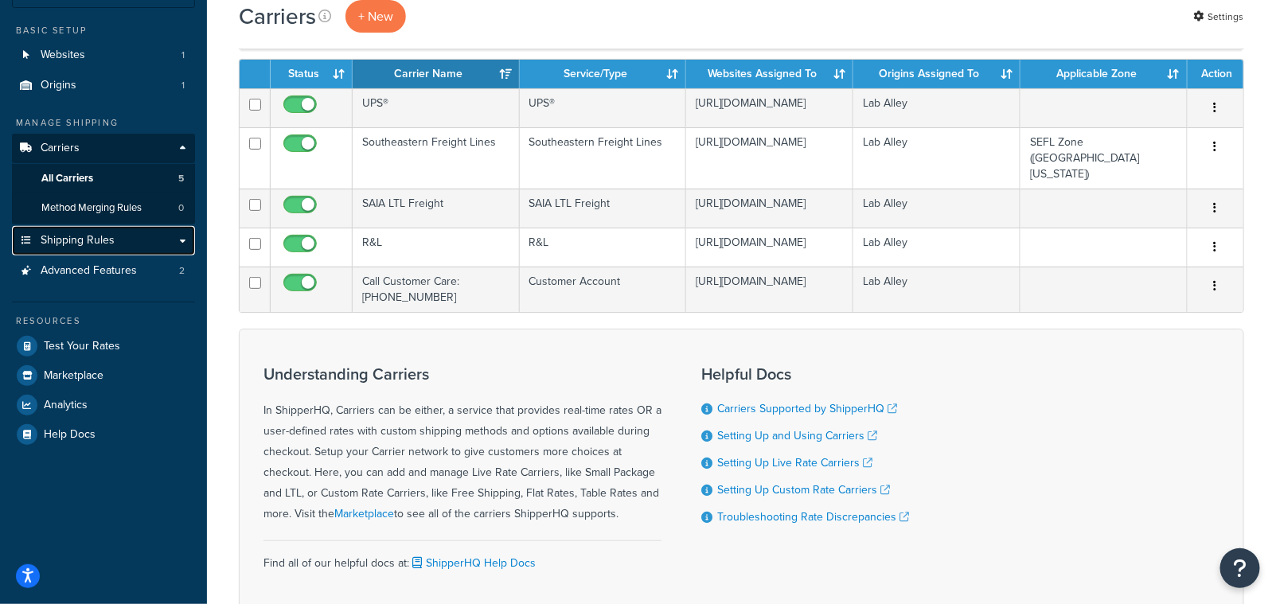
click at [98, 238] on span "Shipping Rules" at bounding box center [78, 241] width 74 height 14
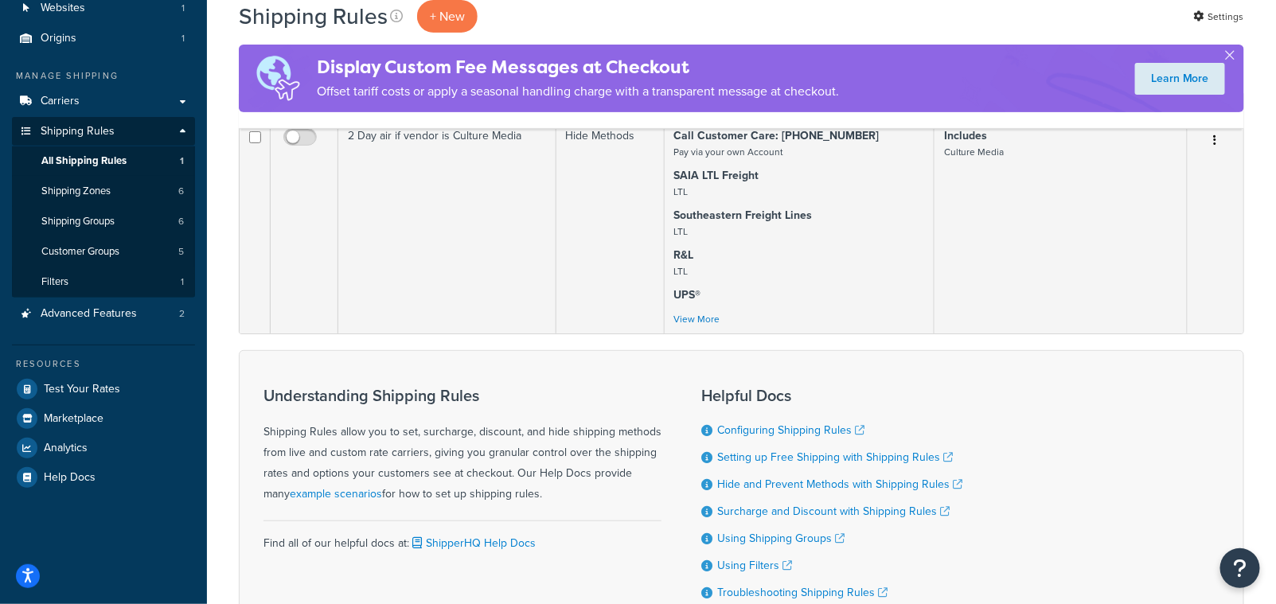
scroll to position [169, 0]
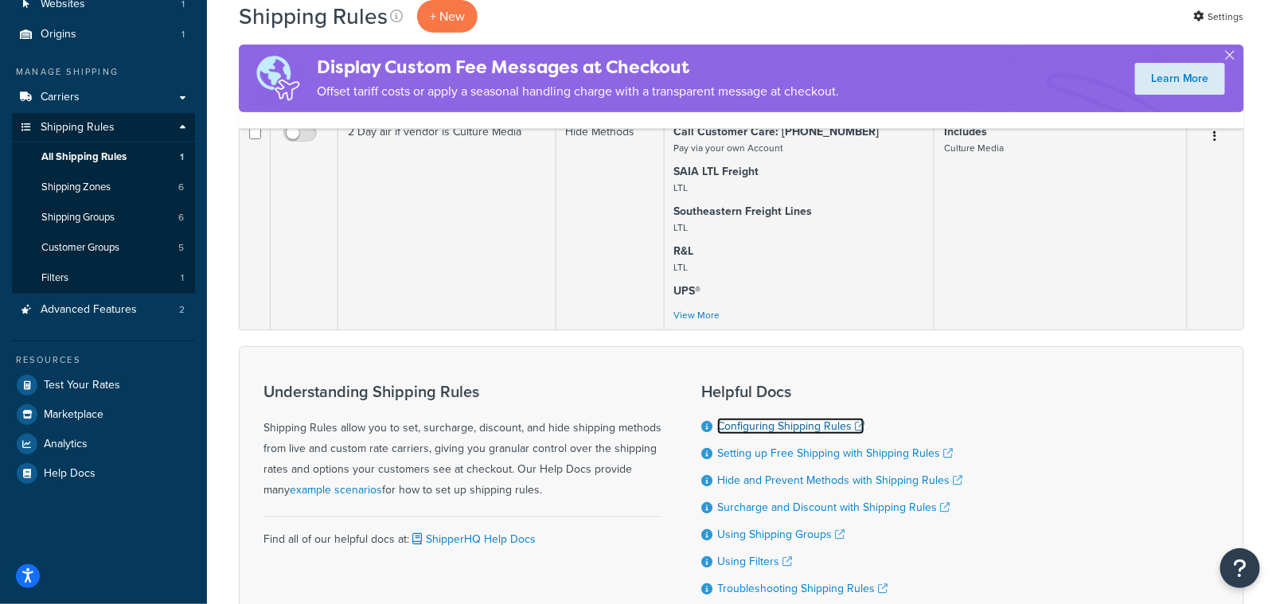
click at [790, 433] on link "Configuring Shipping Rules" at bounding box center [790, 426] width 147 height 17
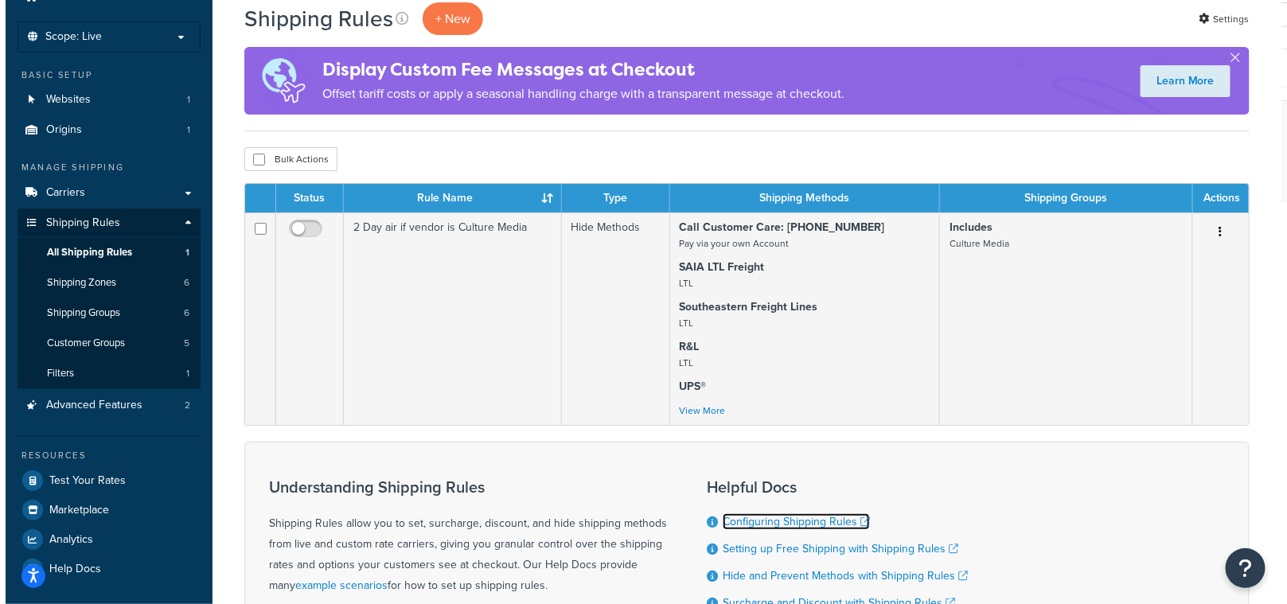
scroll to position [58, 0]
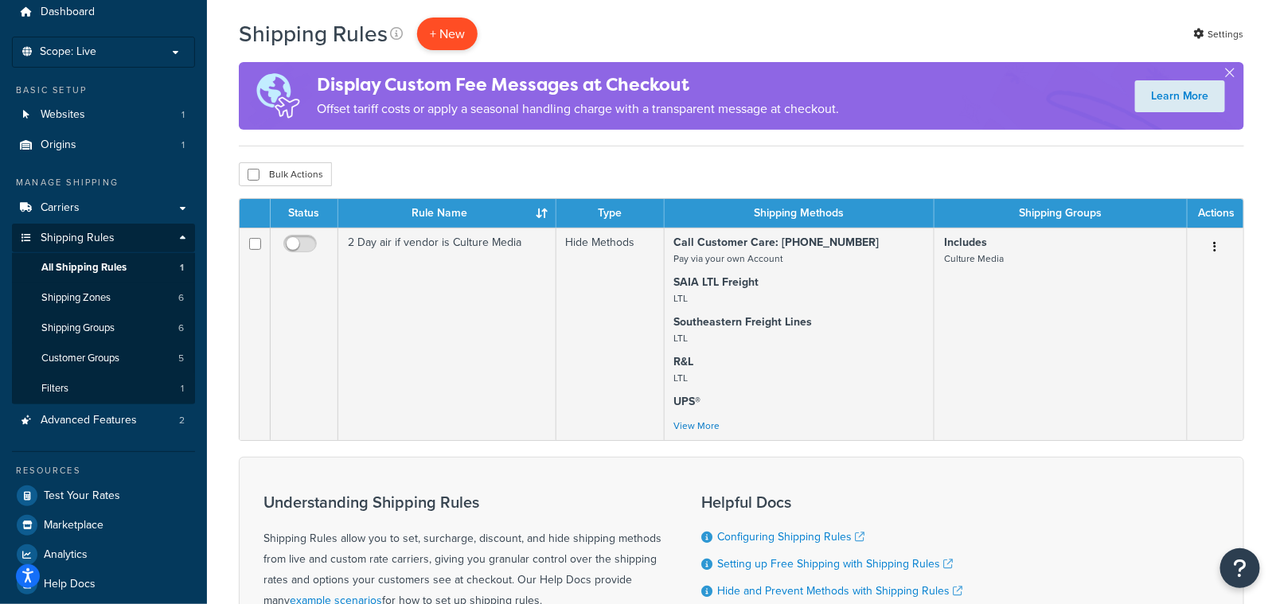
click at [441, 40] on p "+ New" at bounding box center [447, 34] width 60 height 33
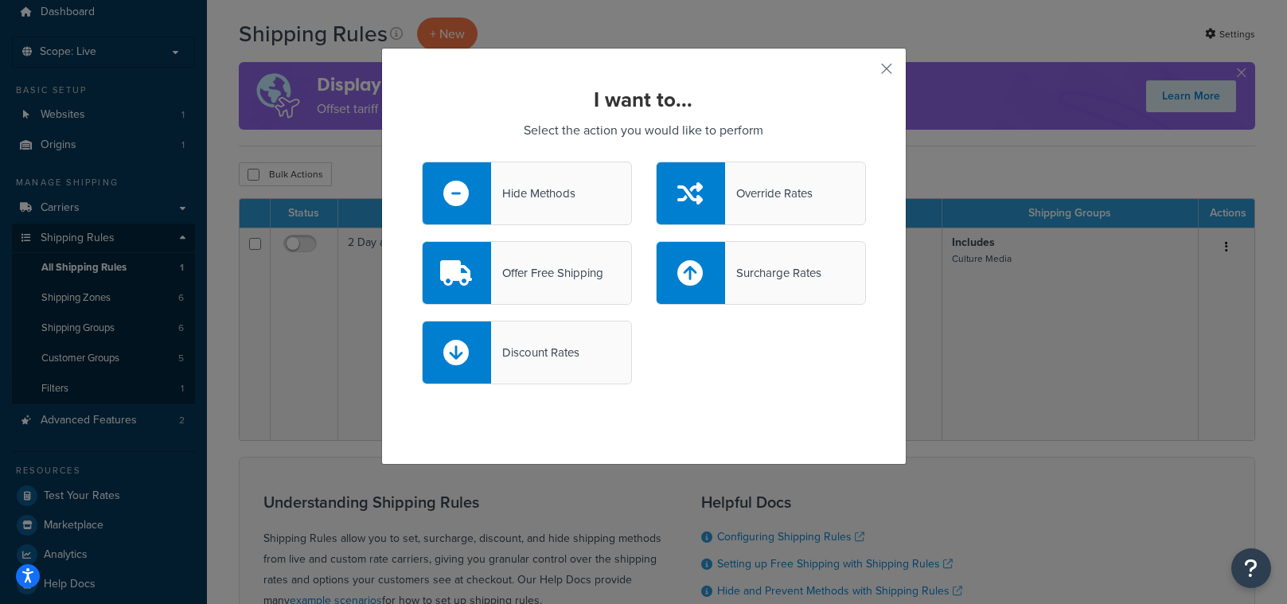
click at [788, 273] on div "Surcharge Rates" at bounding box center [773, 273] width 96 height 22
click at [0, 0] on input "Surcharge Rates" at bounding box center [0, 0] width 0 height 0
select select "CART"
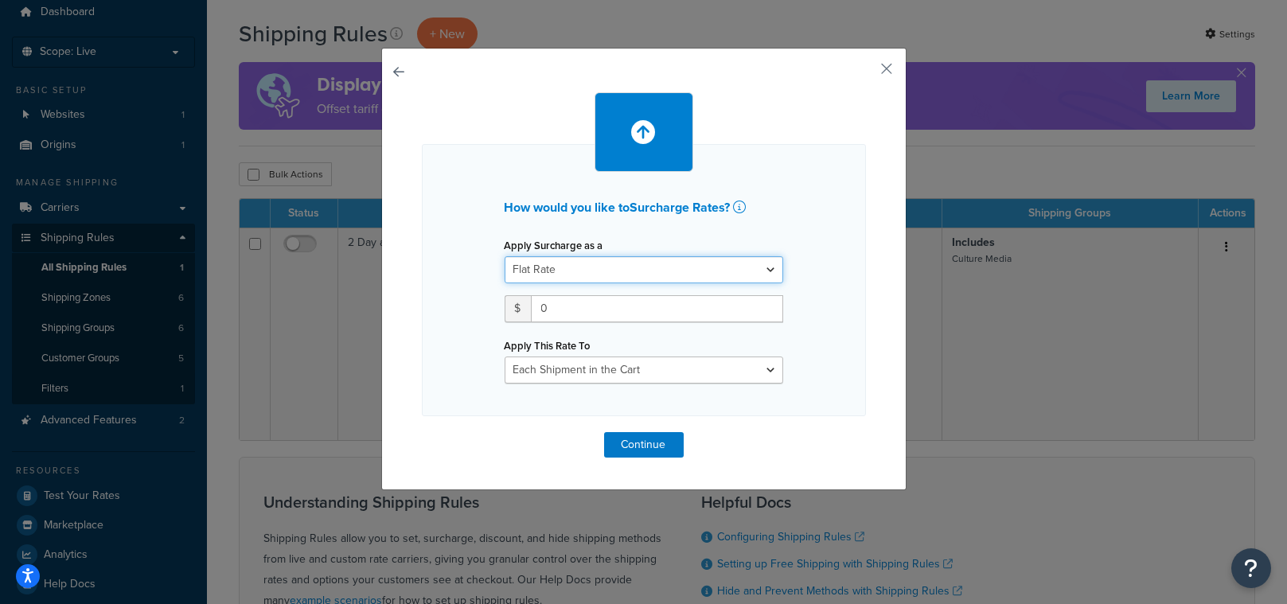
click at [742, 267] on select "Flat Rate Percentage Flat Rate & Percentage" at bounding box center [644, 269] width 279 height 27
click at [562, 311] on input "0" at bounding box center [657, 308] width 252 height 27
click at [559, 272] on select "Flat Rate Percentage Flat Rate & Percentage" at bounding box center [644, 269] width 279 height 27
select select "PERCENTAGE"
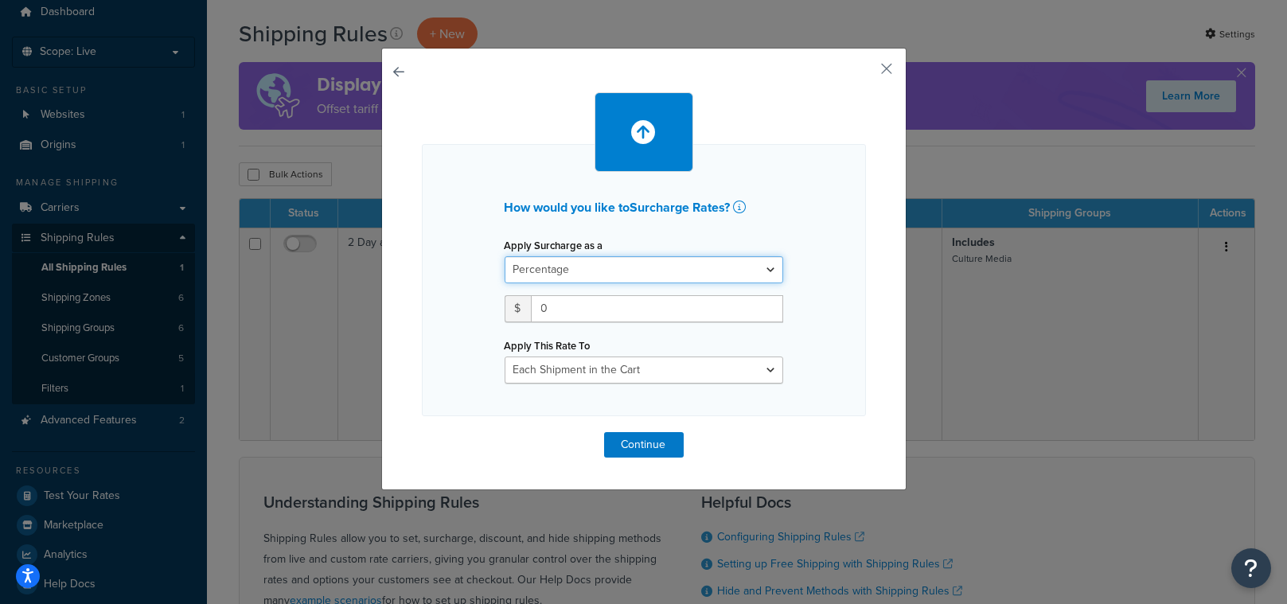
click at [505, 256] on select "Flat Rate Percentage Flat Rate & Percentage" at bounding box center [644, 269] width 279 height 27
click at [545, 310] on input "number" at bounding box center [554, 308] width 99 height 27
type input "5"
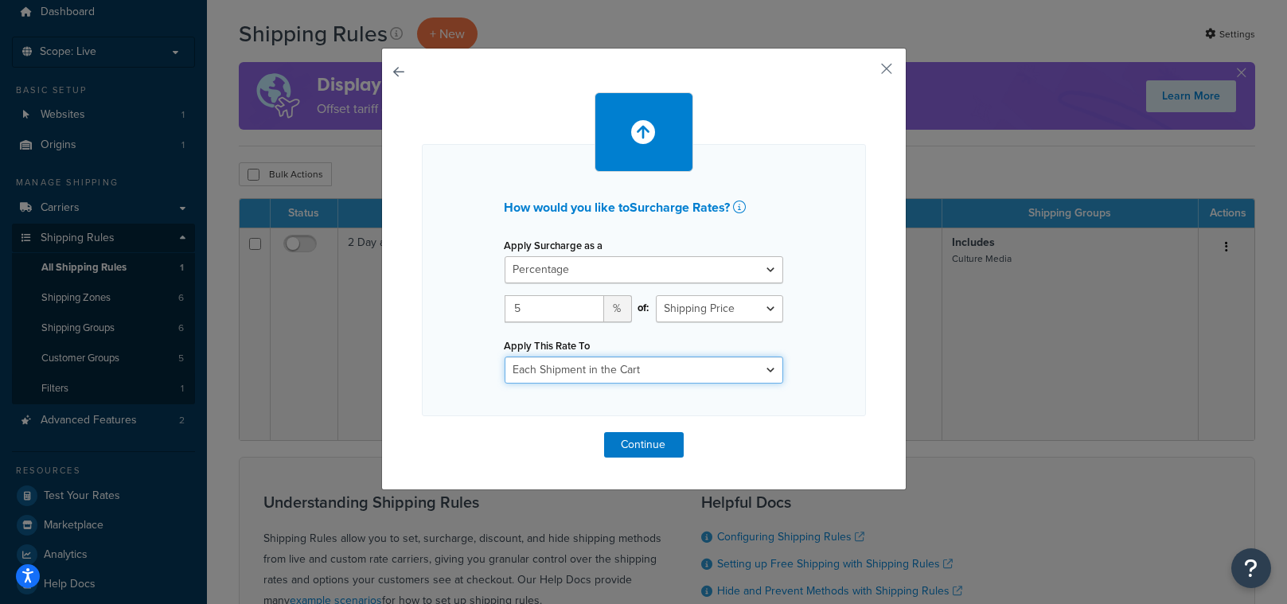
click at [594, 371] on select "Entire Cart Each Shipment in the Cart Each Origin in the Cart Each Shipping Gro…" at bounding box center [644, 370] width 279 height 27
select select "ENTIRE_CART"
click at [505, 357] on select "Entire Cart Each Shipment in the Cart Each Origin in the Cart Each Shipping Gro…" at bounding box center [644, 370] width 279 height 27
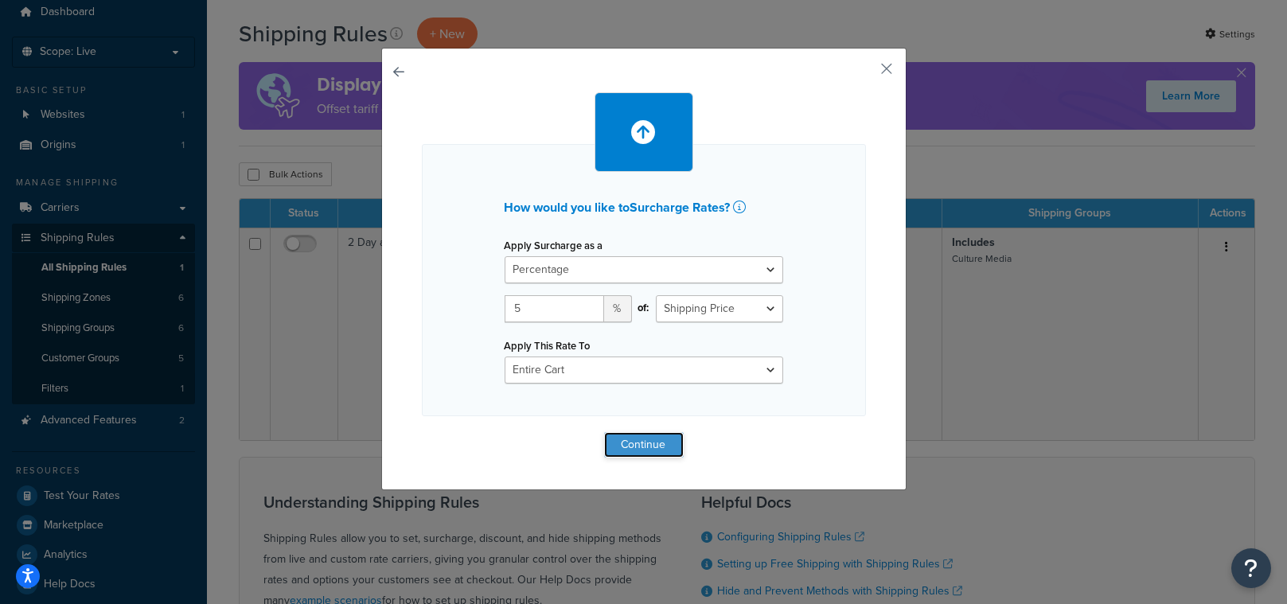
click at [627, 446] on button "Continue" at bounding box center [644, 444] width 80 height 25
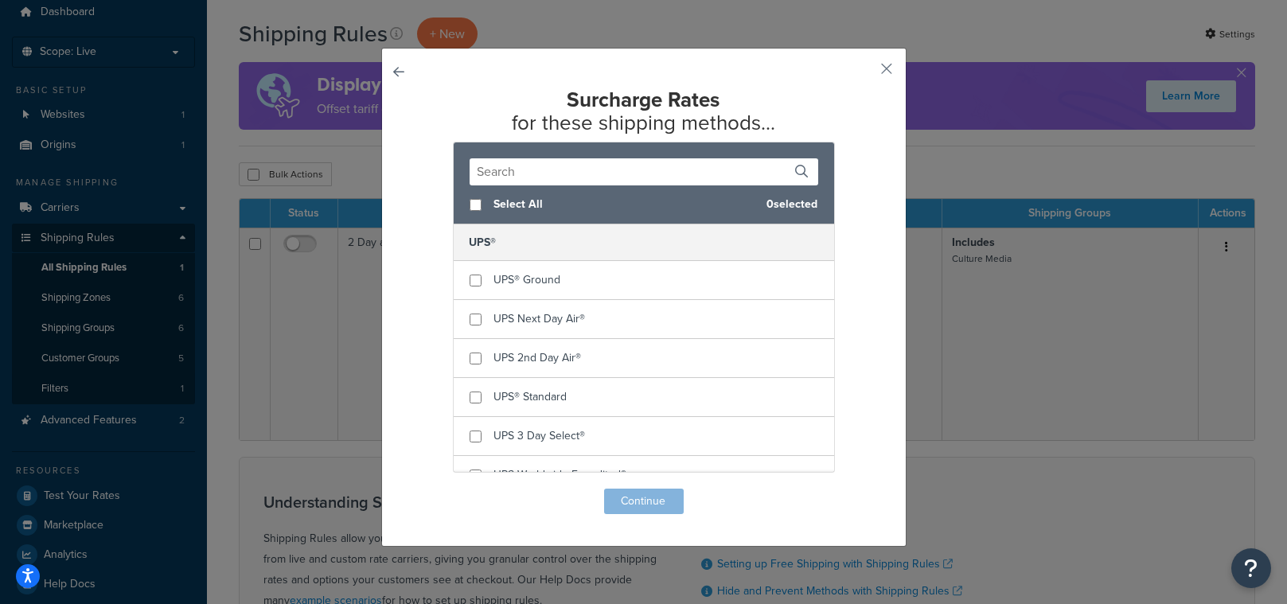
scroll to position [304, 0]
click at [470, 277] on input "checkbox" at bounding box center [476, 281] width 12 height 12
checkbox input "true"
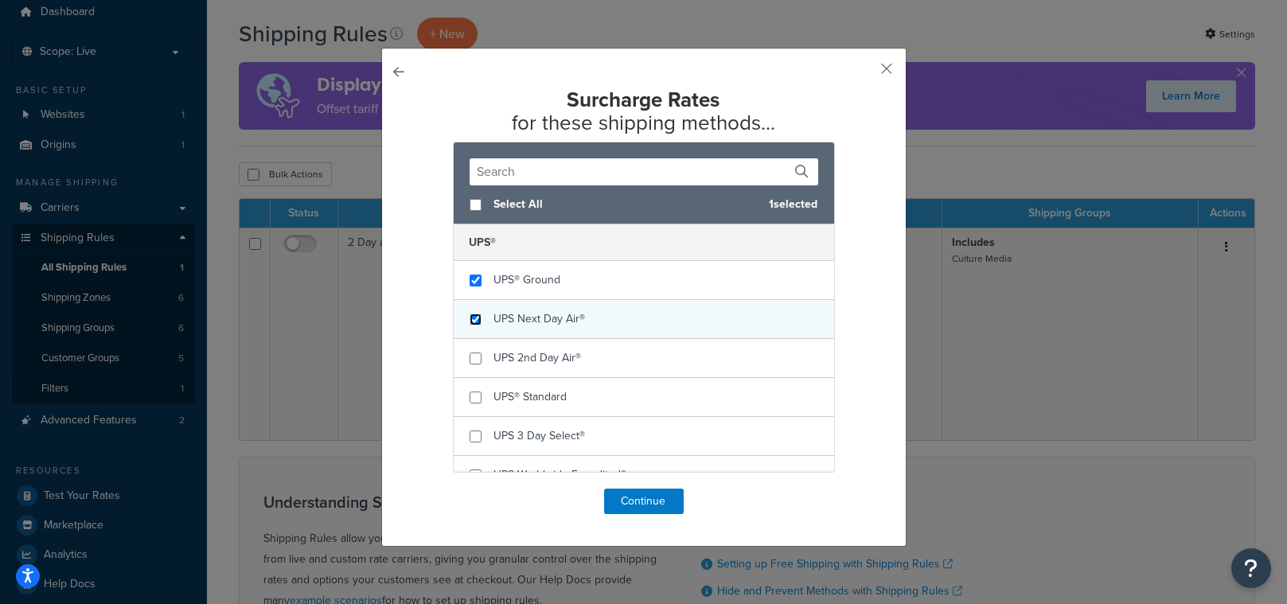
click at [472, 317] on input "checkbox" at bounding box center [476, 320] width 12 height 12
checkbox input "true"
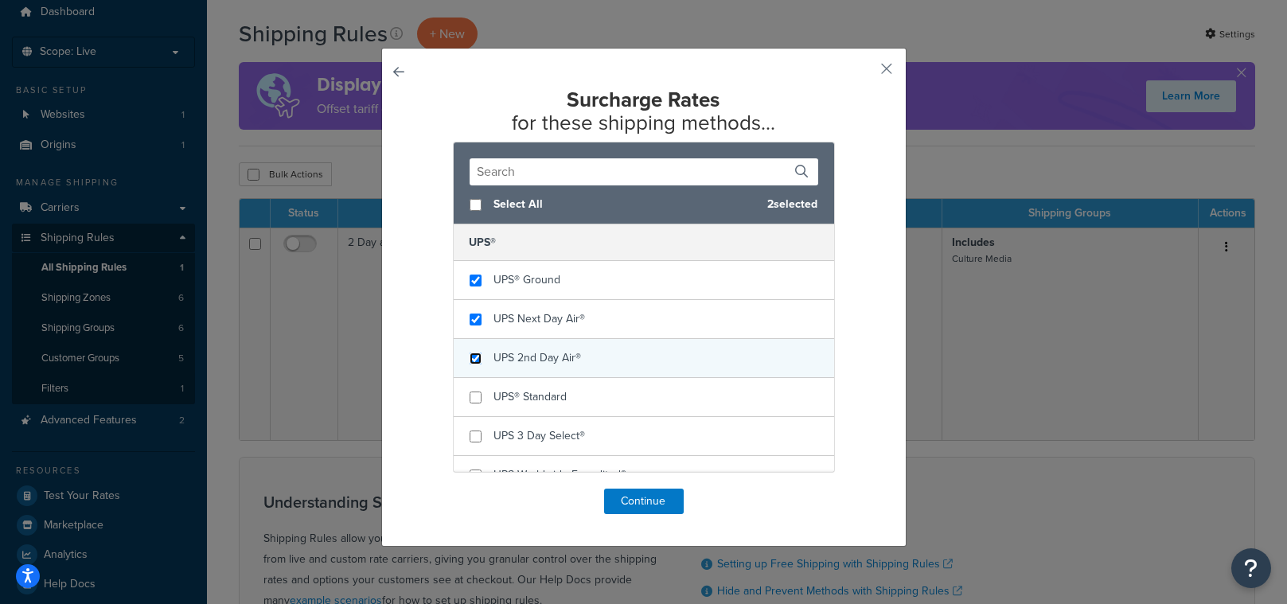
drag, startPoint x: 470, startPoint y: 354, endPoint x: 473, endPoint y: 369, distance: 15.3
click at [470, 356] on input "checkbox" at bounding box center [476, 359] width 12 height 12
checkbox input "true"
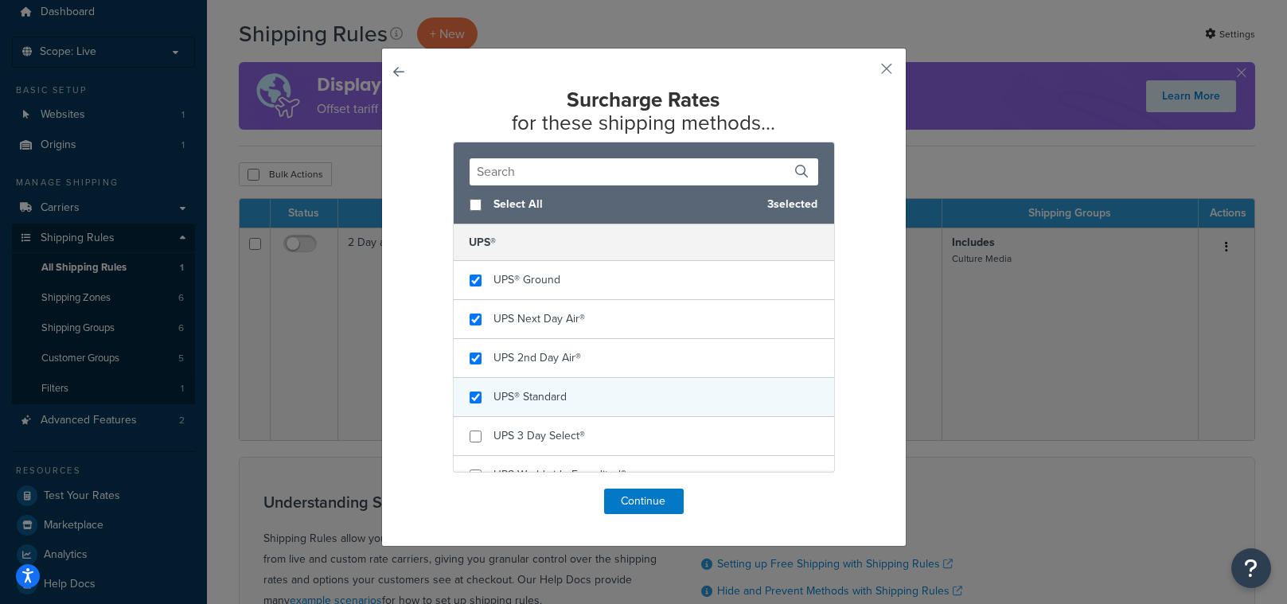
checkbox input "true"
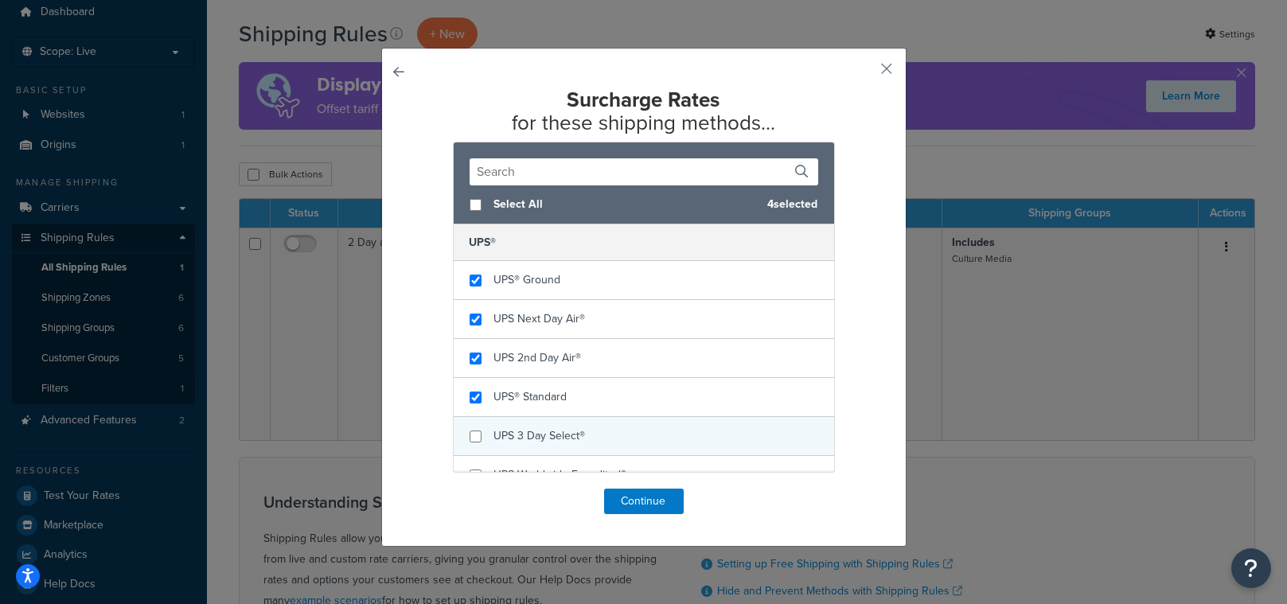
drag, startPoint x: 476, startPoint y: 392, endPoint x: 478, endPoint y: 418, distance: 25.6
click at [474, 394] on div "UPS® Standard" at bounding box center [644, 397] width 380 height 39
checkbox input "true"
click at [474, 446] on div "UPS 3 Day Select®" at bounding box center [644, 436] width 380 height 39
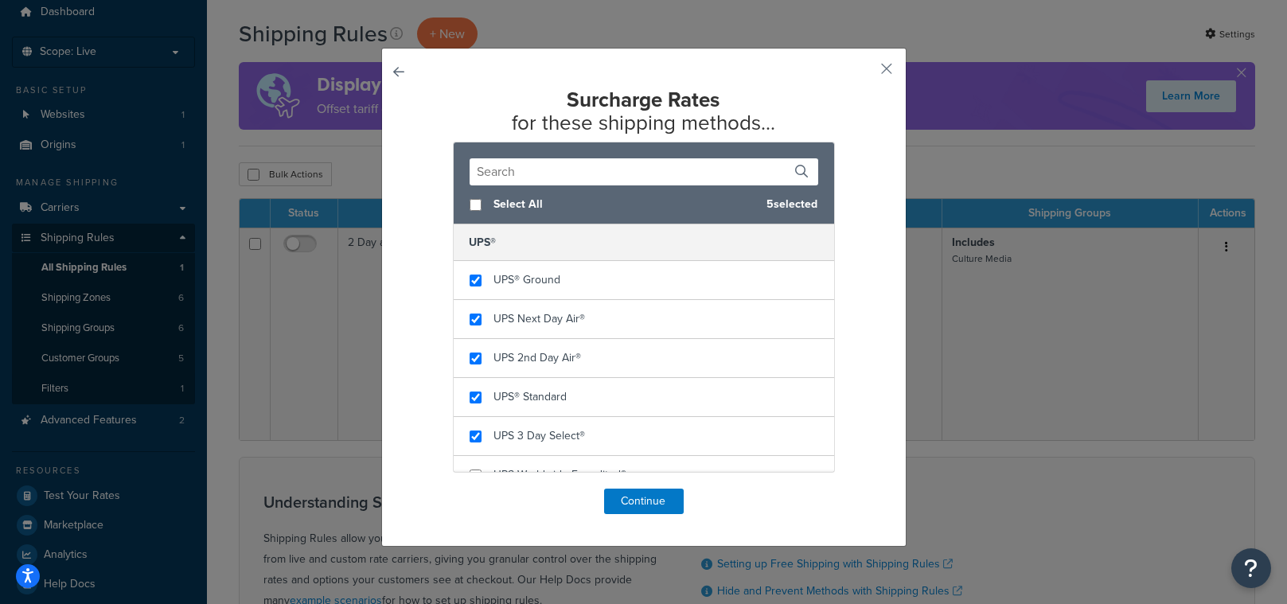
scroll to position [363, 0]
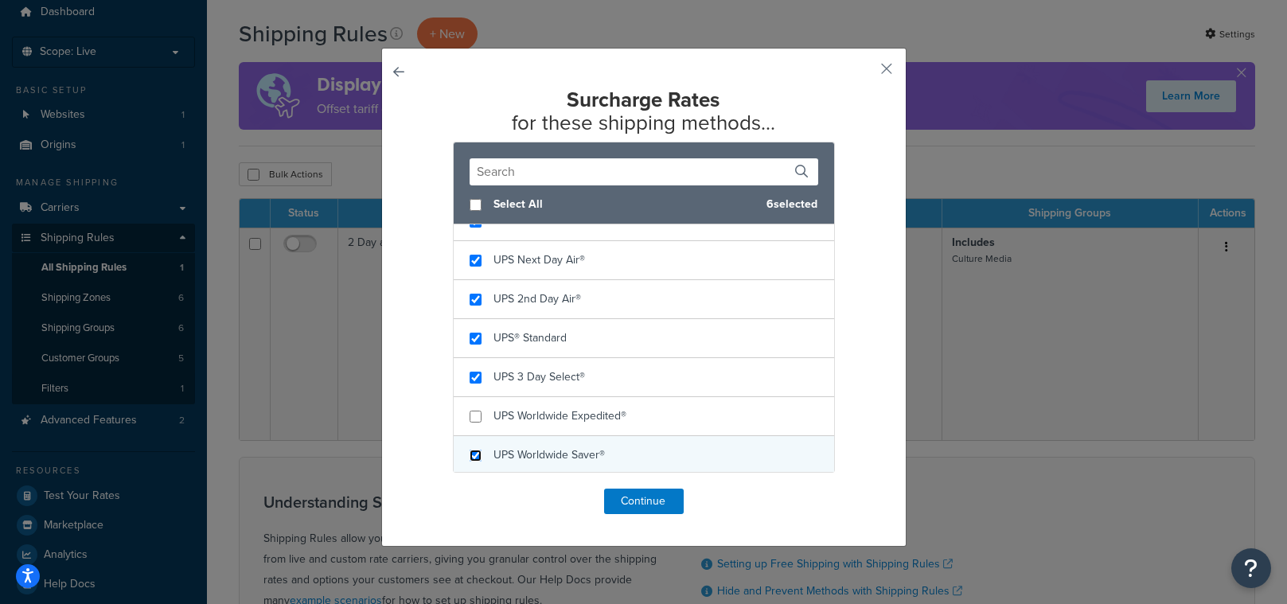
drag, startPoint x: 474, startPoint y: 453, endPoint x: 472, endPoint y: 436, distance: 16.8
click at [474, 450] on input "checkbox" at bounding box center [476, 456] width 12 height 12
checkbox input "true"
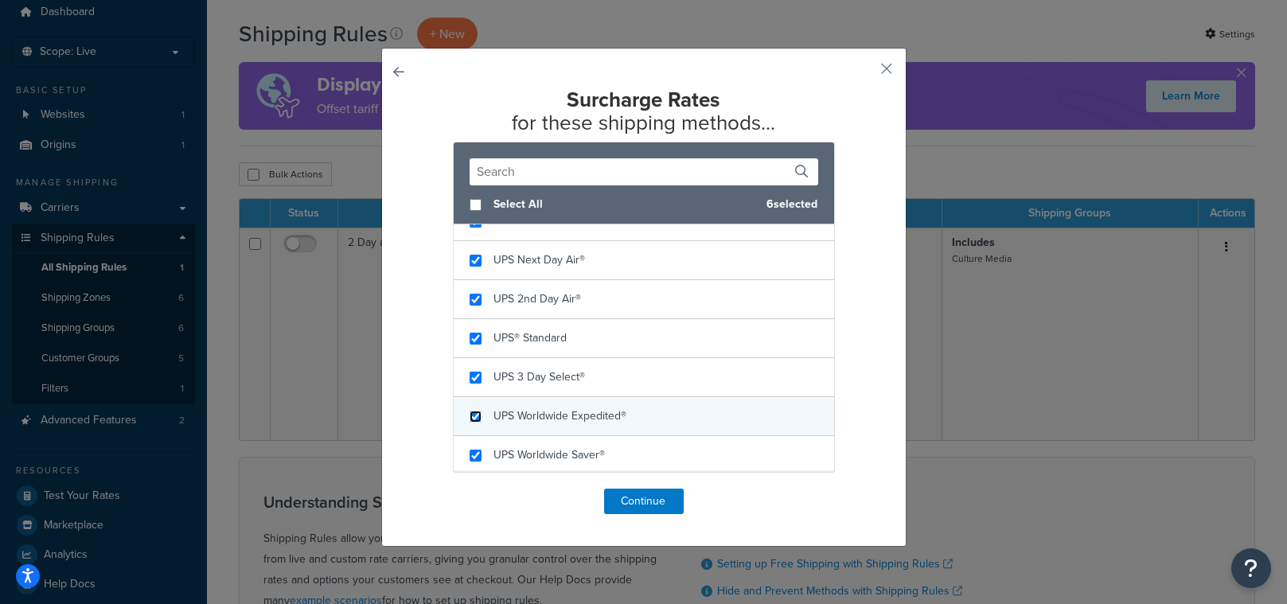
click at [474, 412] on input "checkbox" at bounding box center [476, 417] width 12 height 12
checkbox input "true"
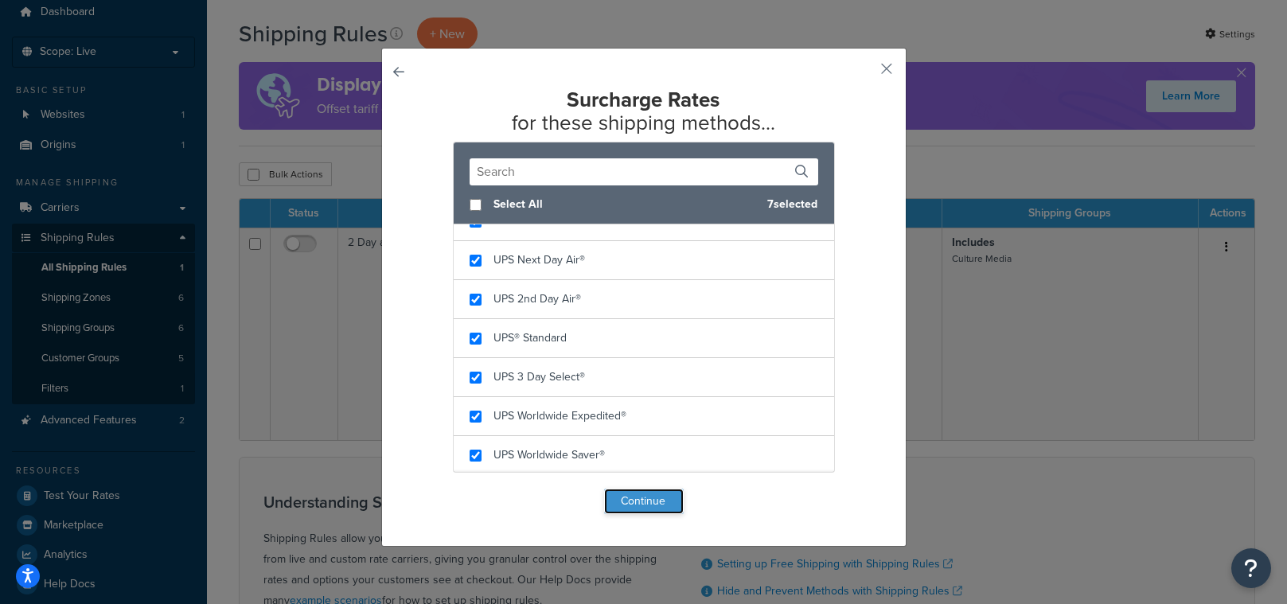
click at [634, 504] on button "Continue" at bounding box center [644, 501] width 80 height 25
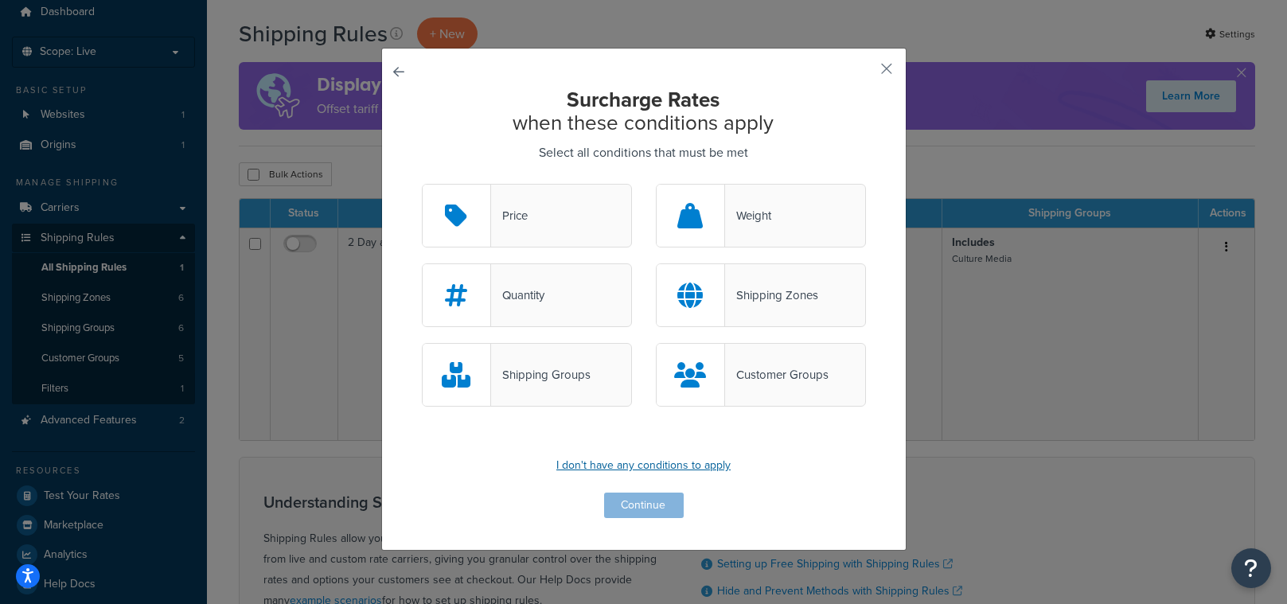
click at [597, 466] on p "I don't have any conditions to apply" at bounding box center [644, 465] width 444 height 22
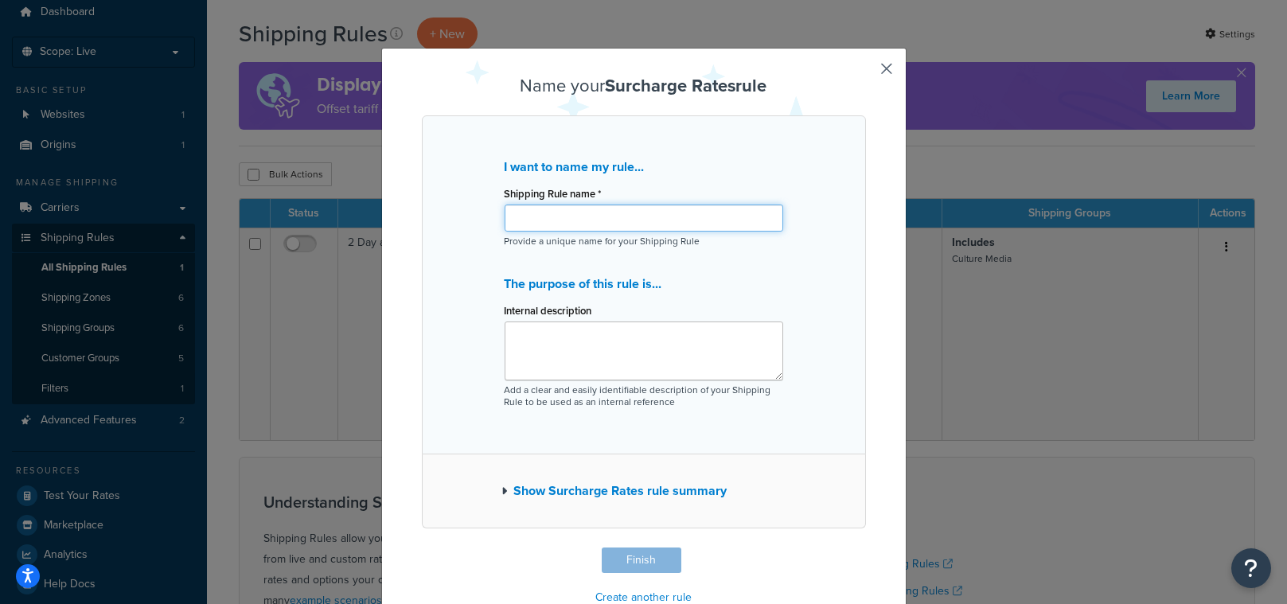
click at [559, 220] on input "Shipping Rule name *" at bounding box center [644, 218] width 279 height 27
type input "5% UPS Surcharge"
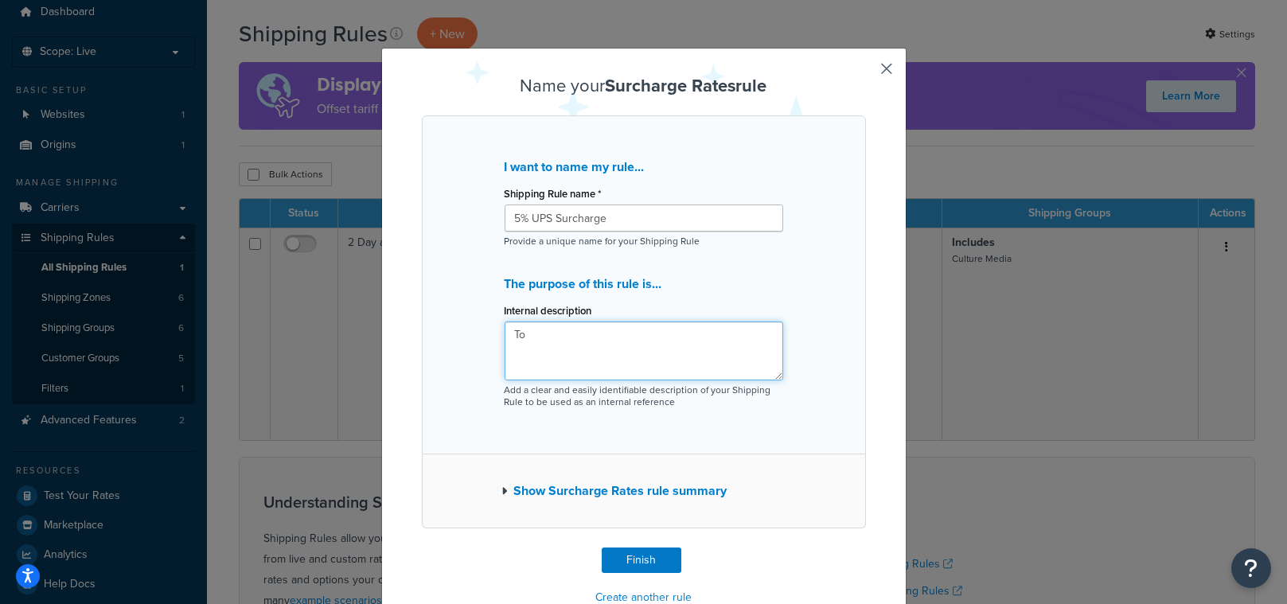
type textarea "T"
type textarea "t"
type textarea "To apply some padding for all UPS rates"
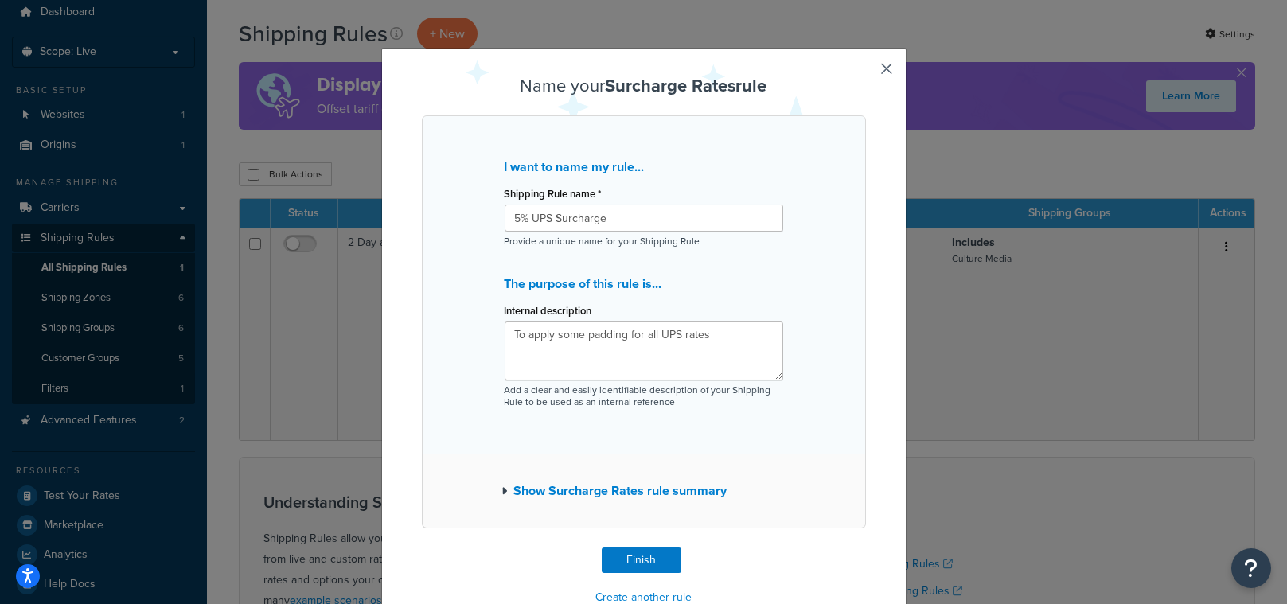
click at [502, 493] on icon "button" at bounding box center [505, 490] width 6 height 11
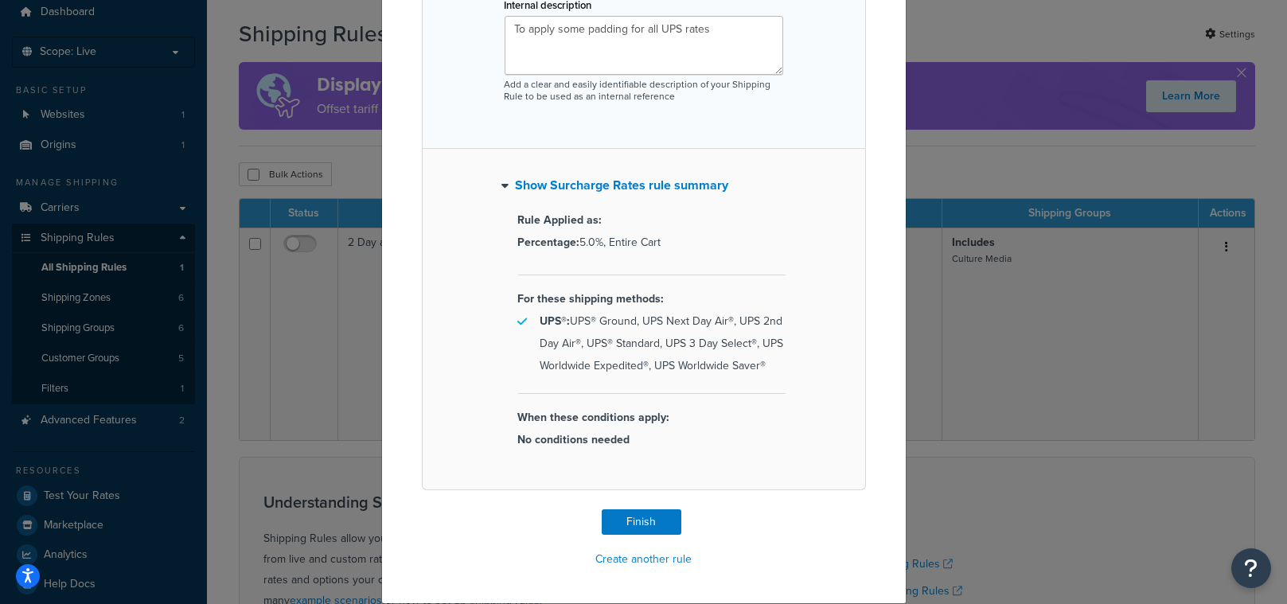
scroll to position [306, 0]
click at [629, 524] on button "Finish" at bounding box center [642, 521] width 80 height 25
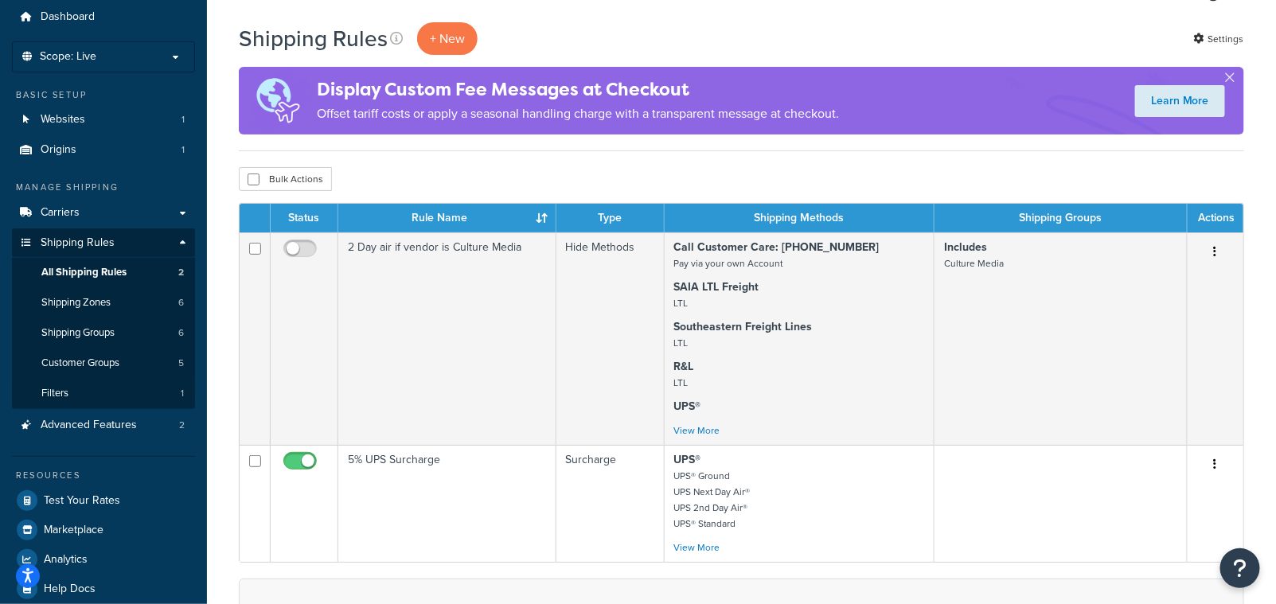
scroll to position [48, 0]
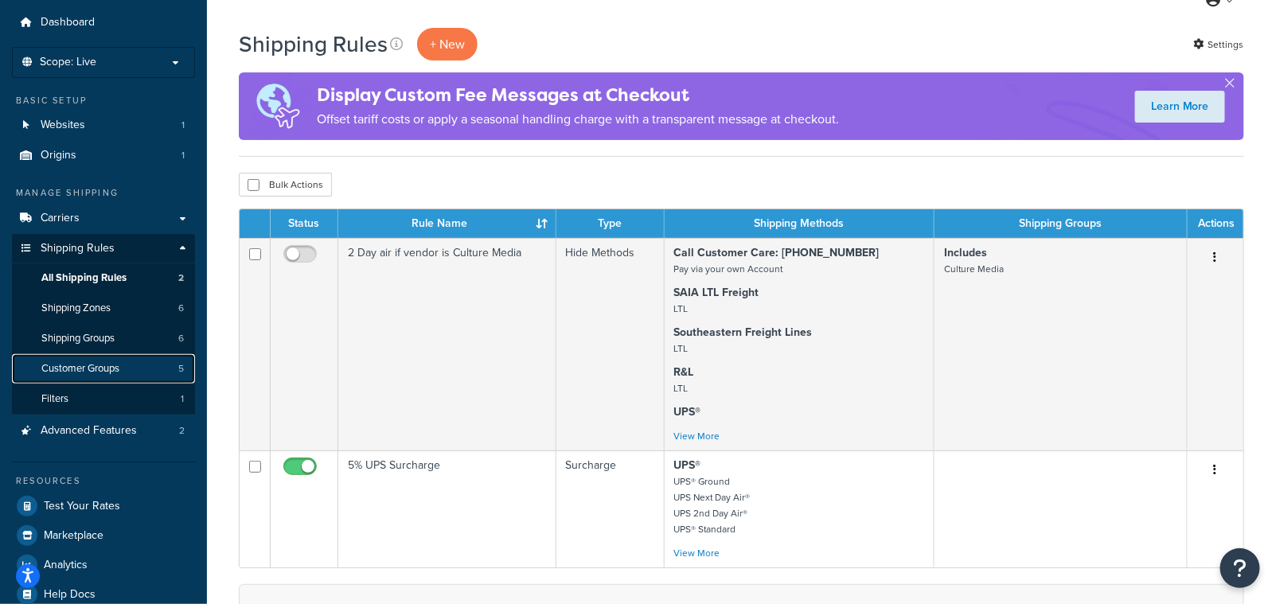
click at [118, 362] on span "Customer Groups" at bounding box center [80, 369] width 78 height 14
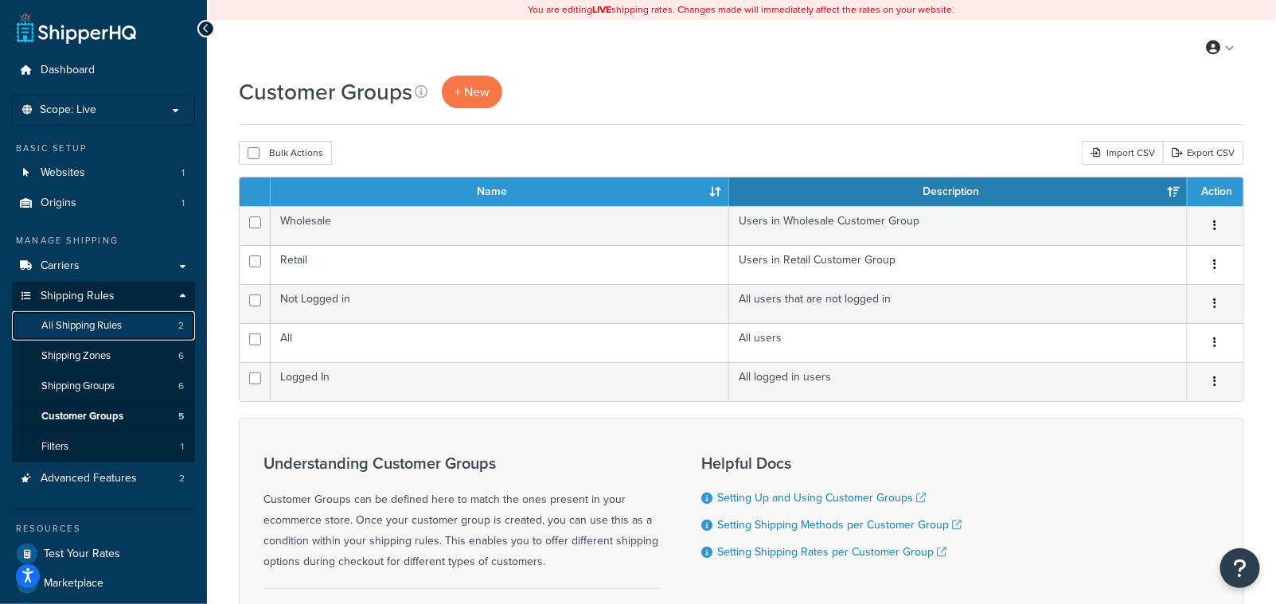
click at [95, 323] on span "All Shipping Rules" at bounding box center [81, 326] width 80 height 14
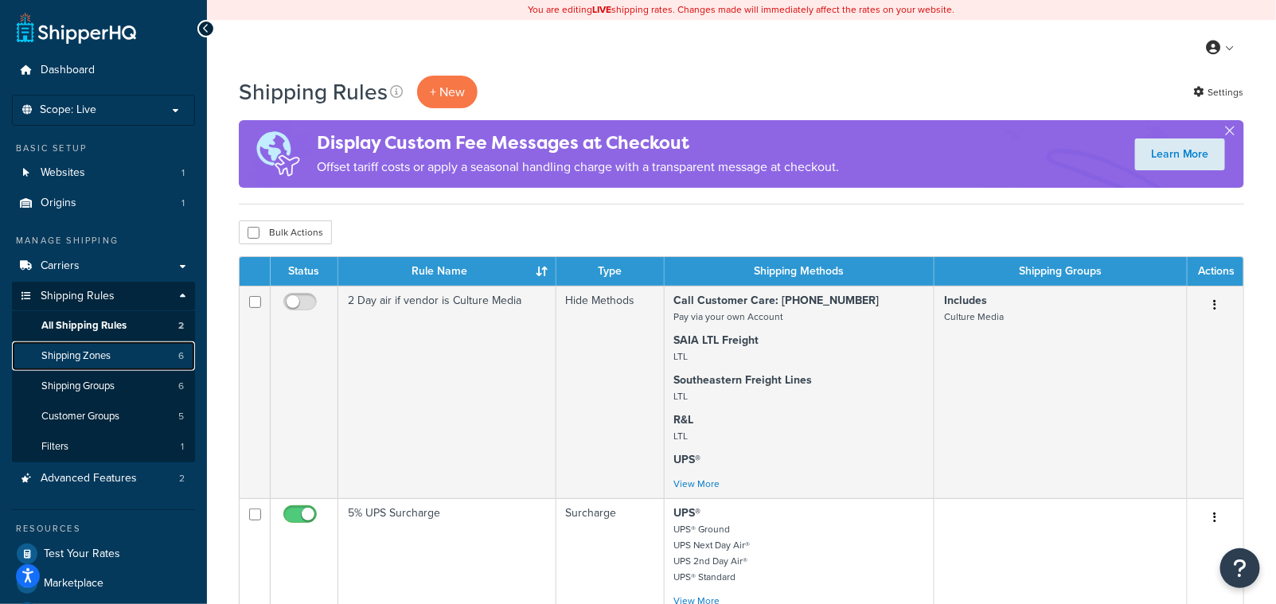
click at [88, 356] on span "Shipping Zones" at bounding box center [75, 356] width 69 height 14
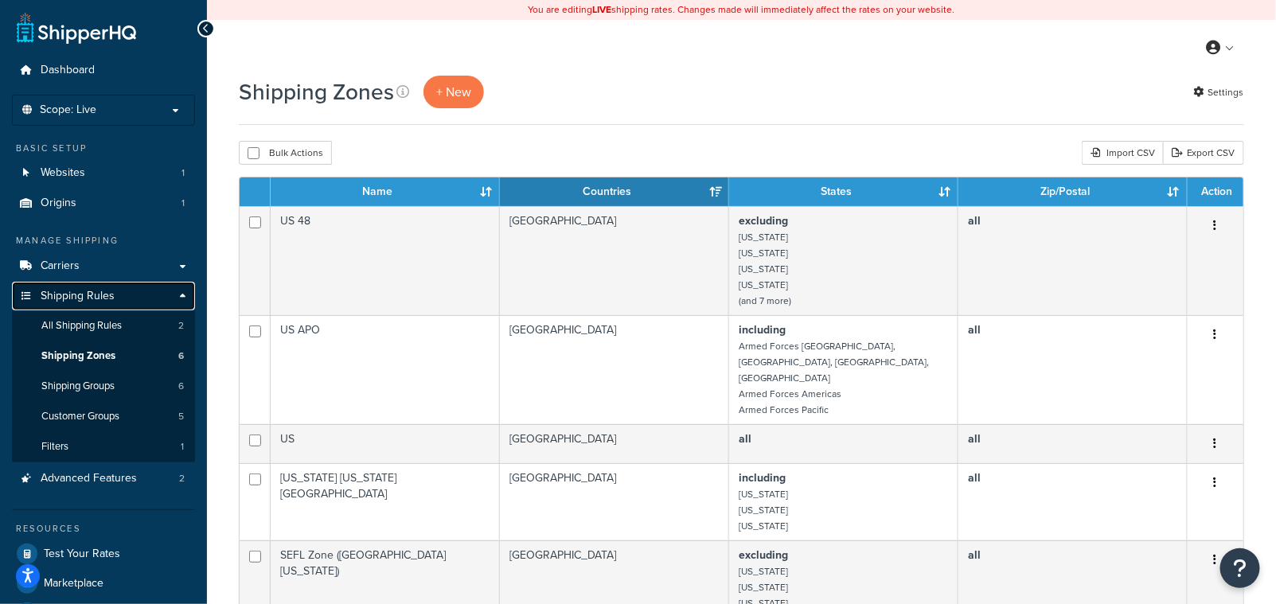
click at [96, 290] on span "Shipping Rules" at bounding box center [78, 297] width 74 height 14
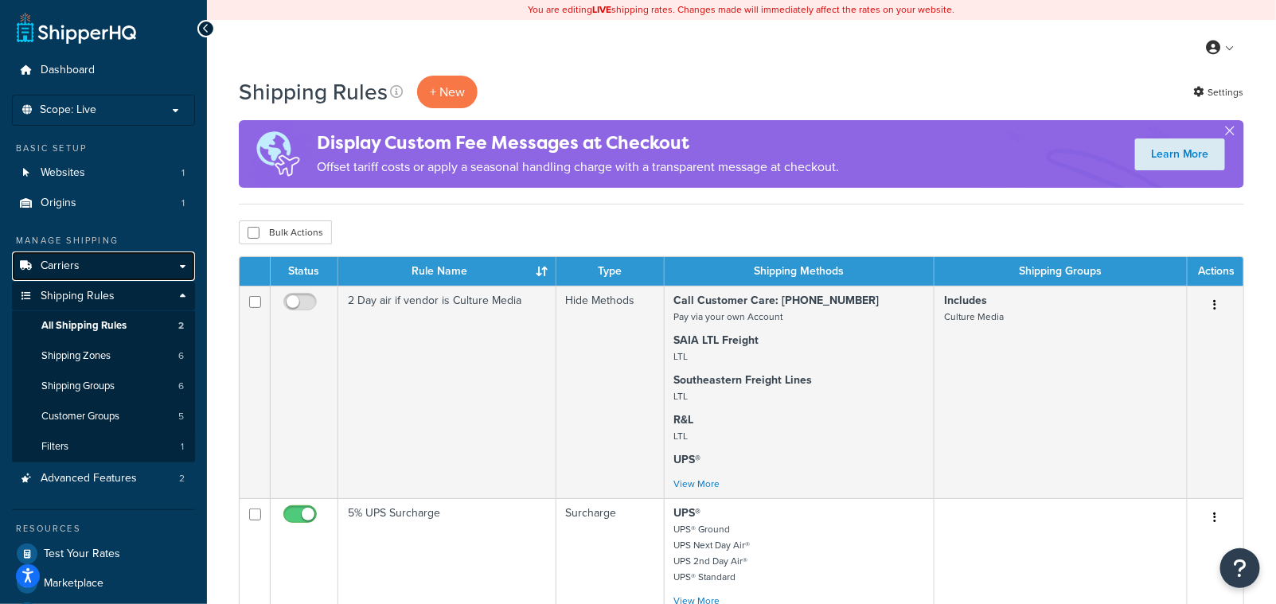
click at [63, 264] on span "Carriers" at bounding box center [60, 266] width 39 height 14
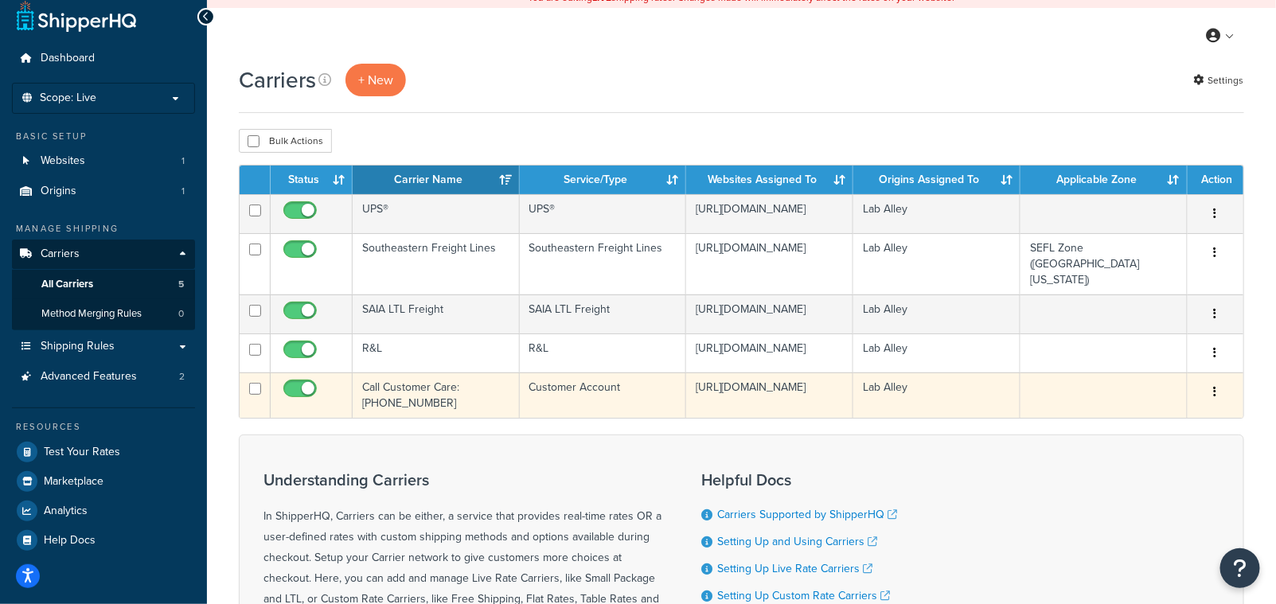
scroll to position [24, 0]
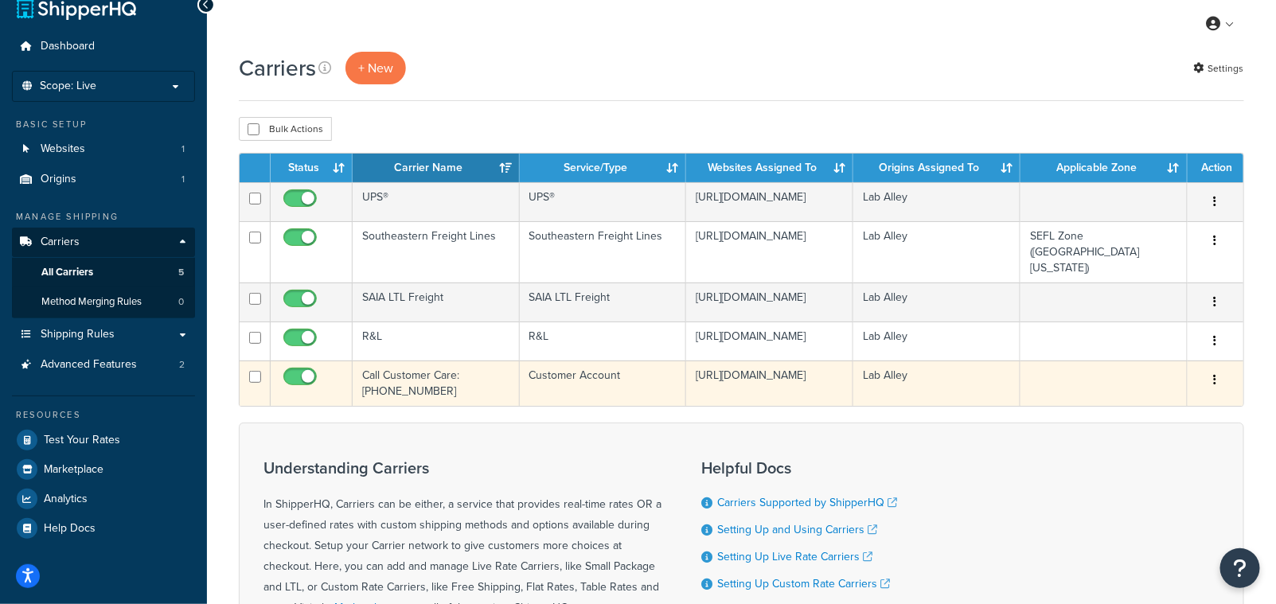
click at [294, 371] on input "checkbox" at bounding box center [302, 381] width 44 height 20
checkbox input "false"
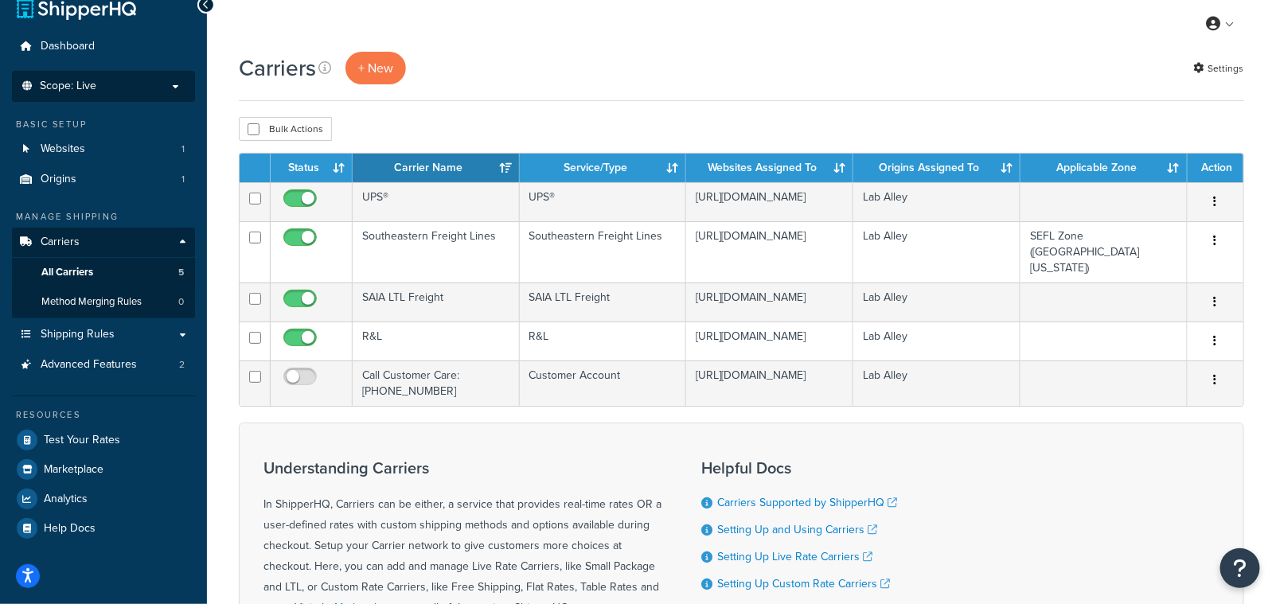
scroll to position [0, 0]
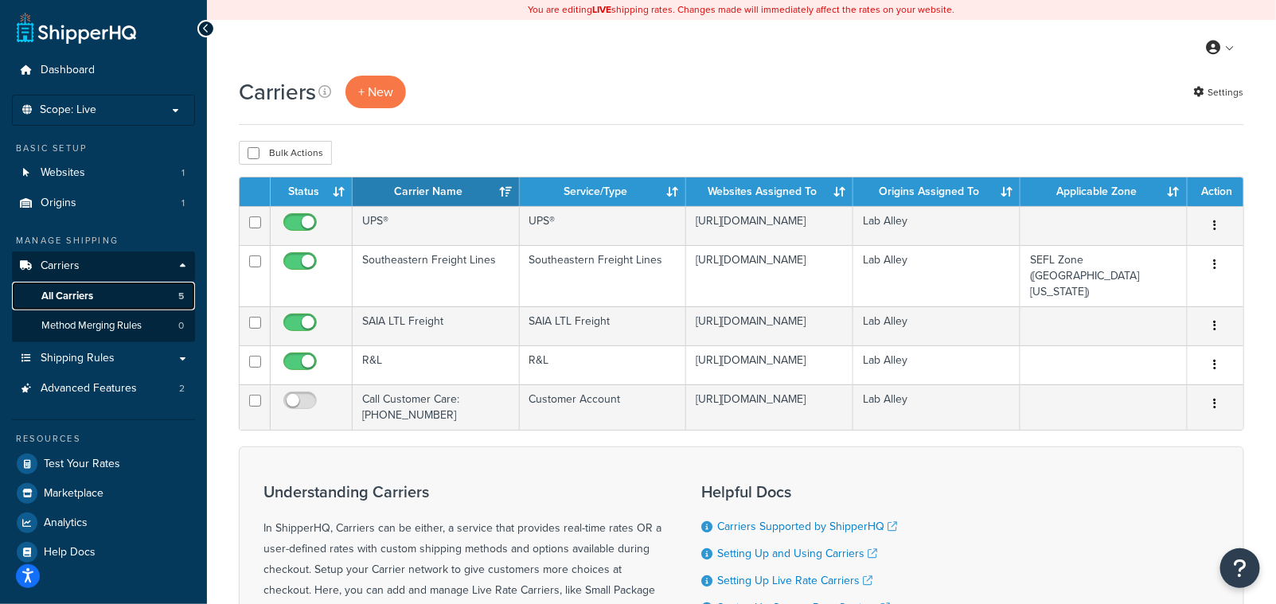
click at [91, 294] on span "All Carriers" at bounding box center [67, 297] width 52 height 14
click at [1232, 94] on link "Settings" at bounding box center [1219, 92] width 50 height 22
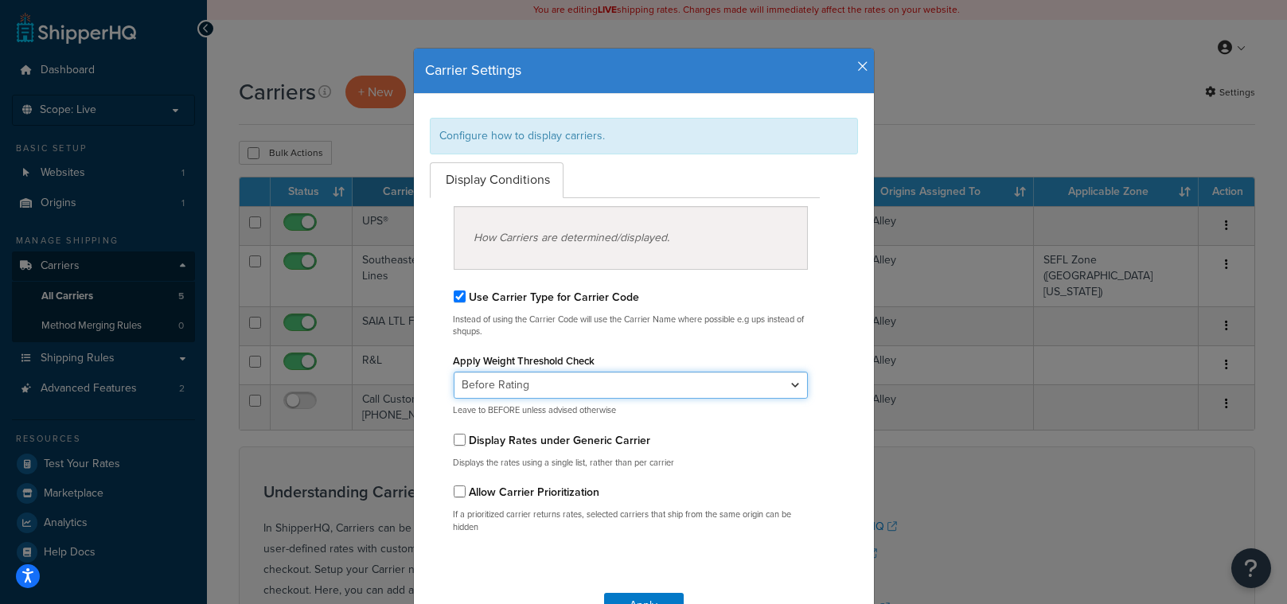
click at [567, 377] on select "Before Rating After Rating" at bounding box center [631, 385] width 355 height 27
click at [858, 64] on icon "button" at bounding box center [863, 67] width 11 height 14
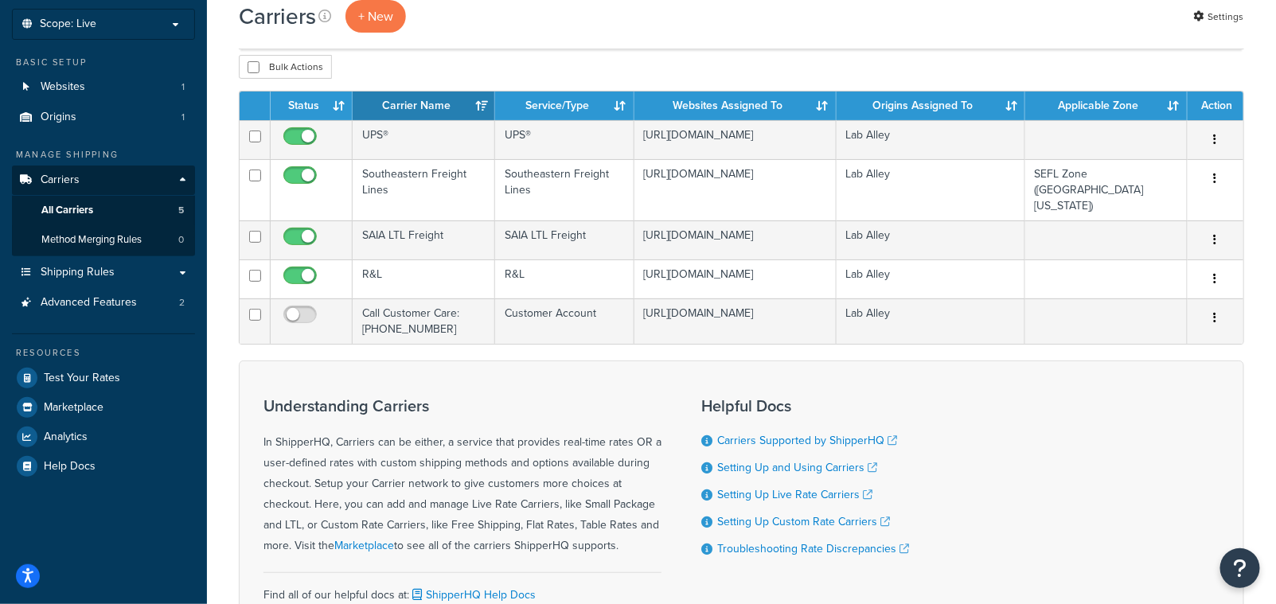
scroll to position [96, 0]
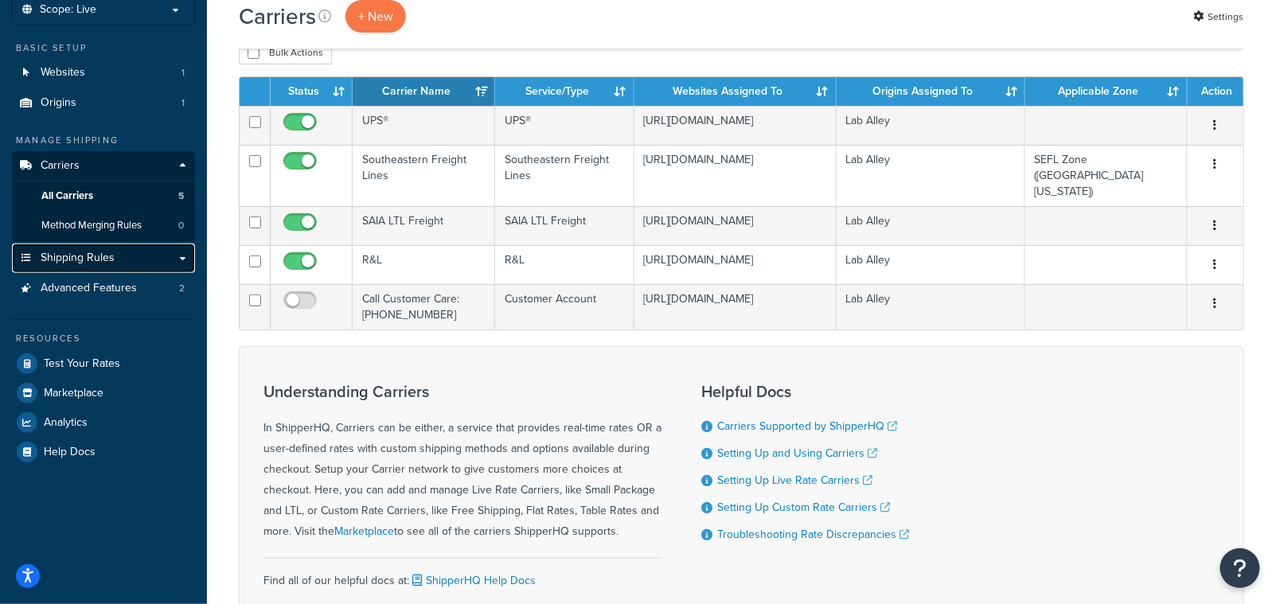
click at [93, 262] on span "Shipping Rules" at bounding box center [78, 258] width 74 height 14
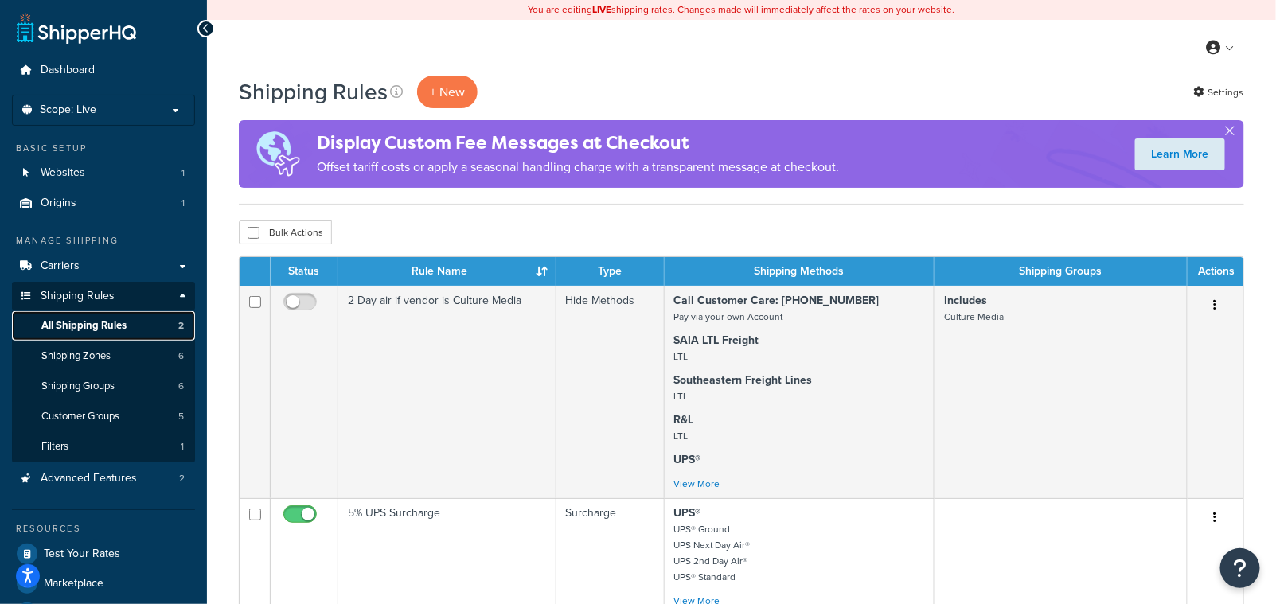
click at [83, 328] on span "All Shipping Rules" at bounding box center [83, 326] width 85 height 14
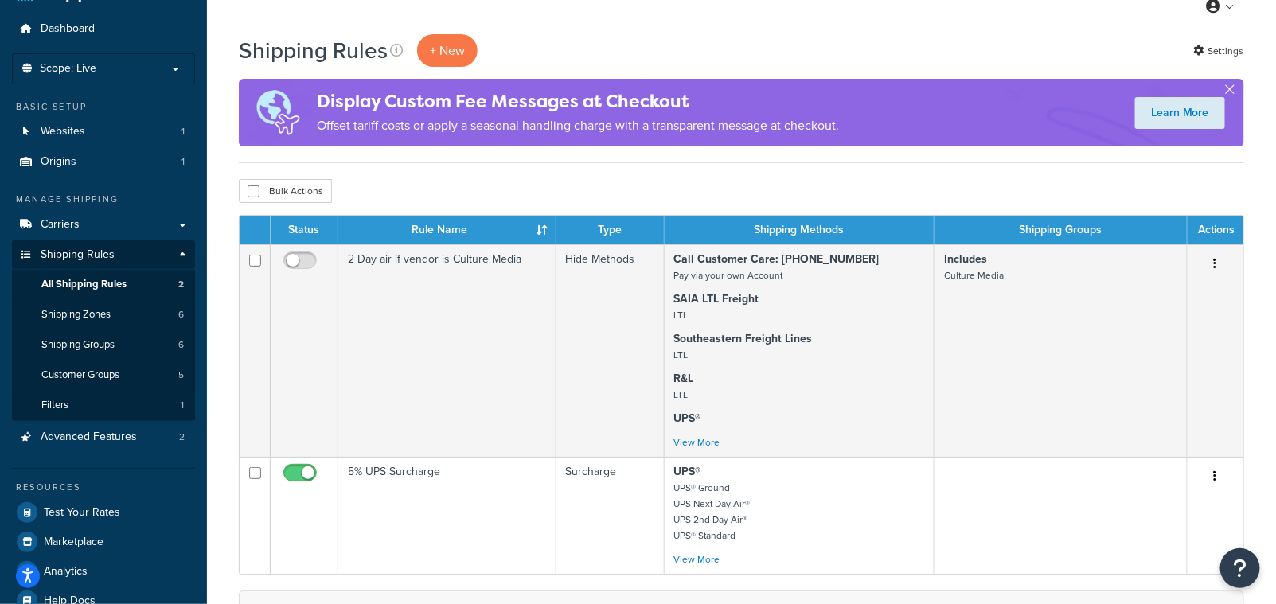
scroll to position [48, 0]
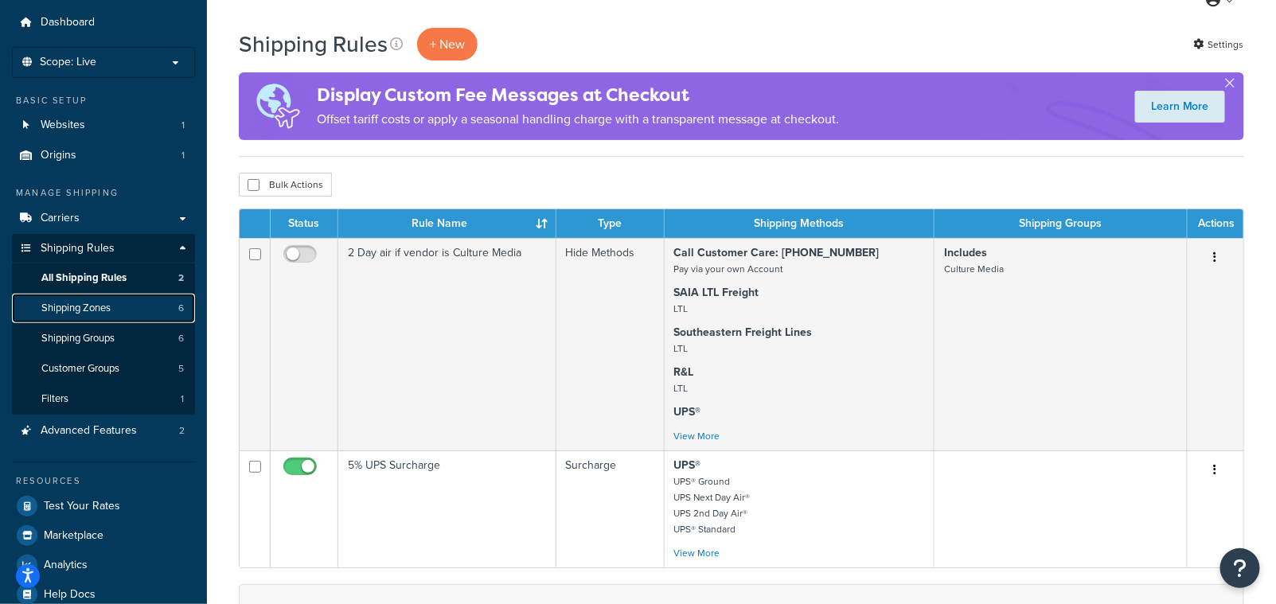
click at [101, 310] on span "Shipping Zones" at bounding box center [75, 309] width 69 height 14
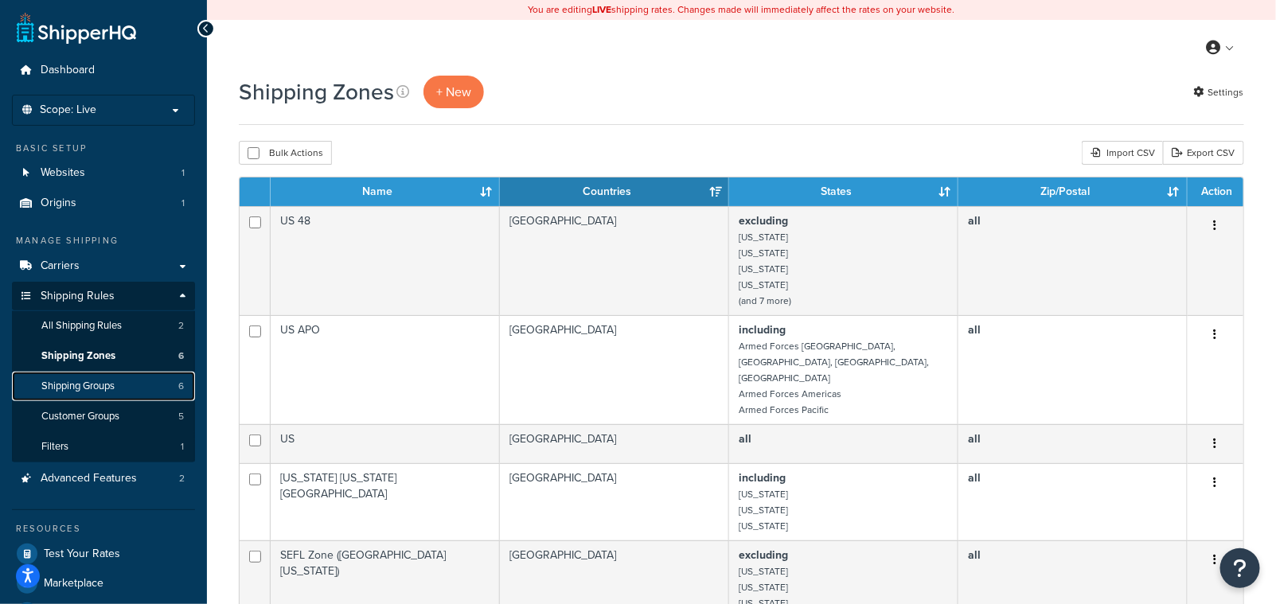
click at [97, 386] on span "Shipping Groups" at bounding box center [77, 387] width 73 height 14
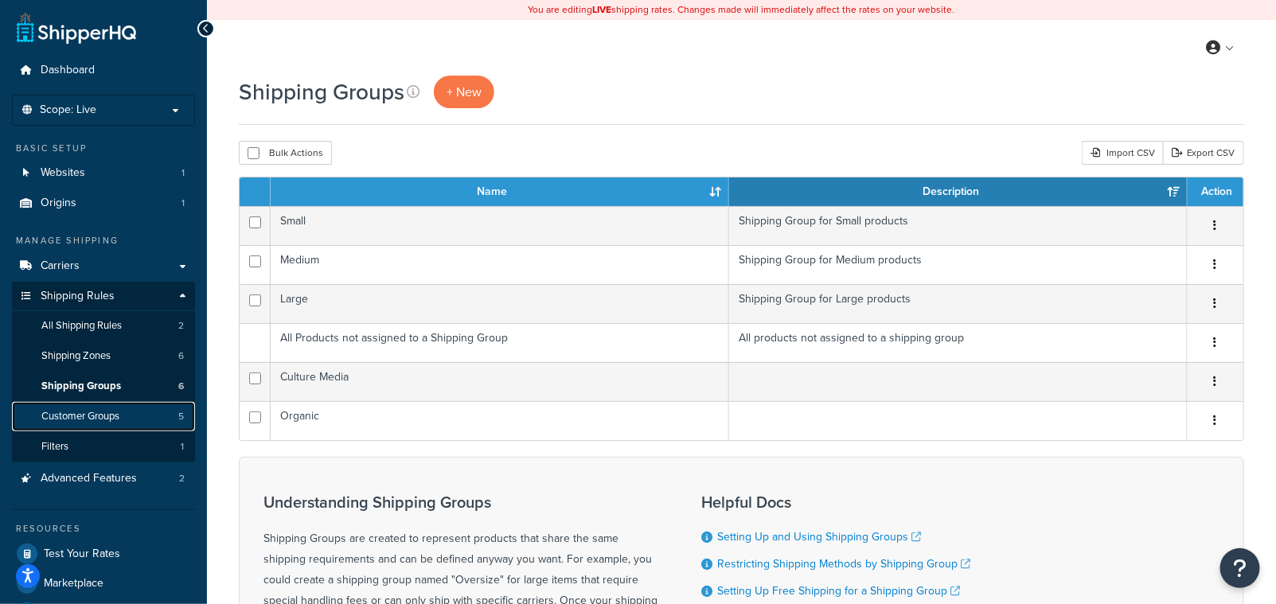
click at [98, 418] on span "Customer Groups" at bounding box center [80, 417] width 78 height 14
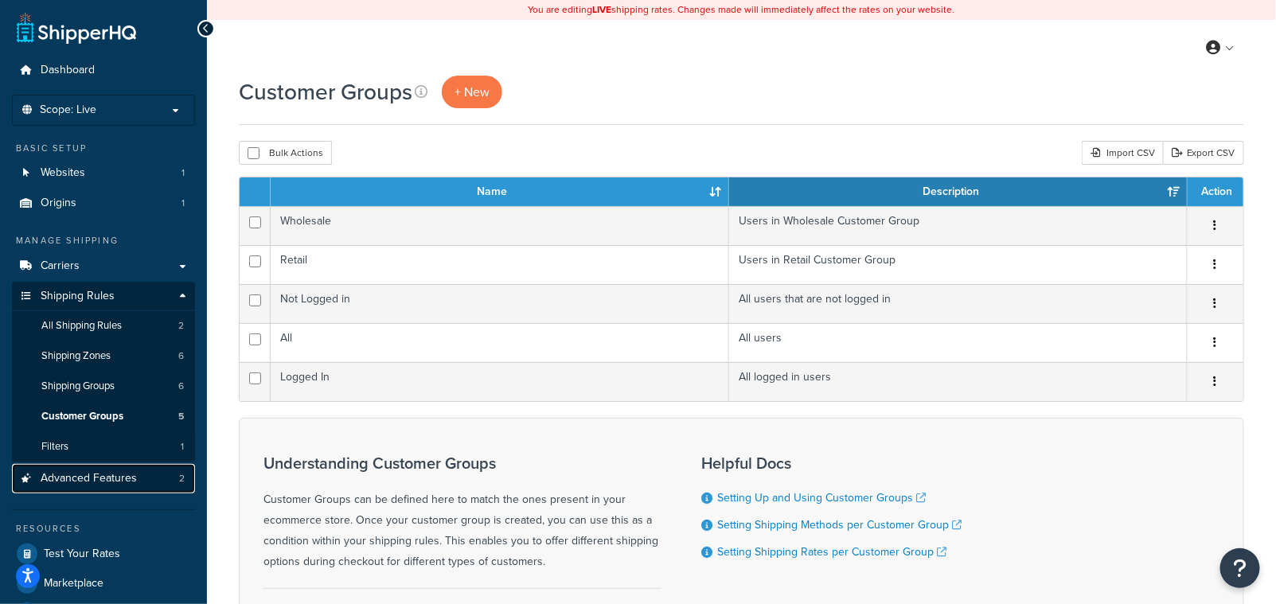
click at [89, 484] on span "Advanced Features" at bounding box center [89, 479] width 96 height 14
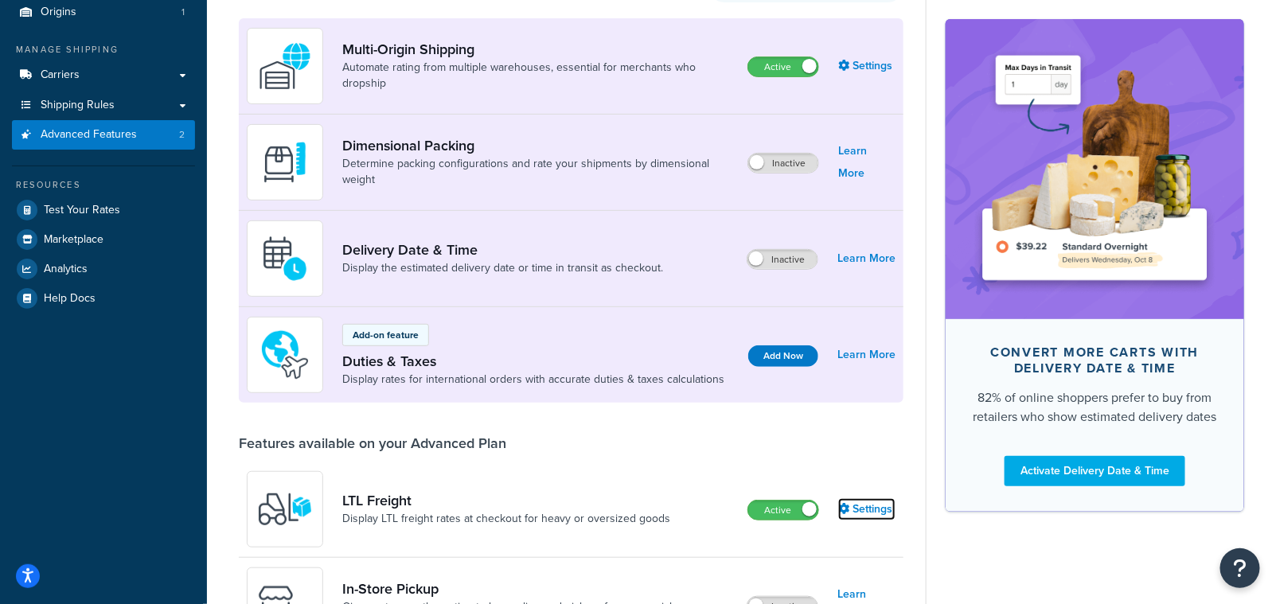
click at [873, 498] on link "Settings" at bounding box center [866, 509] width 57 height 22
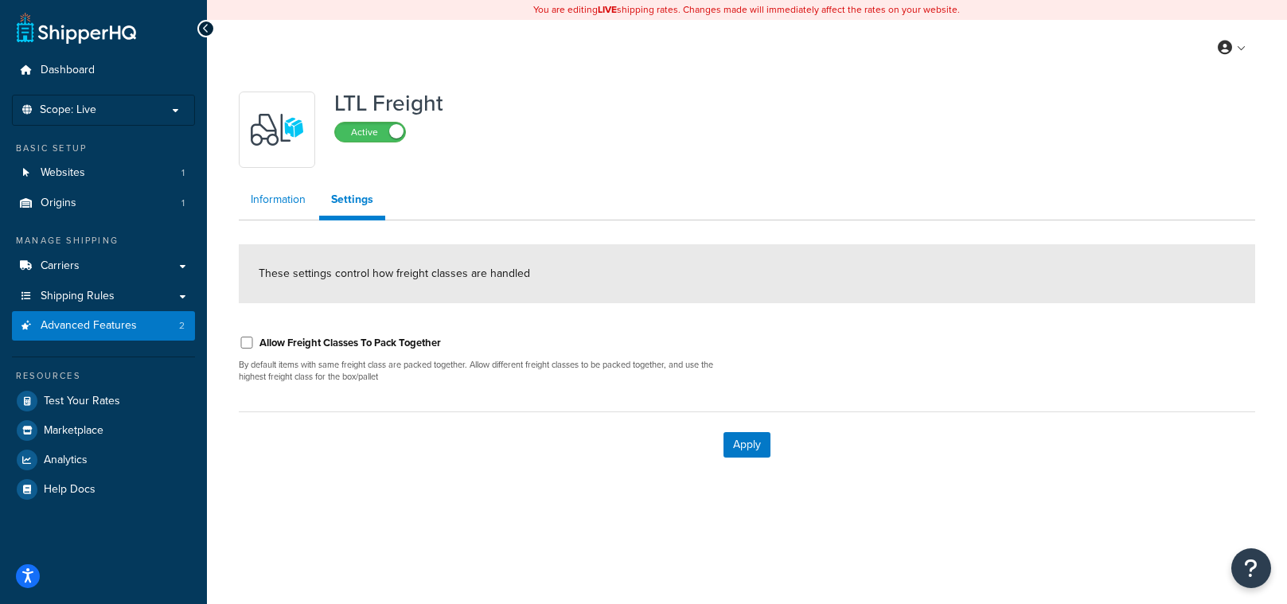
click at [275, 198] on link "Information" at bounding box center [278, 200] width 79 height 32
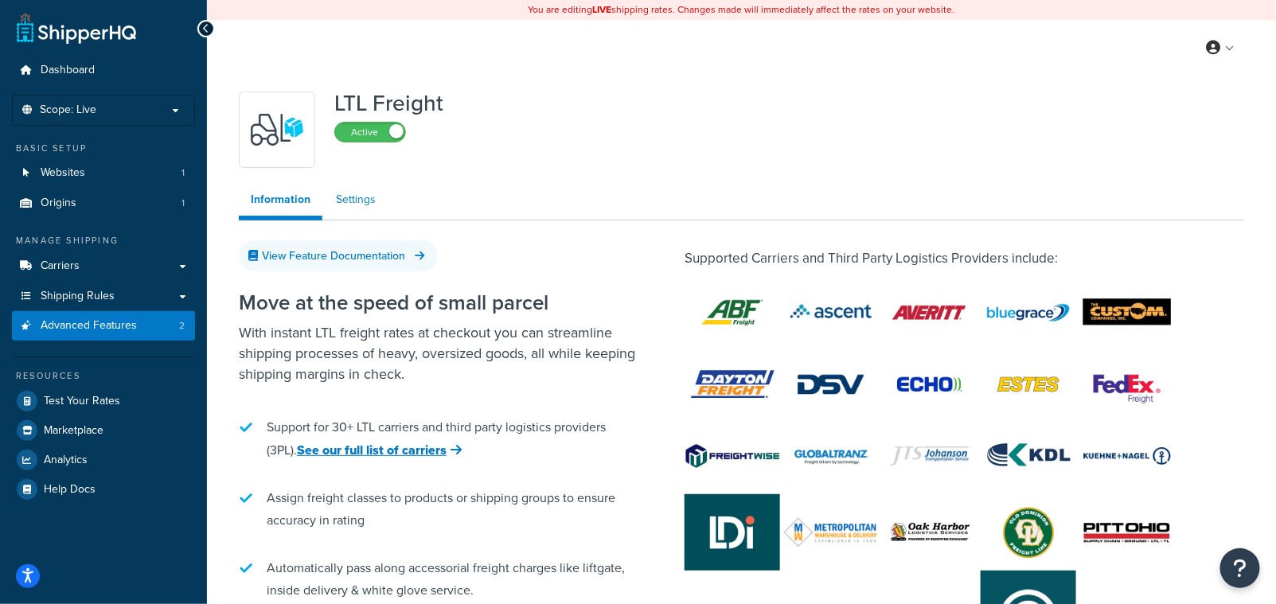
click at [368, 200] on link "Settings" at bounding box center [356, 200] width 64 height 32
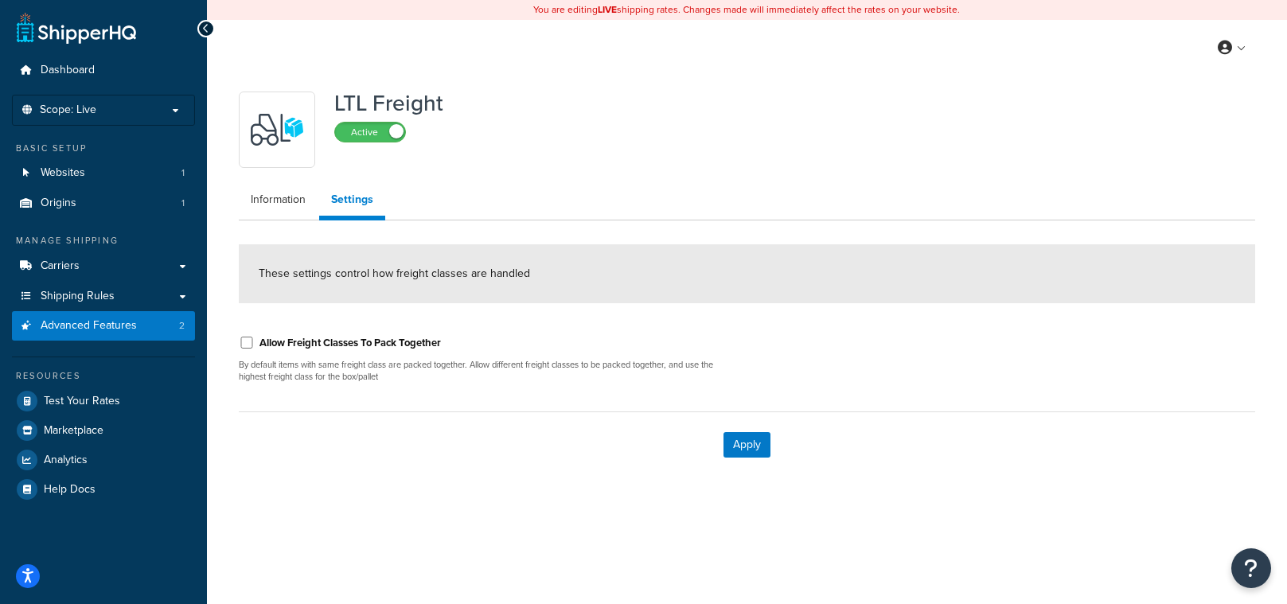
click at [209, 30] on icon at bounding box center [206, 28] width 7 height 11
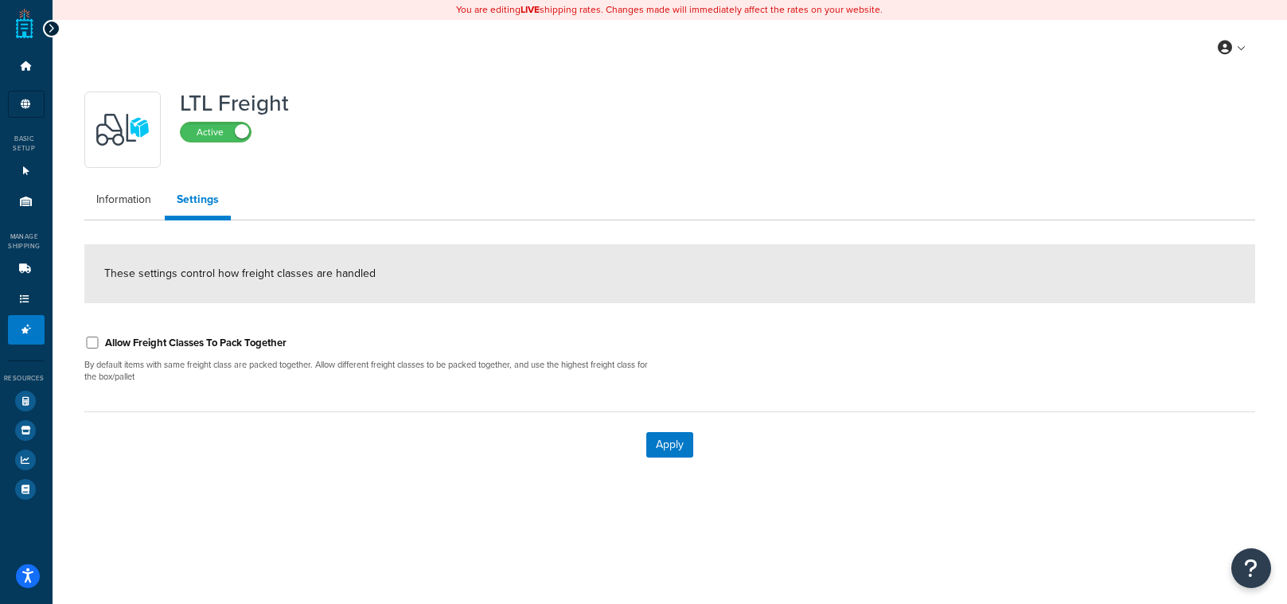
click at [48, 29] on icon at bounding box center [51, 28] width 7 height 11
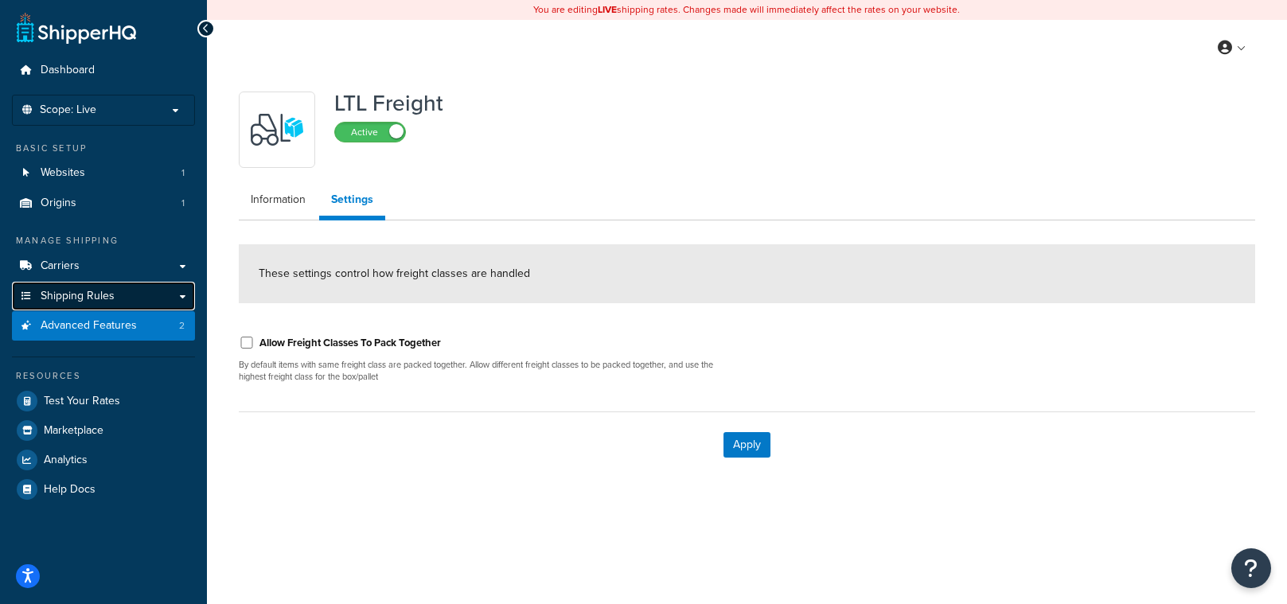
click at [64, 298] on span "Shipping Rules" at bounding box center [78, 297] width 74 height 14
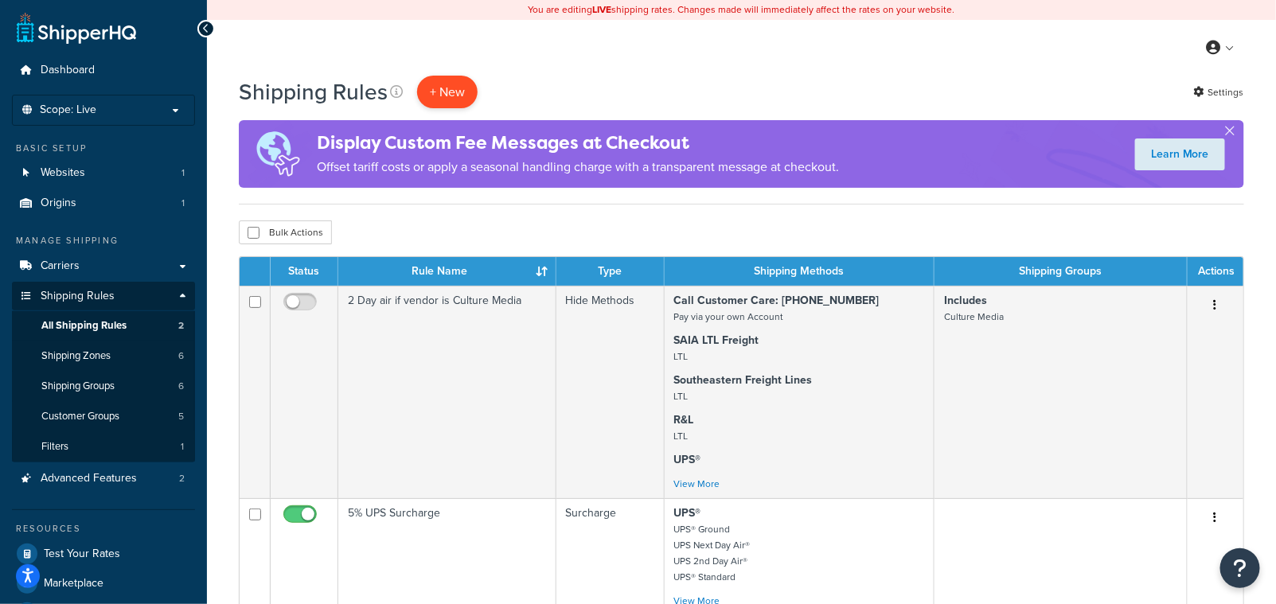
click at [468, 83] on p "+ New" at bounding box center [447, 92] width 60 height 33
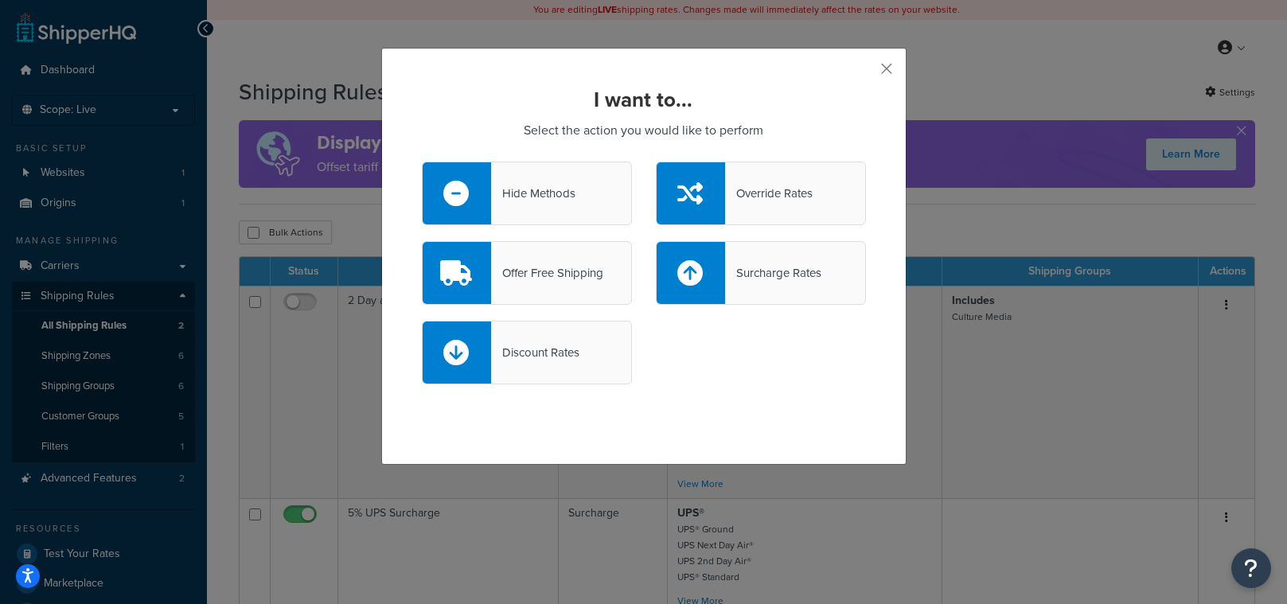
click at [744, 267] on div "Surcharge Rates" at bounding box center [773, 273] width 96 height 22
click at [0, 0] on input "Surcharge Rates" at bounding box center [0, 0] width 0 height 0
select select "CART"
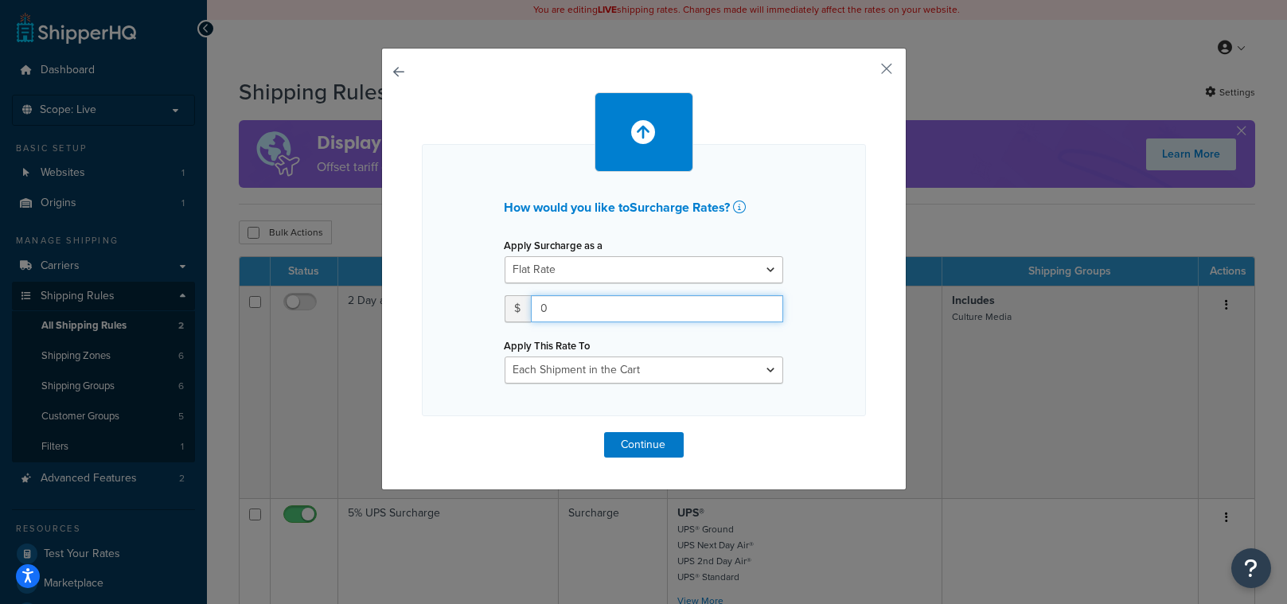
click at [550, 314] on input "0" at bounding box center [657, 308] width 252 height 27
type input "75"
click at [592, 376] on select "Entire Cart Each Shipment in the Cart Each Origin in the Cart Each Shipping Gro…" at bounding box center [644, 370] width 279 height 27
select select "ENTIRE_CART"
click at [505, 357] on select "Entire Cart Each Shipment in the Cart Each Origin in the Cart Each Shipping Gro…" at bounding box center [644, 370] width 279 height 27
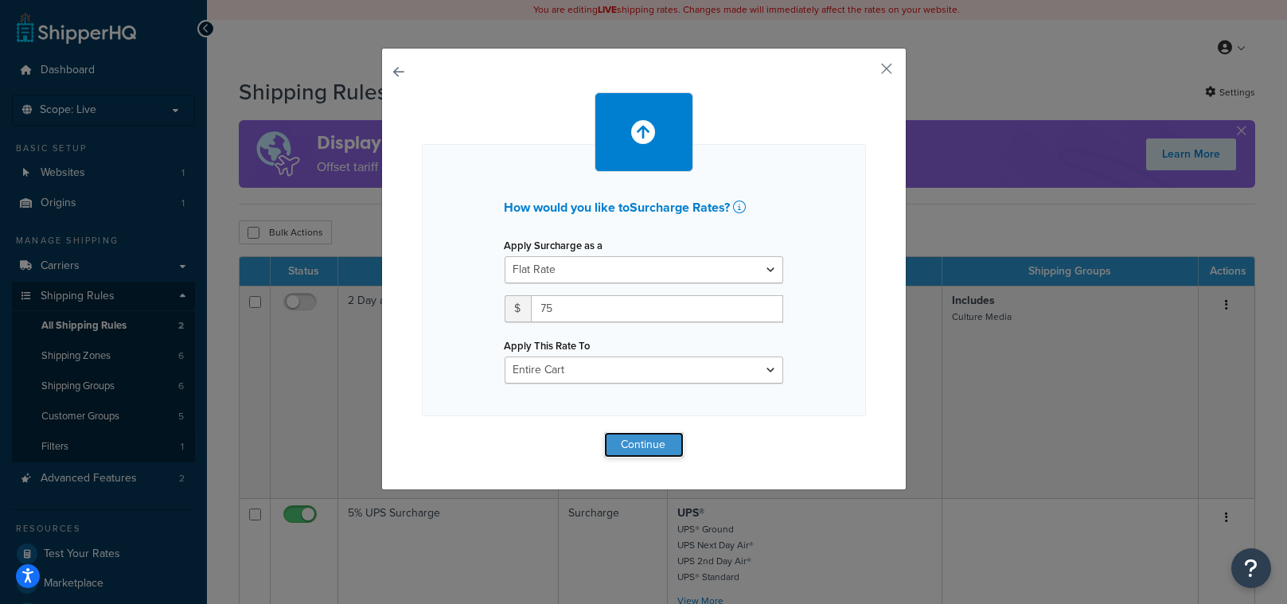
click at [620, 448] on button "Continue" at bounding box center [644, 444] width 80 height 25
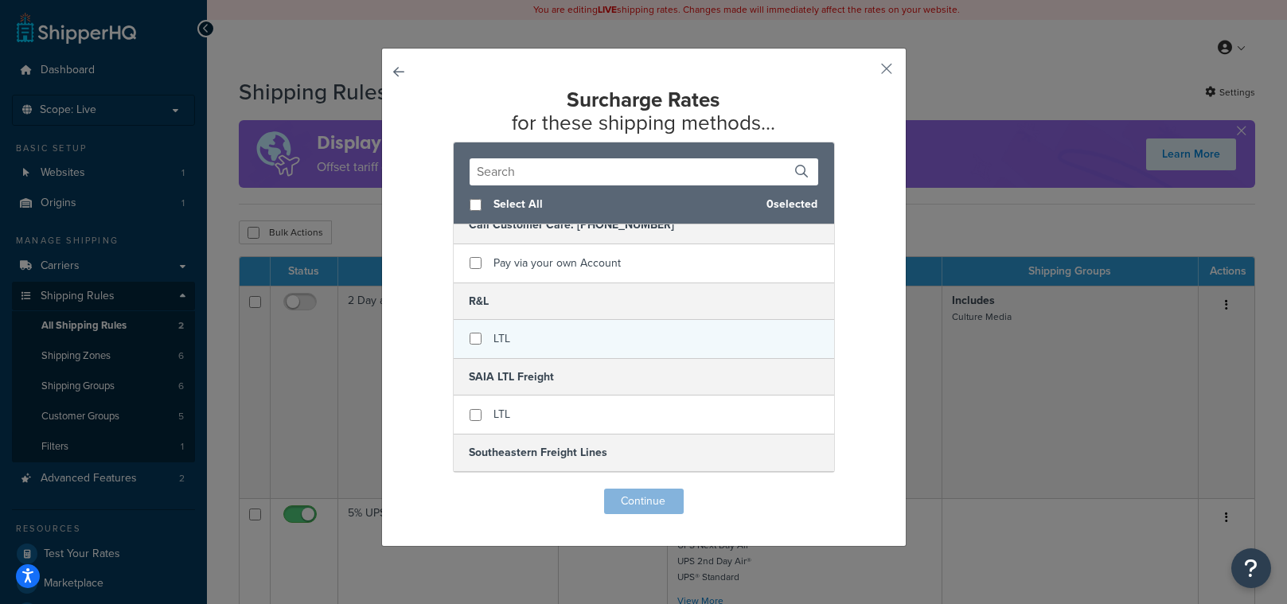
scroll to position [21, 0]
click at [470, 335] on input "checkbox" at bounding box center [476, 335] width 12 height 12
checkbox input "true"
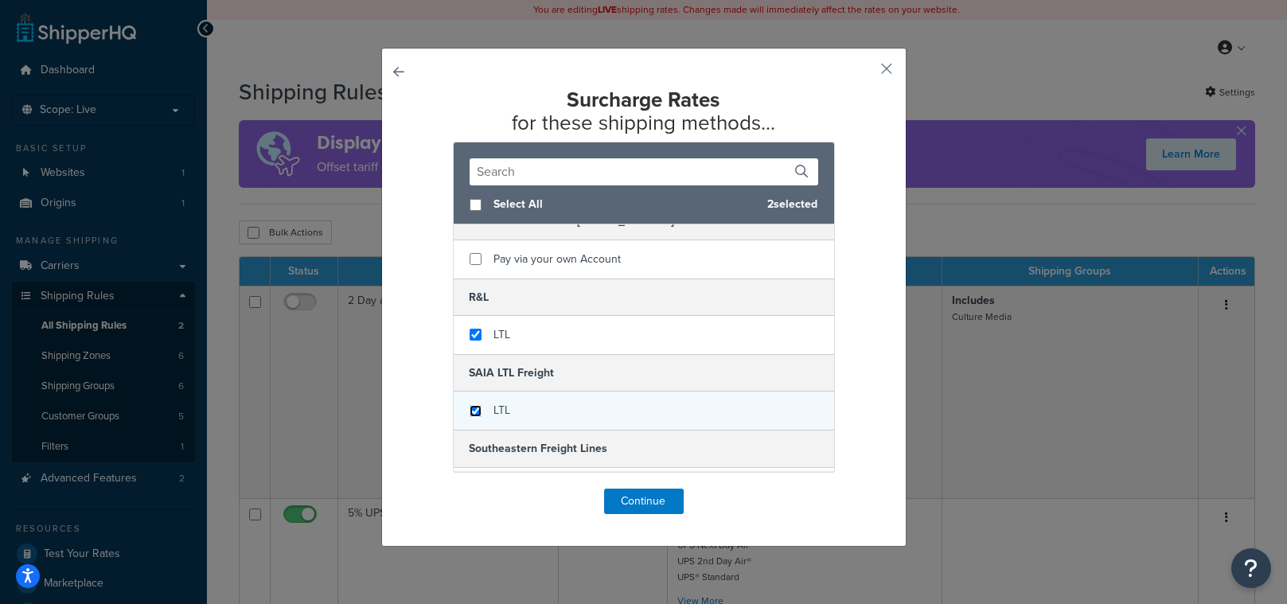
drag, startPoint x: 468, startPoint y: 412, endPoint x: 483, endPoint y: 404, distance: 17.1
click at [470, 412] on input "checkbox" at bounding box center [476, 411] width 12 height 12
checkbox input "true"
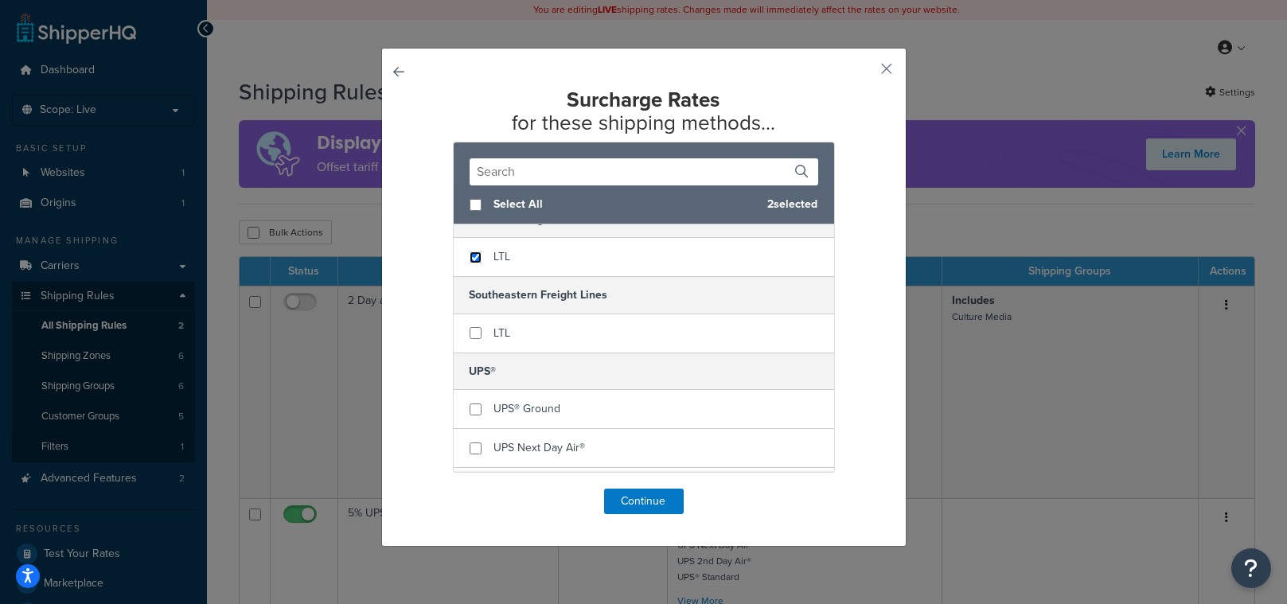
scroll to position [176, 0]
click at [470, 333] on input "checkbox" at bounding box center [476, 332] width 12 height 12
checkbox input "true"
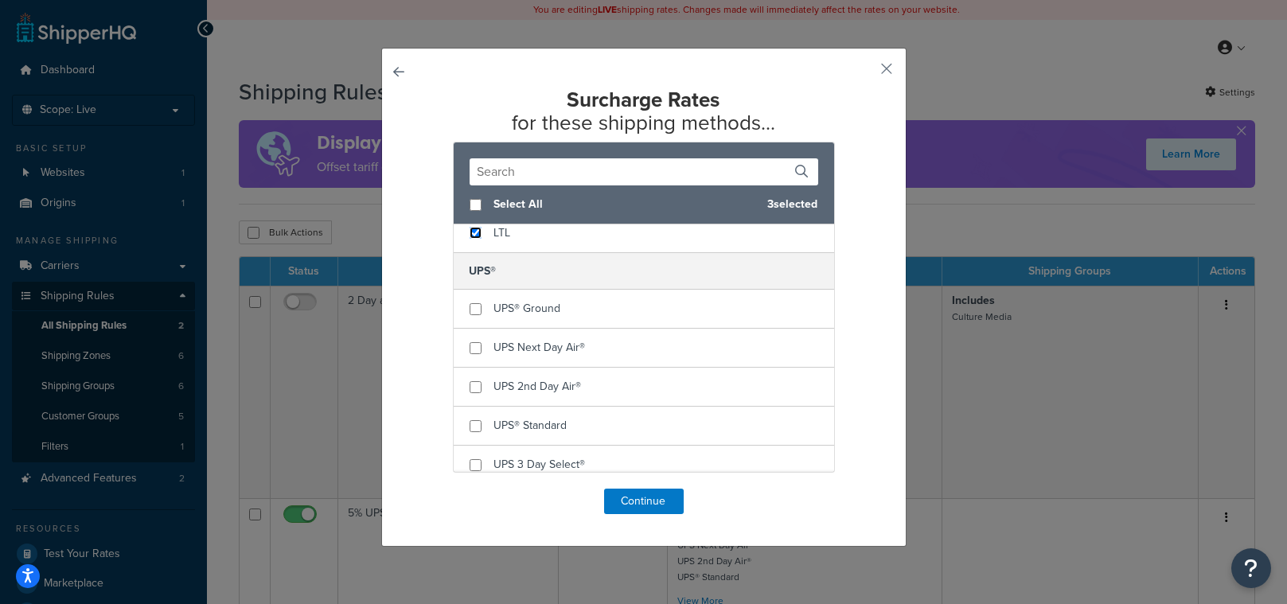
scroll to position [363, 0]
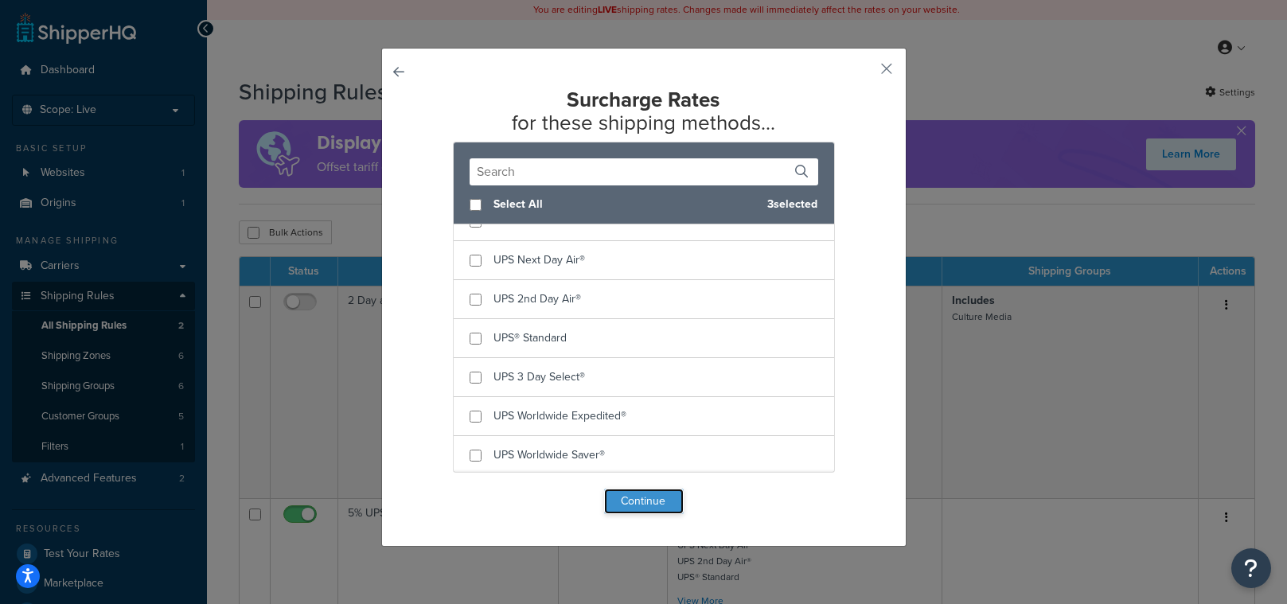
click at [637, 498] on button "Continue" at bounding box center [644, 501] width 80 height 25
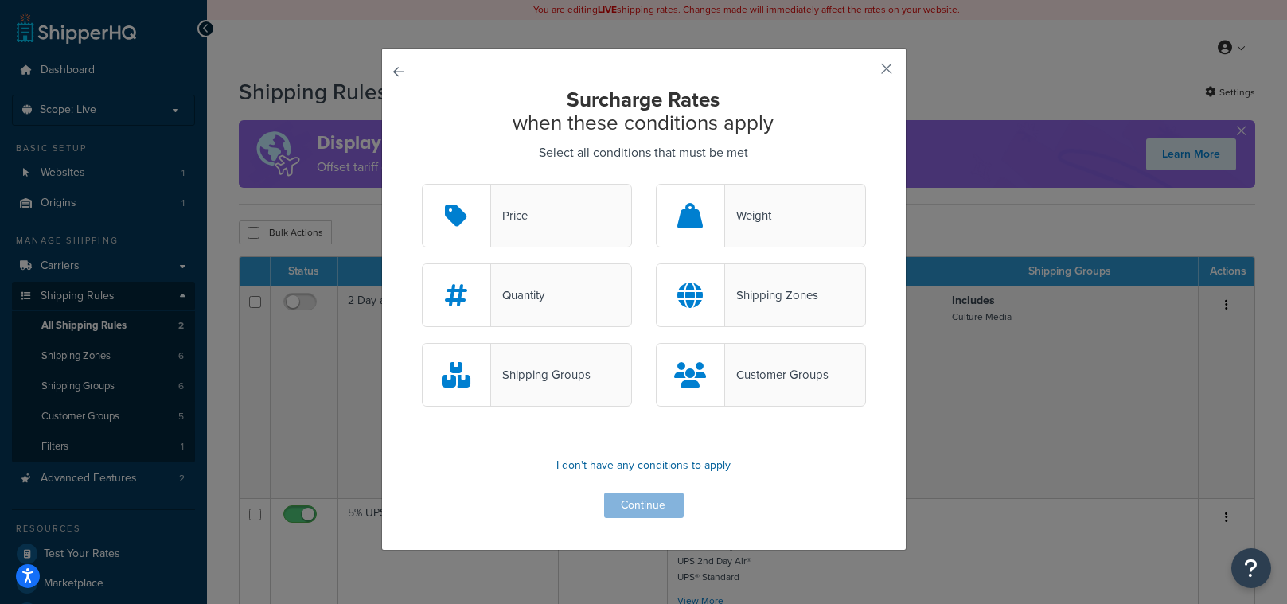
click at [618, 466] on p "I don't have any conditions to apply" at bounding box center [644, 465] width 444 height 22
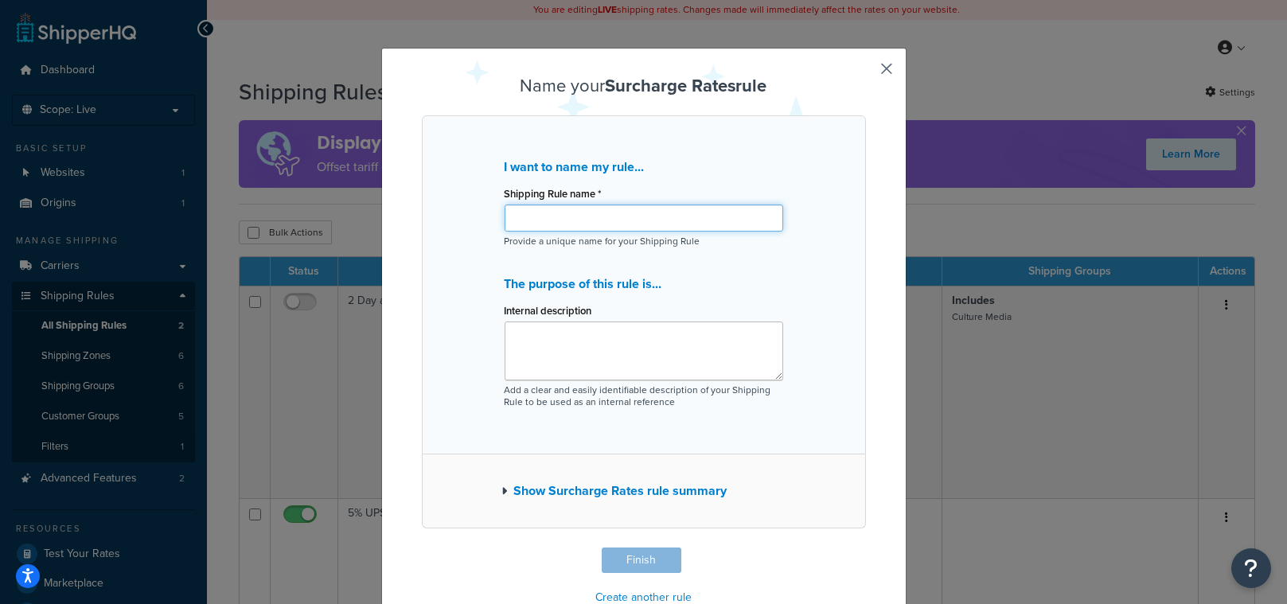
click at [556, 222] on input "Shipping Rule name *" at bounding box center [644, 218] width 279 height 27
type input "Freight Surcharge"
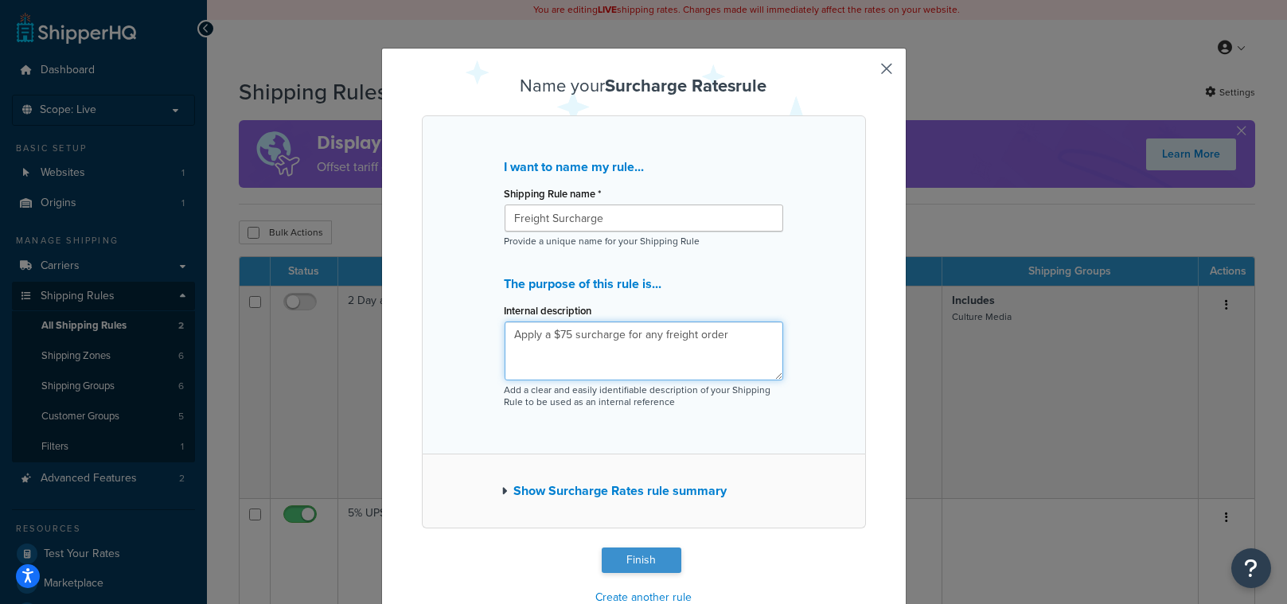
type textarea "Apply a $75 surcharge for any freight order"
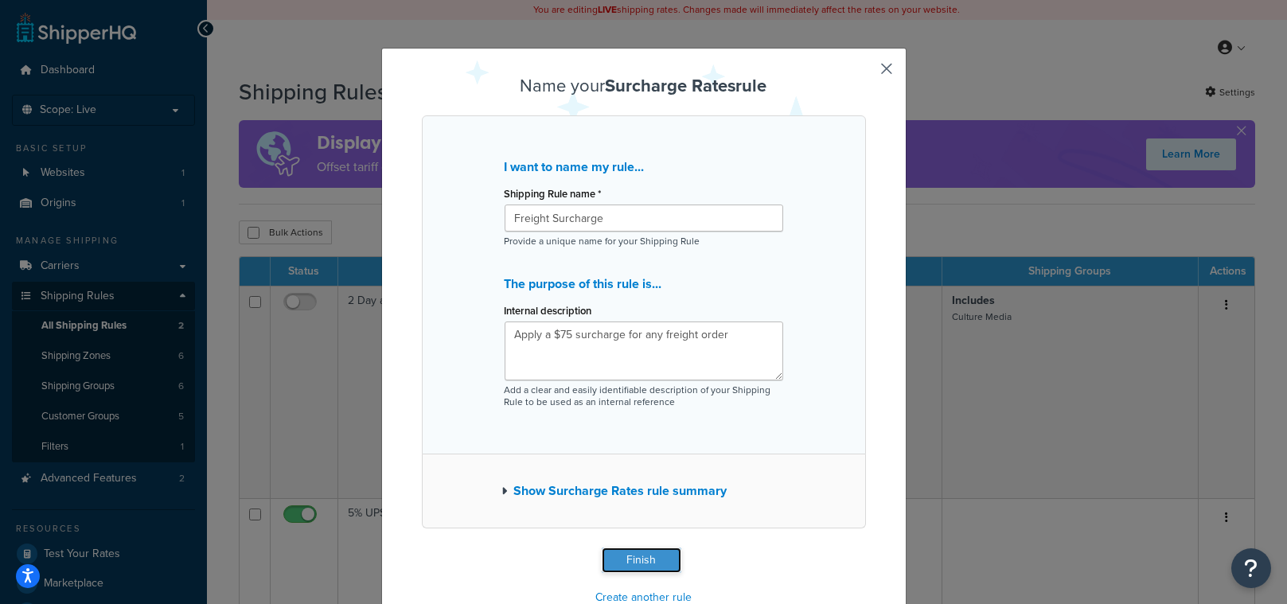
click at [639, 563] on button "Finish" at bounding box center [642, 560] width 80 height 25
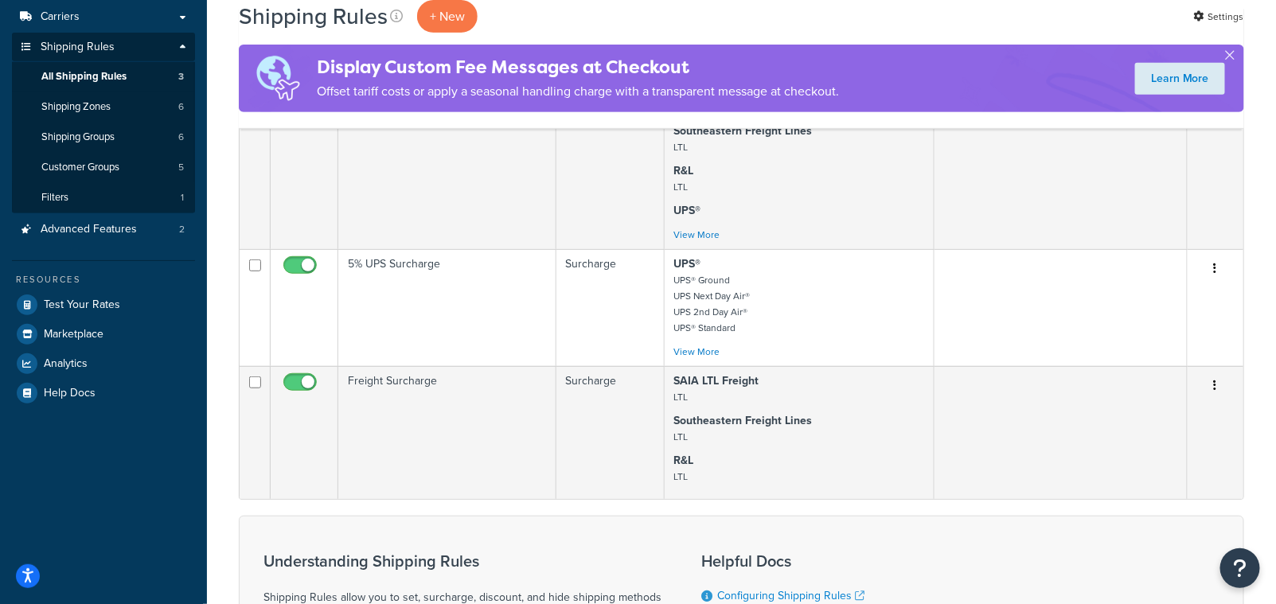
scroll to position [252, 0]
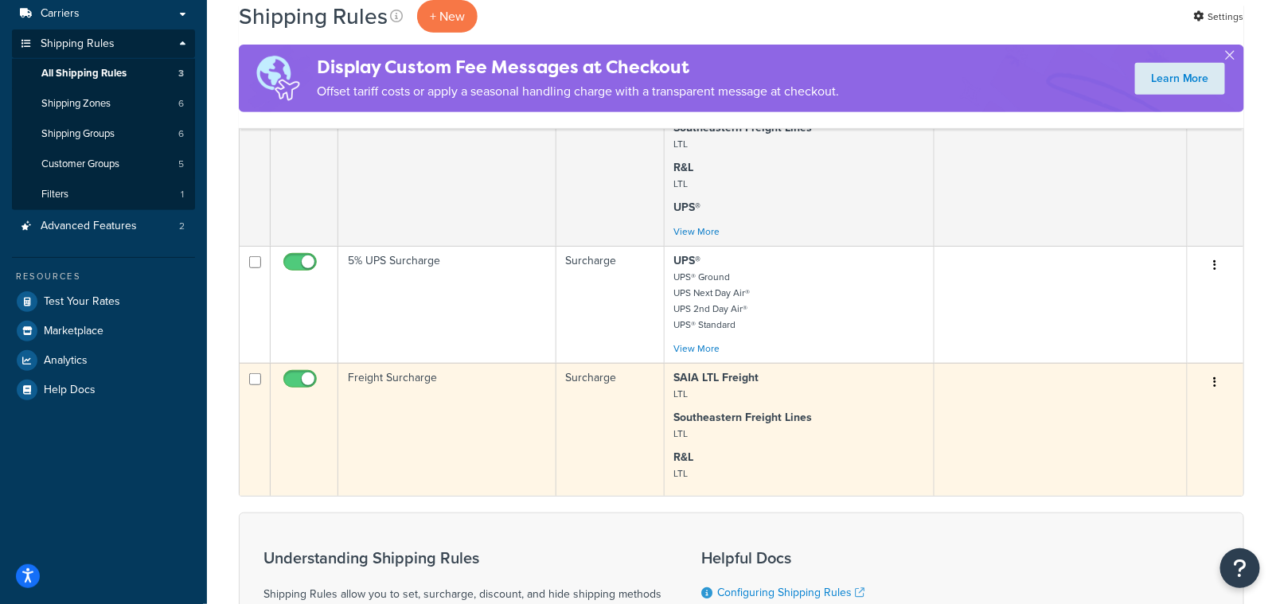
click at [1215, 386] on icon "button" at bounding box center [1215, 381] width 3 height 11
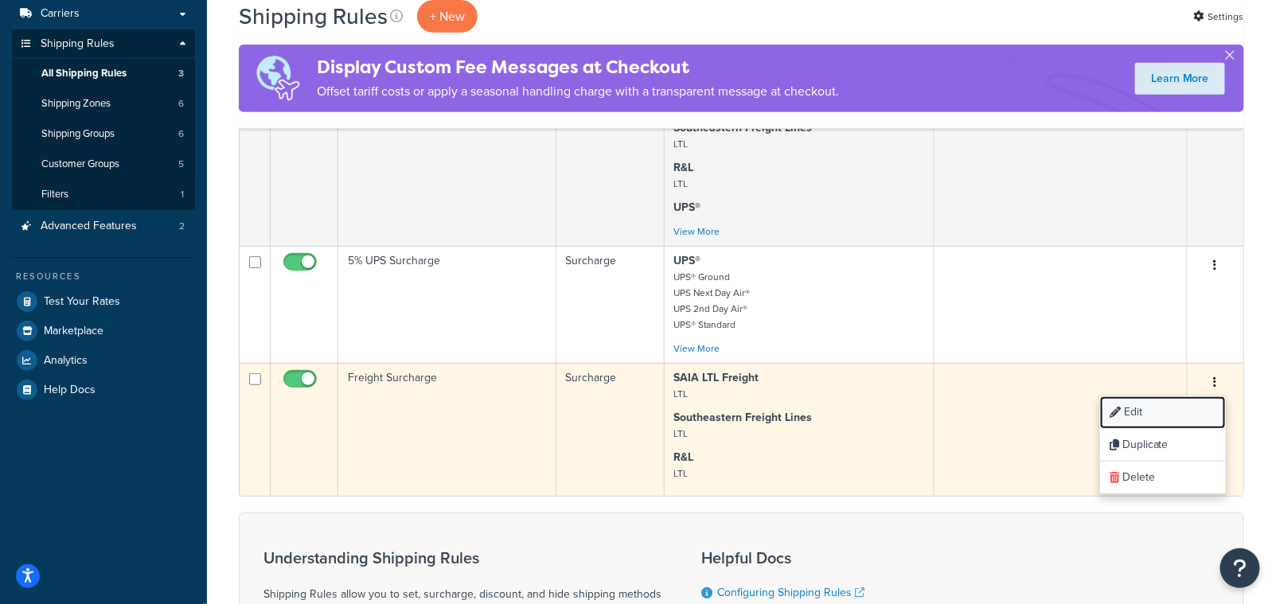
click at [1156, 412] on link "Edit" at bounding box center [1163, 412] width 126 height 33
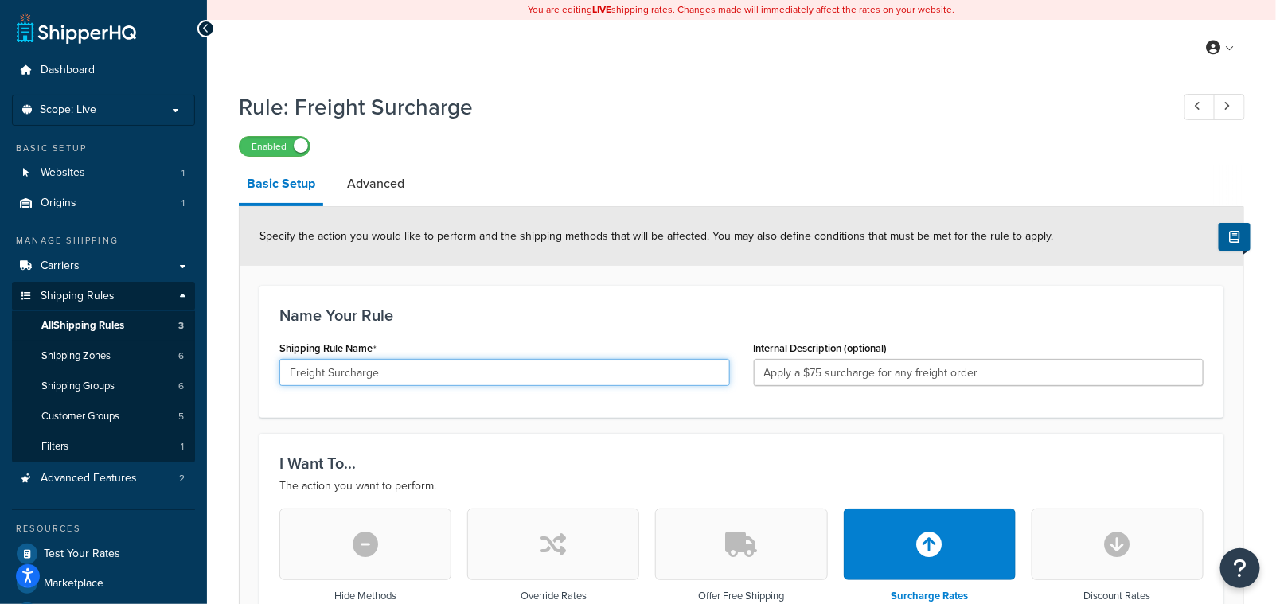
click at [323, 376] on input "Freight Surcharge" at bounding box center [504, 372] width 450 height 27
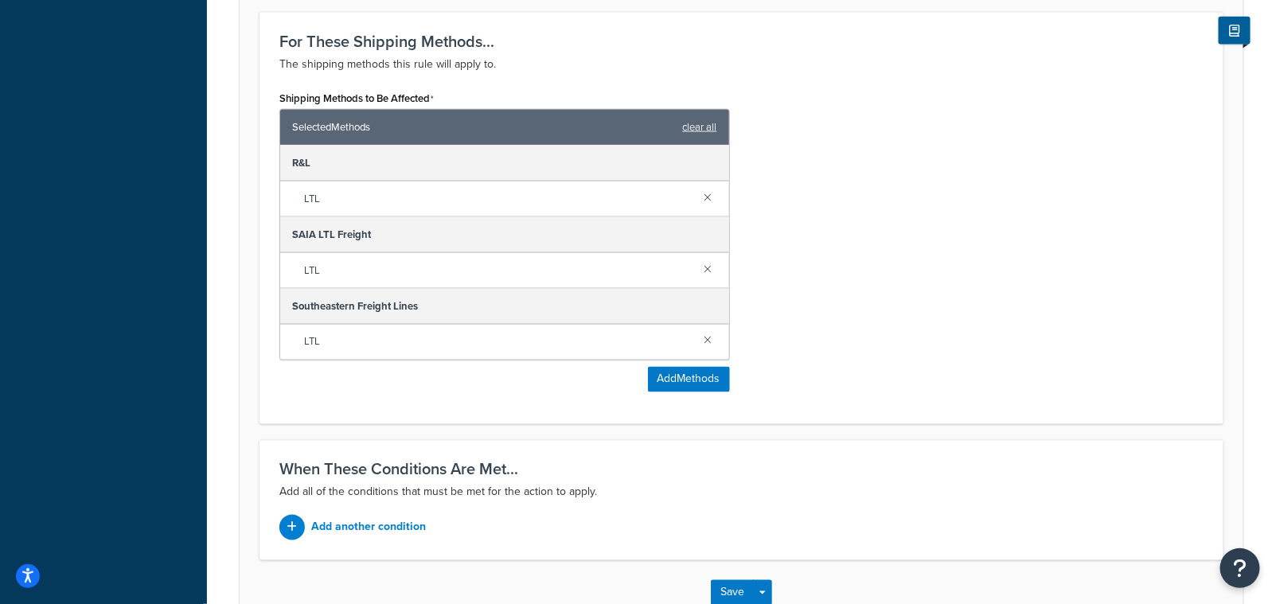
scroll to position [859, 0]
type input "$75 Freight Surcharge"
click at [723, 591] on button "Save" at bounding box center [732, 593] width 43 height 25
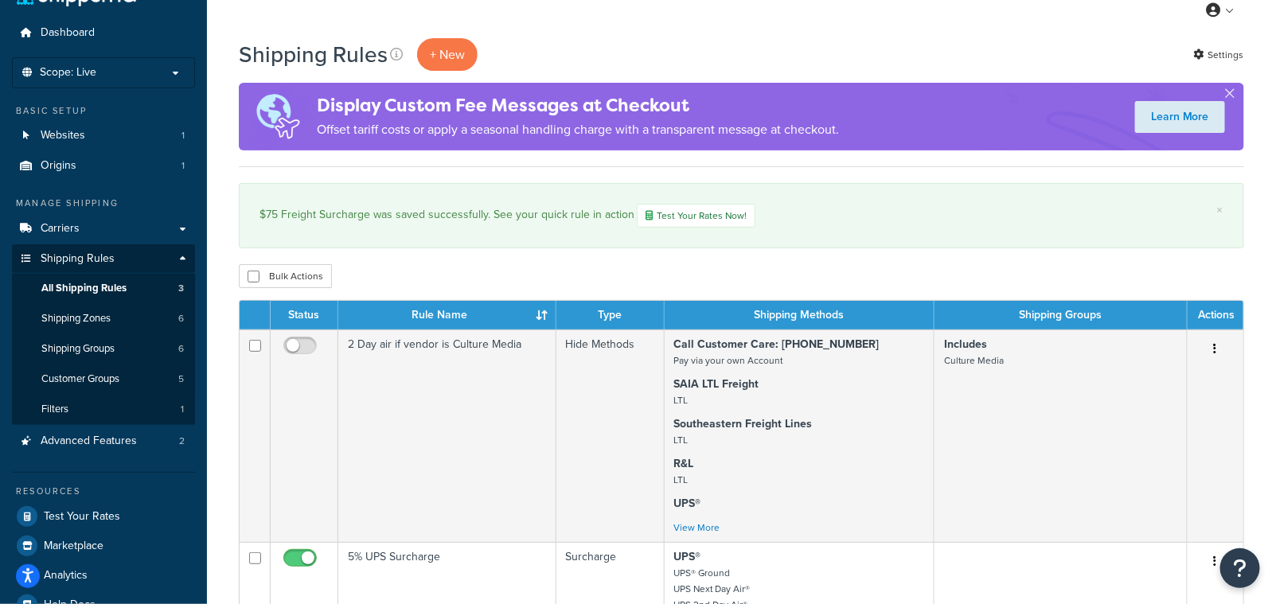
scroll to position [29, 0]
